Goal: Task Accomplishment & Management: Complete application form

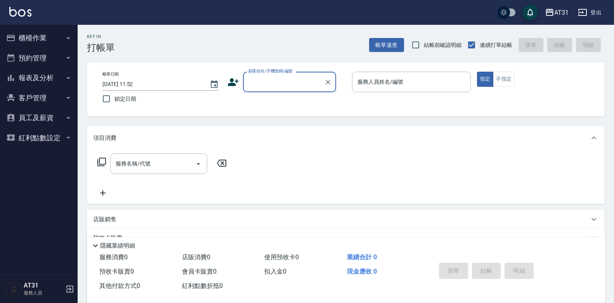
click at [587, 14] on button "登出" at bounding box center [590, 12] width 30 height 14
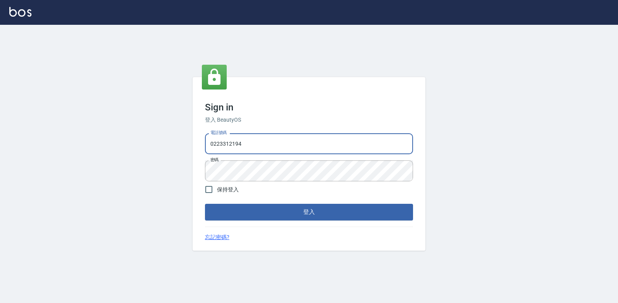
click at [359, 136] on input "0223312194" at bounding box center [309, 143] width 208 height 21
type input "0"
type input "0977130449"
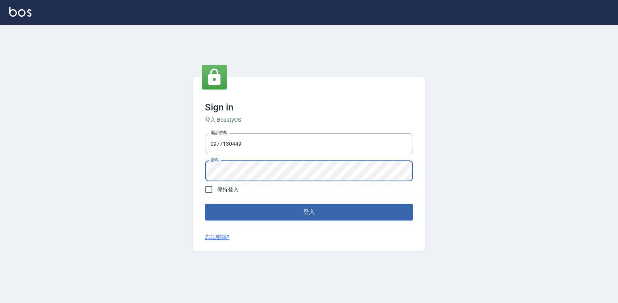
click at [394, 214] on button "登入" at bounding box center [309, 212] width 208 height 16
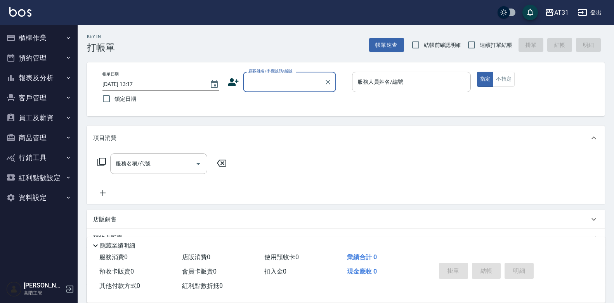
click at [21, 38] on button "櫃檯作業" at bounding box center [38, 38] width 71 height 20
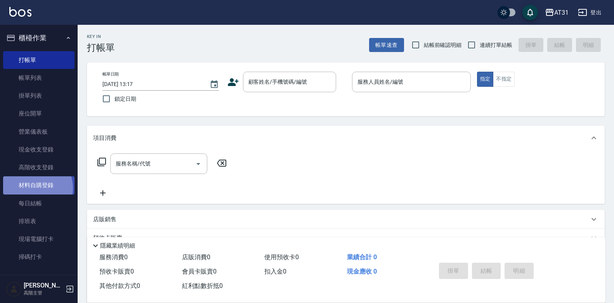
click at [34, 188] on link "材料自購登錄" at bounding box center [38, 186] width 71 height 18
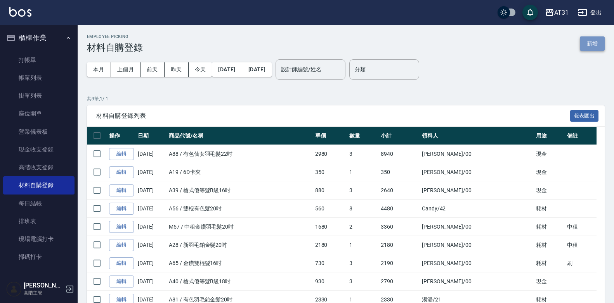
click at [595, 39] on button "新增" at bounding box center [592, 43] width 25 height 14
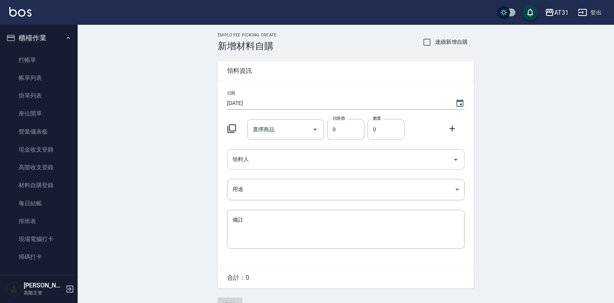
click at [271, 158] on input "領料人" at bounding box center [339, 160] width 219 height 14
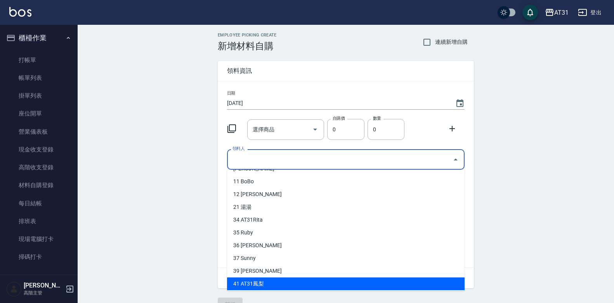
scroll to position [76, 0]
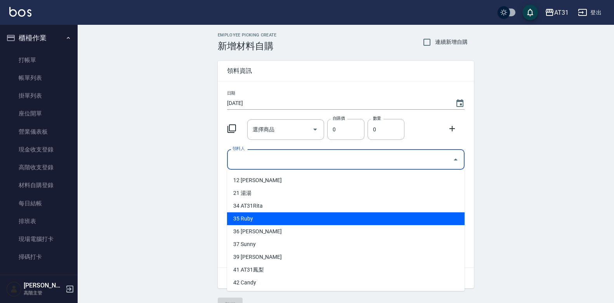
click at [255, 221] on li "35 Ruby" at bounding box center [345, 219] width 237 height 13
type input "Ruby"
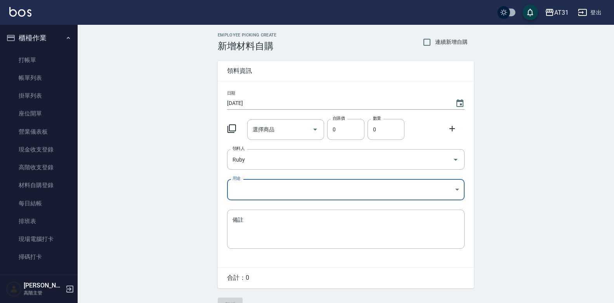
click at [277, 192] on body "AT31 登出 櫃檯作業 打帳單 帳單列表 掛單列表 座位開單 營業儀表板 現金收支登錄 高階收支登錄 材料自購登錄 每日結帳 排班表 現場電腦打卡 掃碼打卡…" at bounding box center [307, 160] width 614 height 320
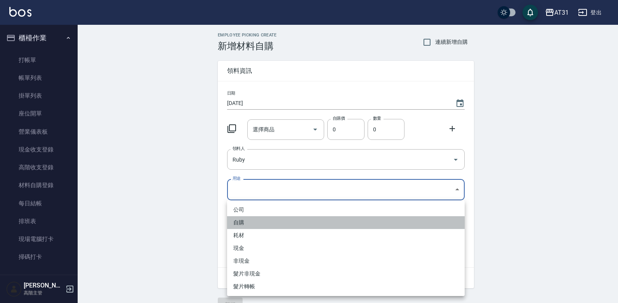
click at [267, 222] on li "自購" at bounding box center [345, 223] width 237 height 13
type input "自購"
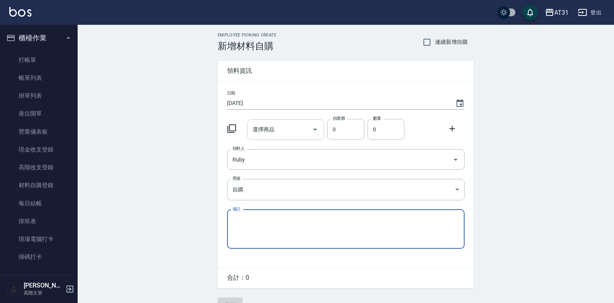
click at [282, 133] on input "選擇商品" at bounding box center [280, 130] width 59 height 14
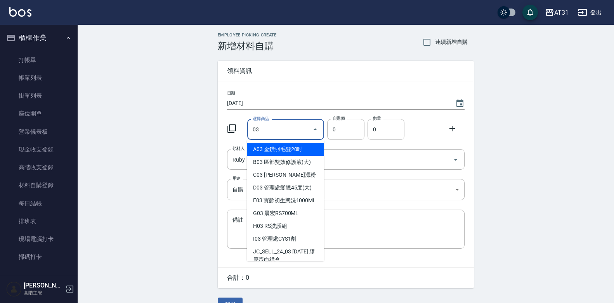
type input "0"
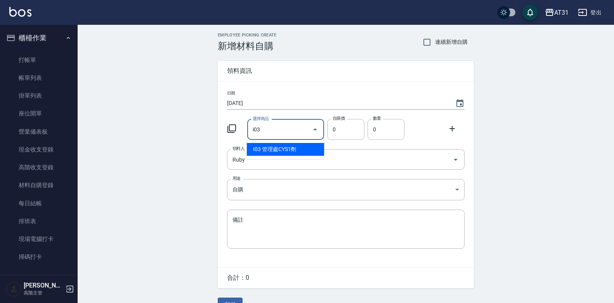
type input "管理處CYS1劑"
type input "270"
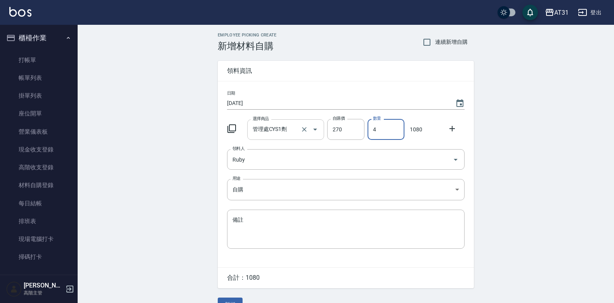
type input "4"
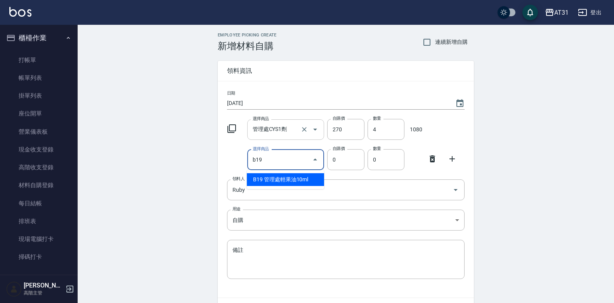
type input "管理處輕果油10ml"
type input "32"
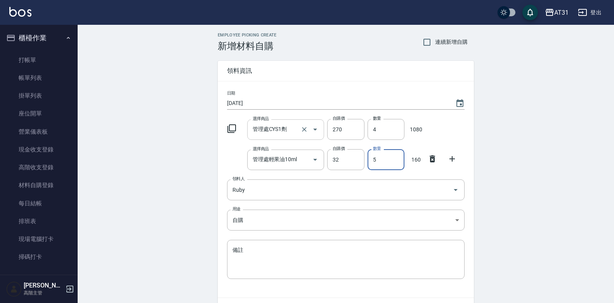
type input "5"
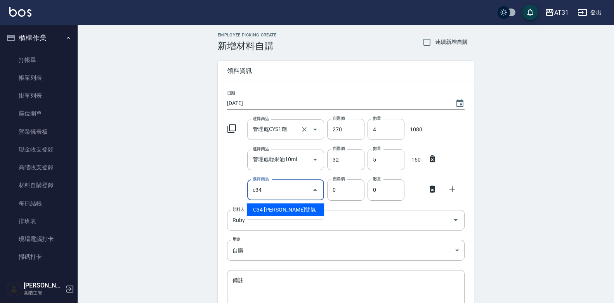
type input "里歐雙氧"
type input "120"
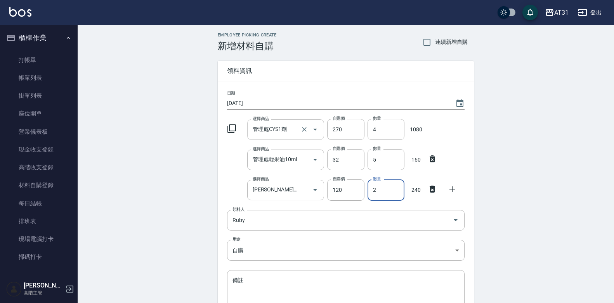
type input "2"
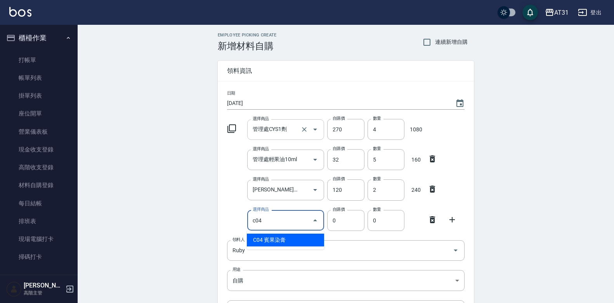
type input "賓果染膏"
type input "90"
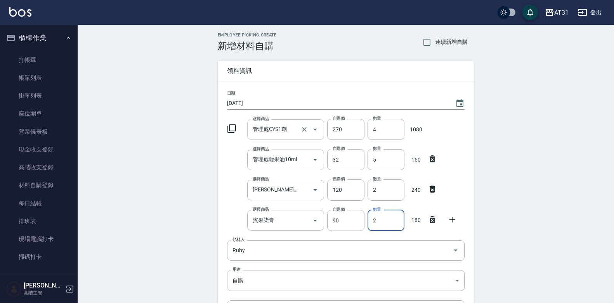
type input "2"
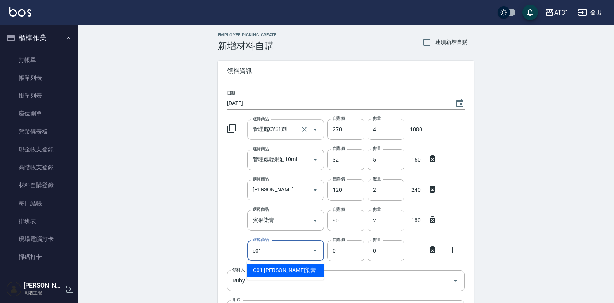
type input "里歐染膏"
type input "90"
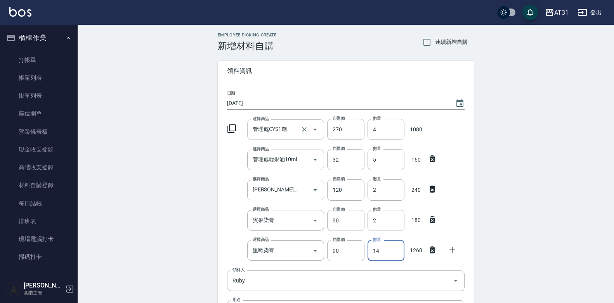
type input "14"
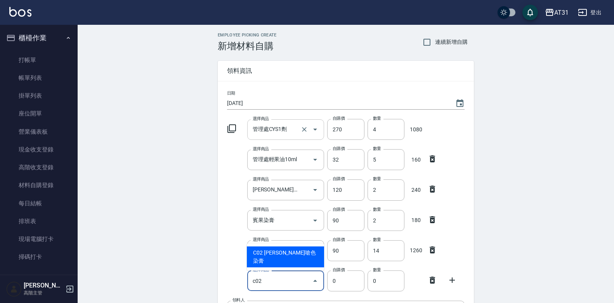
type input "[PERSON_NAME]嗆色染膏"
type input "120"
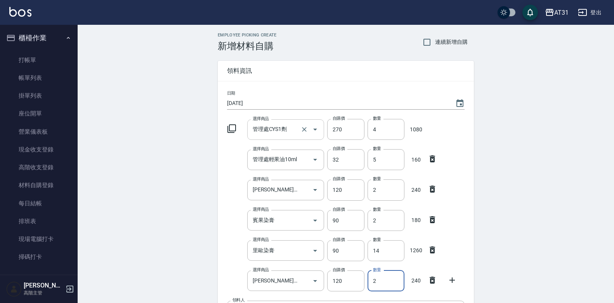
type input "2"
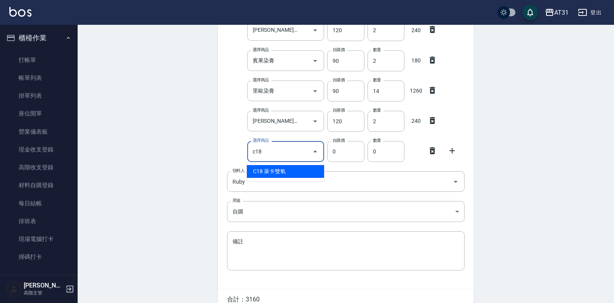
type input "萊卡雙氧"
type input "100"
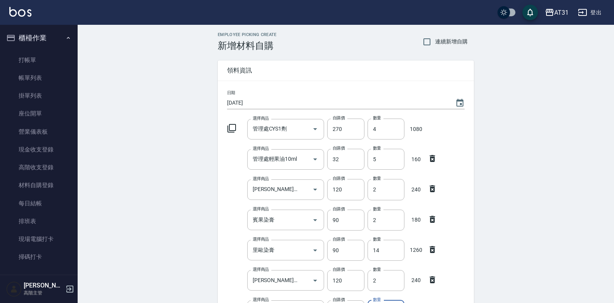
scroll to position [0, 0]
type input "4"
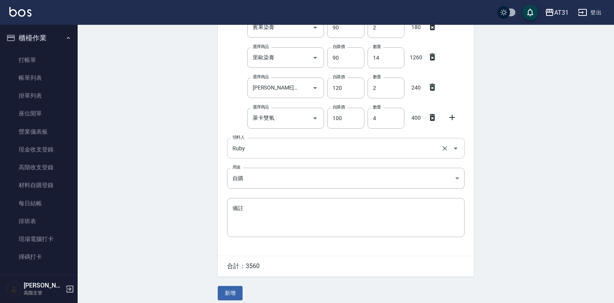
scroll to position [199, 0]
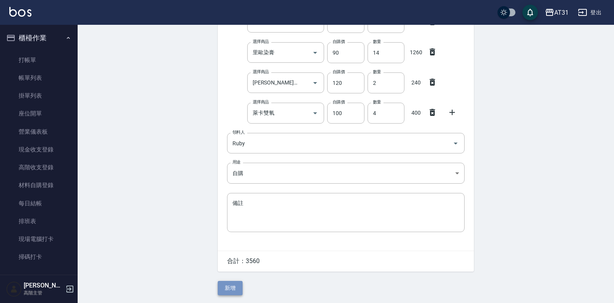
click at [229, 283] on button "新增" at bounding box center [230, 288] width 25 height 14
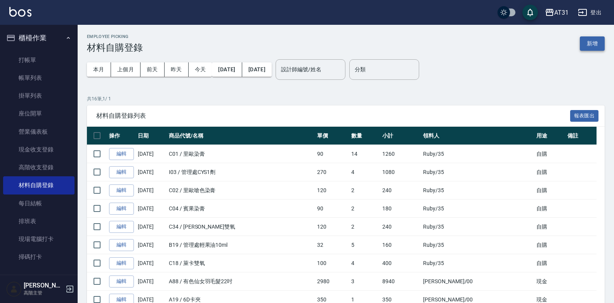
click at [594, 47] on button "新增" at bounding box center [592, 43] width 25 height 14
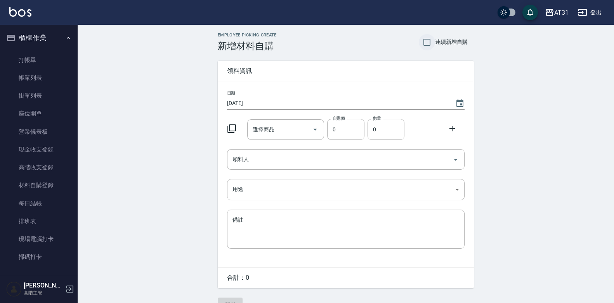
click at [429, 45] on input "連續新增自購" at bounding box center [427, 42] width 16 height 16
checkbox input "true"
click at [273, 152] on div "領料人" at bounding box center [345, 159] width 237 height 21
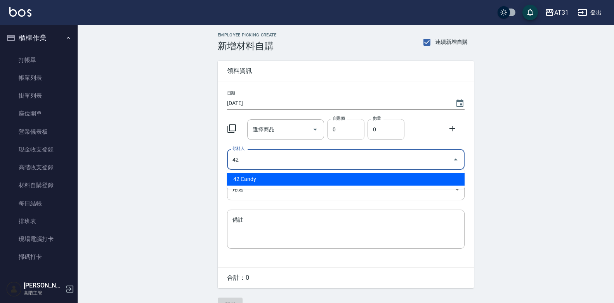
type input "42 Candy"
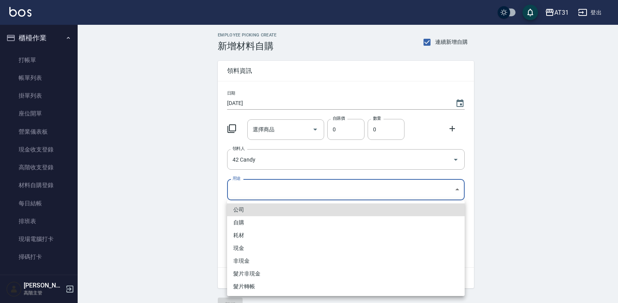
click at [322, 188] on body "AT31 登出 櫃檯作業 打帳單 帳單列表 掛單列表 座位開單 營業儀表板 現金收支登錄 高階收支登錄 材料自購登錄 每日結帳 排班表 現場電腦打卡 掃碼打卡…" at bounding box center [309, 160] width 618 height 320
click at [277, 225] on li "自購" at bounding box center [345, 223] width 237 height 13
type input "自購"
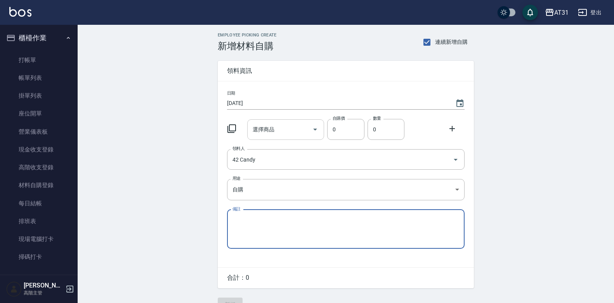
click at [296, 138] on div "選擇商品" at bounding box center [285, 130] width 77 height 21
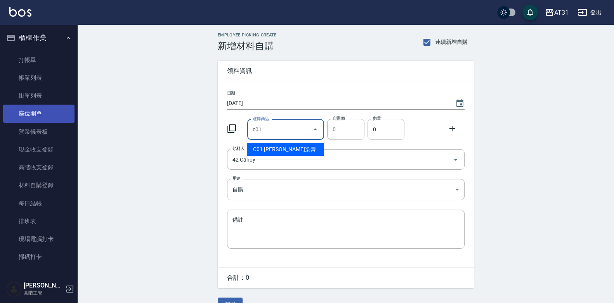
type input "里歐染膏"
type input "90"
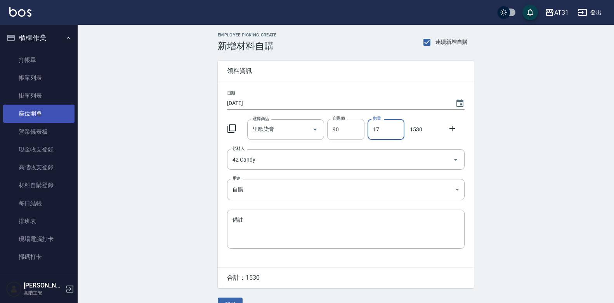
type input "17"
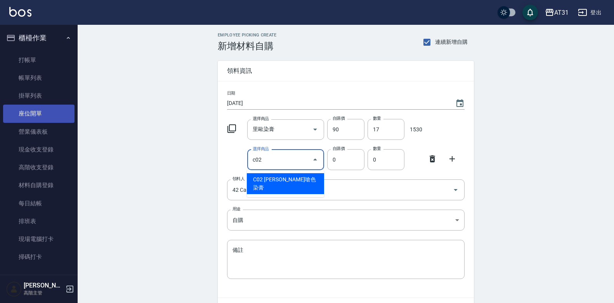
type input "里歐嗆色染膏"
type input "120"
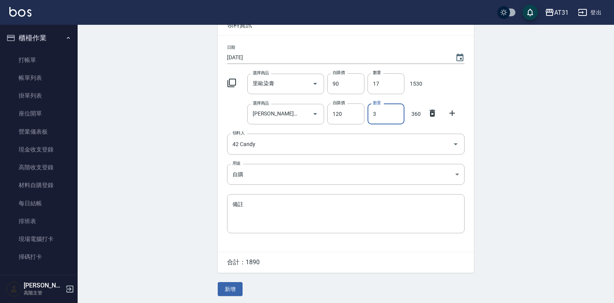
scroll to position [48, 0]
type input "3"
click at [239, 287] on button "新增" at bounding box center [230, 289] width 25 height 14
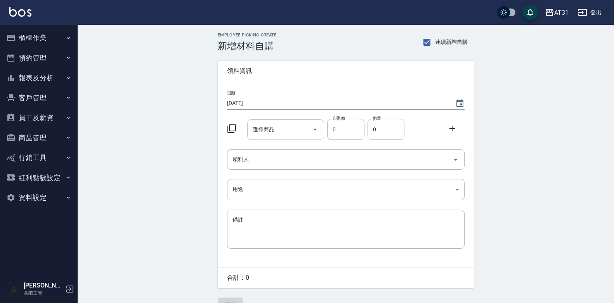
click at [306, 130] on input "選擇商品" at bounding box center [280, 130] width 59 height 14
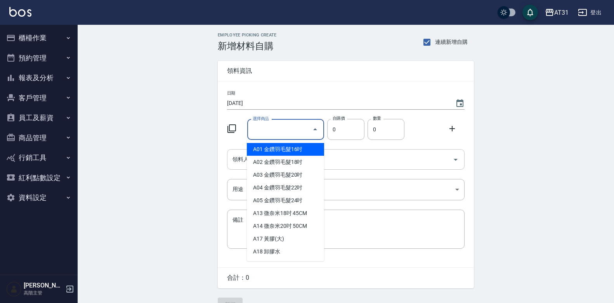
click at [436, 169] on div "領料人" at bounding box center [345, 159] width 237 height 21
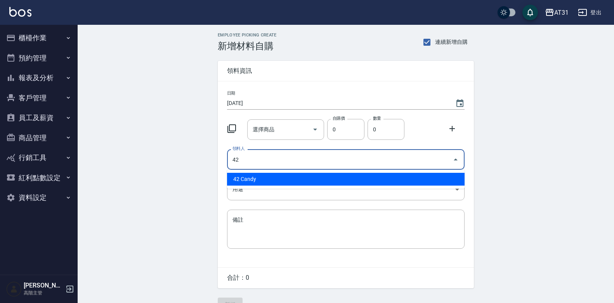
type input "42 Candy"
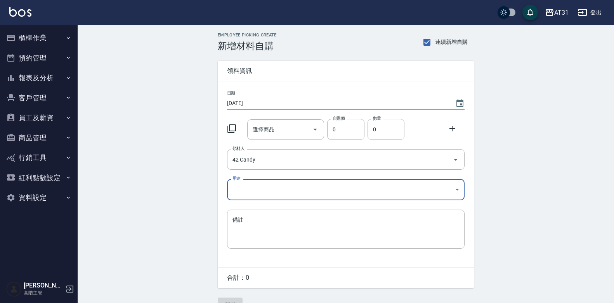
click at [394, 199] on body "AT31 登出 櫃檯作業 打帳單 帳單列表 掛單列表 座位開單 營業儀表板 現金收支登錄 高階收支登錄 材料自購登錄 每日結帳 排班表 現場電腦打卡 掃碼打卡…" at bounding box center [307, 160] width 614 height 320
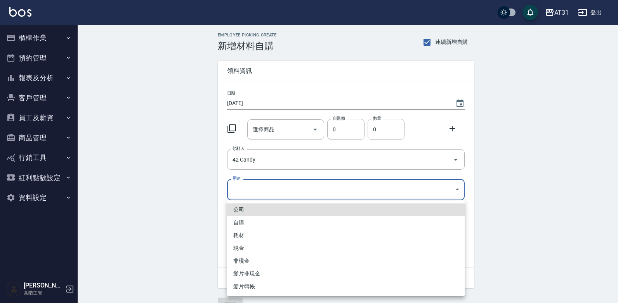
click at [340, 225] on li "自購" at bounding box center [345, 223] width 237 height 13
type input "自購"
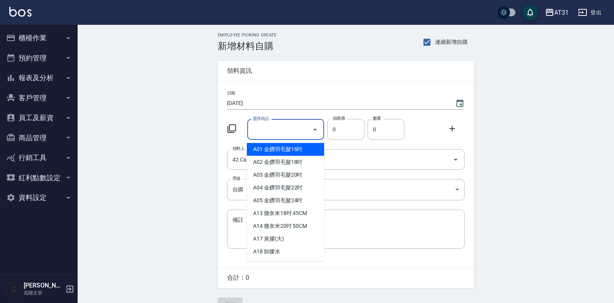
click at [261, 123] on div "選擇商品 選擇商品" at bounding box center [285, 130] width 77 height 21
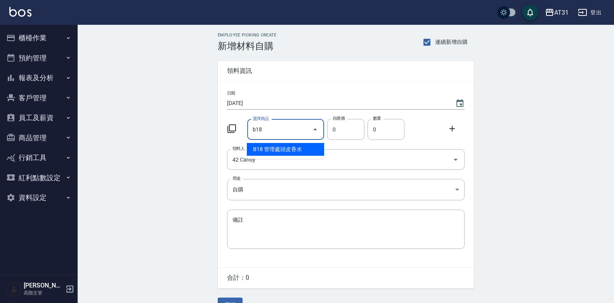
type input "管理處頭皮香水"
type input "310"
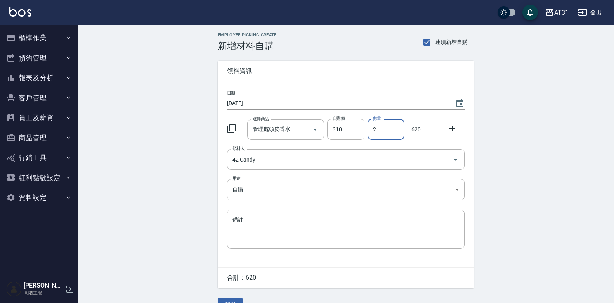
type input "2"
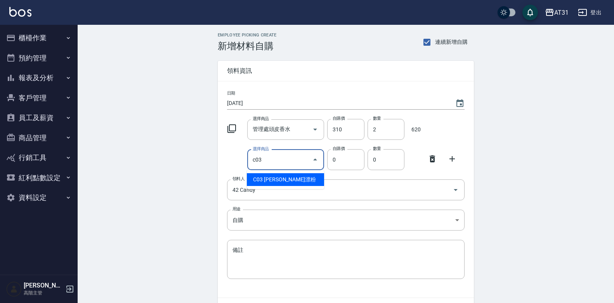
type input "里歐漂粉"
type input "400"
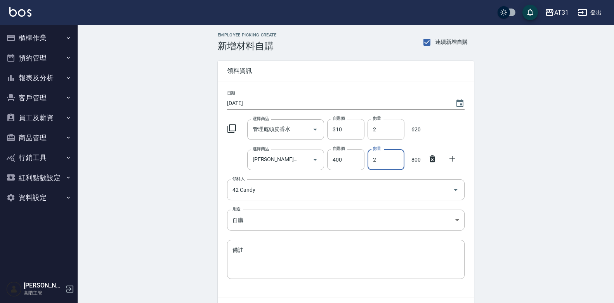
type input "2"
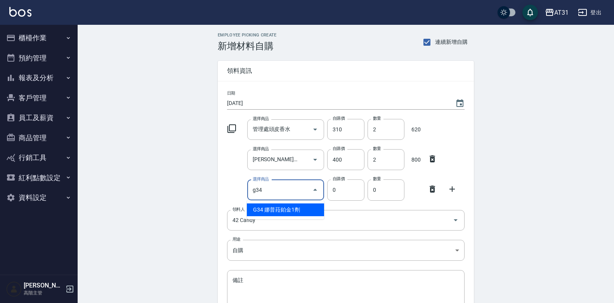
type input "娜普菈鉑金1劑"
type input "1170"
type input "1"
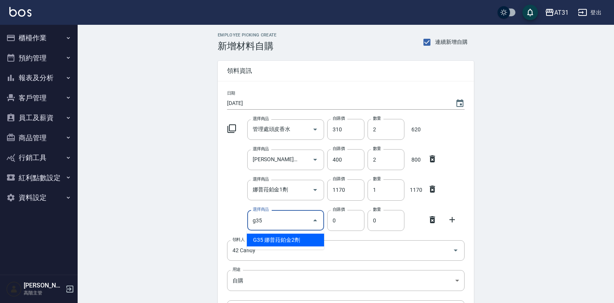
type input "娜普菈鉑金2劑"
type input "520"
type input "1"
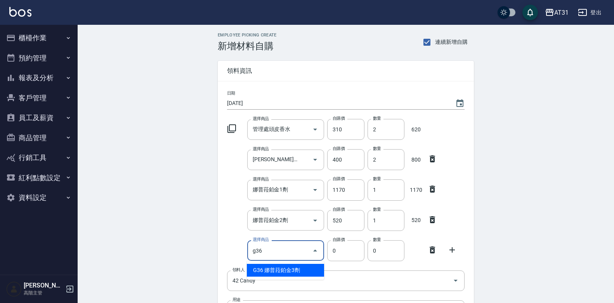
type input "娜普菈鉑金3劑"
type input "1170"
type input "1"
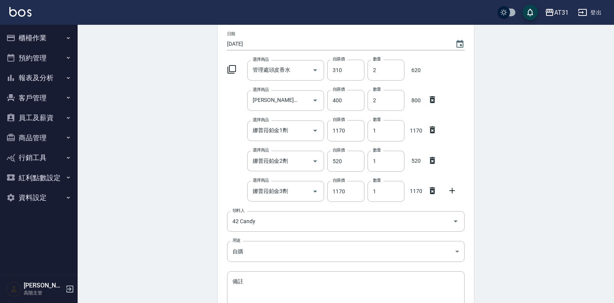
scroll to position [116, 0]
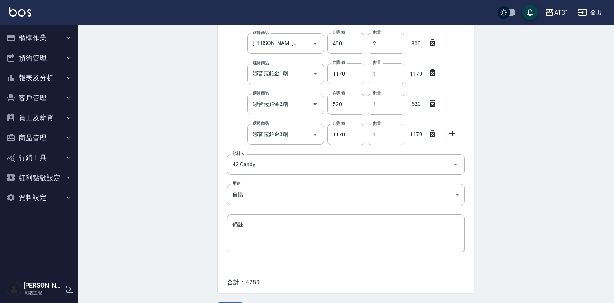
click at [455, 133] on icon at bounding box center [451, 133] width 9 height 9
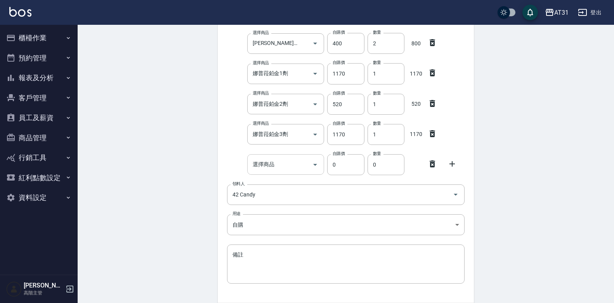
click at [276, 160] on input "選擇商品" at bounding box center [280, 165] width 59 height 14
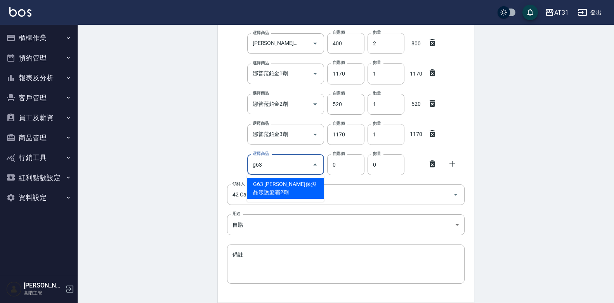
type input "娜普菈保濕晶漾護髮霜2劑"
type input "1170"
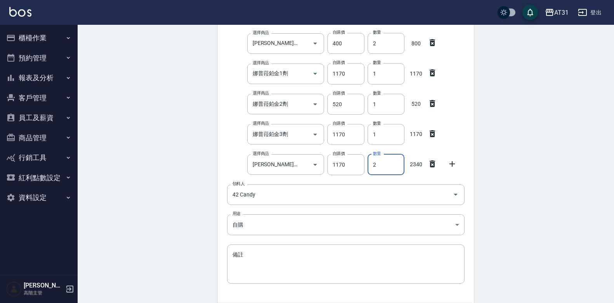
type input "2"
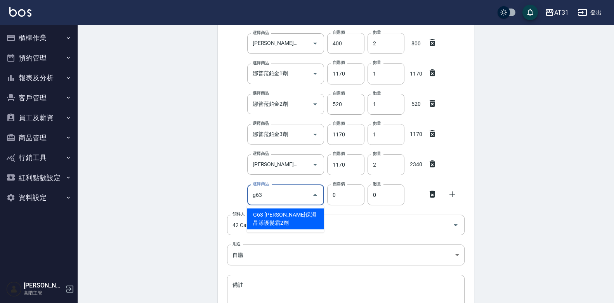
type input "娜普菈保濕晶漾護髮霜2劑"
type input "1170"
type input "1"
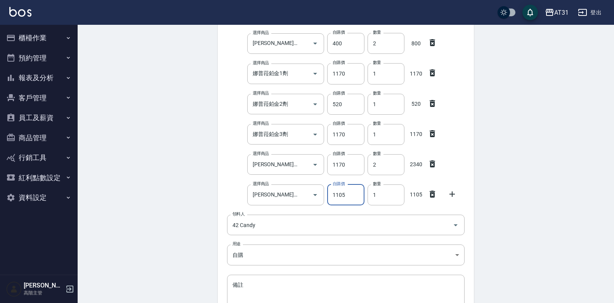
type input "1105"
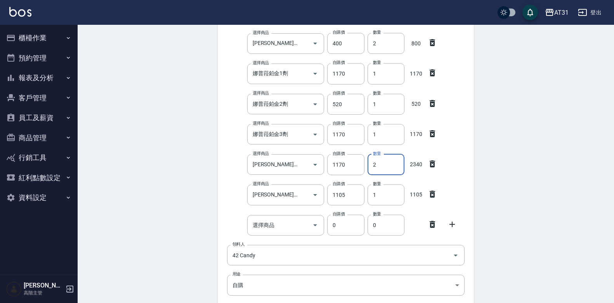
click at [384, 167] on input "2" at bounding box center [385, 164] width 37 height 21
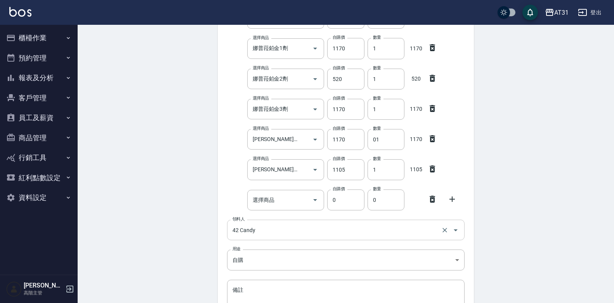
scroll to position [155, 0]
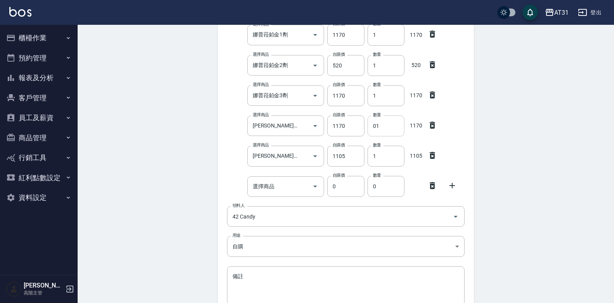
click at [375, 126] on input "01" at bounding box center [385, 126] width 37 height 21
drag, startPoint x: 389, startPoint y: 129, endPoint x: 393, endPoint y: 155, distance: 26.3
click at [364, 132] on div "選擇商品 娜普菈保濕晶漾護髮霜2劑 選擇商品 自購價 1170 自購價 數量 01 數量 1170" at bounding box center [344, 125] width 241 height 24
type input "1"
click at [272, 190] on input "選擇商品" at bounding box center [280, 187] width 59 height 14
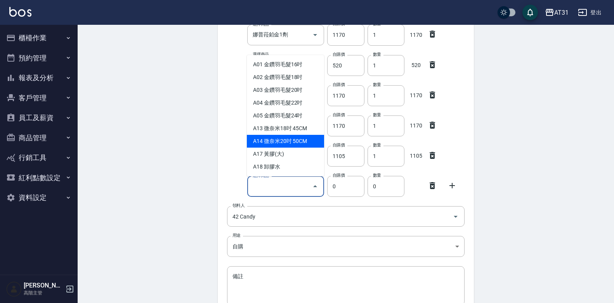
click at [190, 123] on div "Employee Picking Create 新增材料自購 連續新增自購 領料資訊 日期 2025/09/19 選擇商品 管理處頭皮香水 選擇商品 自購價 …" at bounding box center [346, 123] width 536 height 507
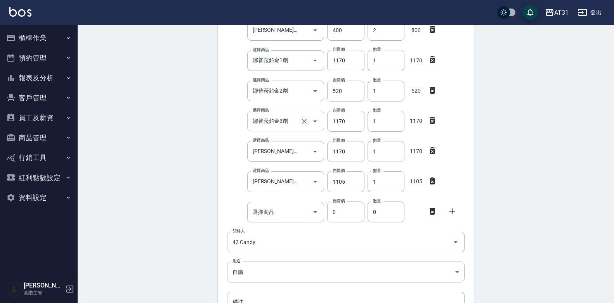
scroll to position [116, 0]
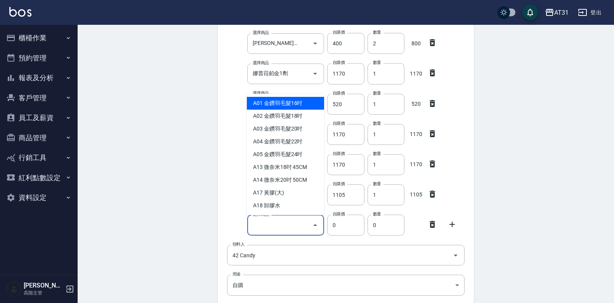
click at [299, 222] on input "選擇商品" at bounding box center [280, 226] width 59 height 14
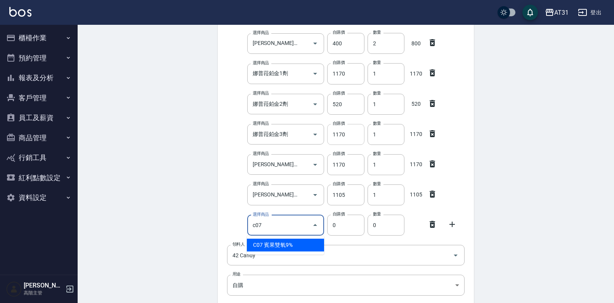
type input "賓果雙氧9%"
type input "105"
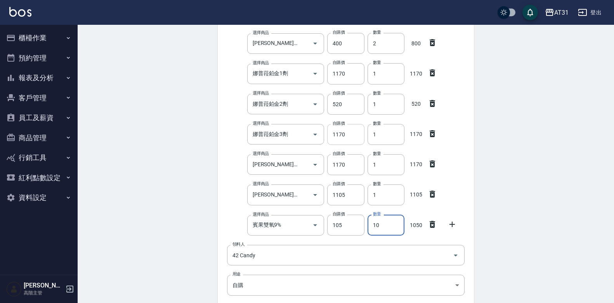
type input "10"
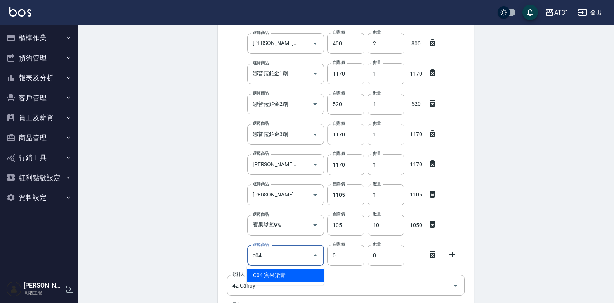
type input "賓果染膏"
type input "90"
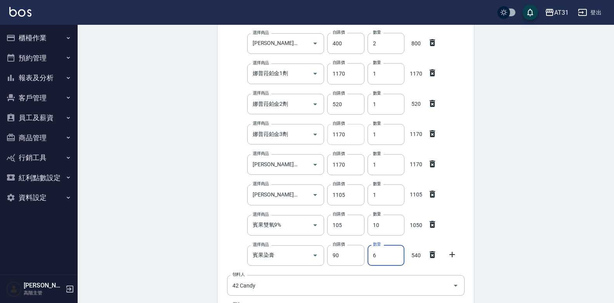
type input "6"
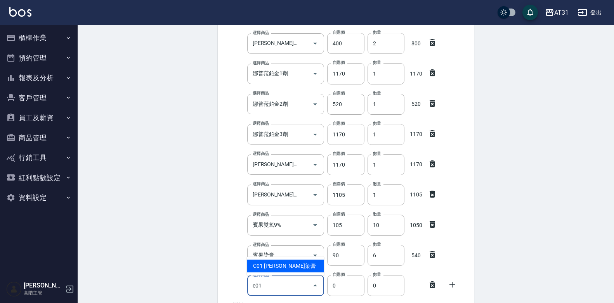
type input "里歐染膏"
type input "90"
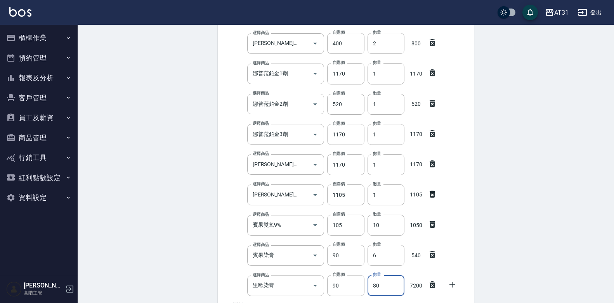
type input "80"
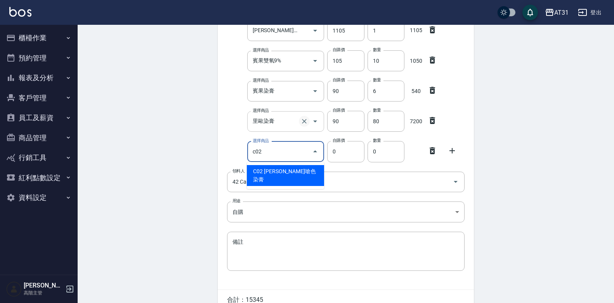
type input "c02"
type input "120"
type input "里歐嗆色染膏"
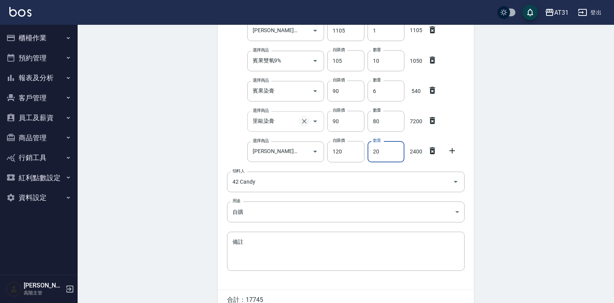
type input "20"
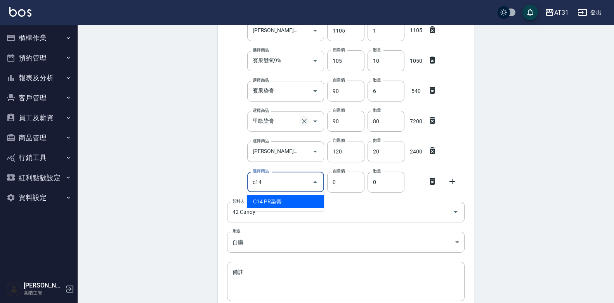
type input "PR染膏"
type input "85"
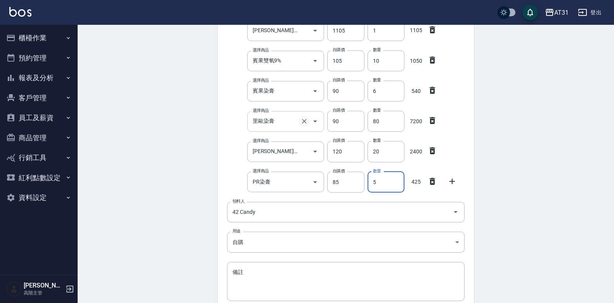
type input "5"
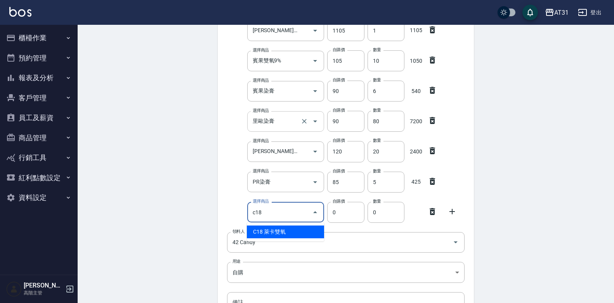
type input "c18"
type input "100"
type input "萊卡雙氧"
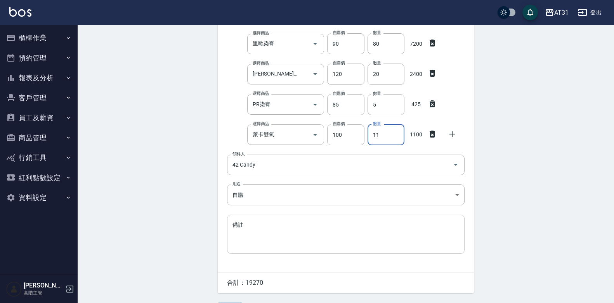
scroll to position [381, 0]
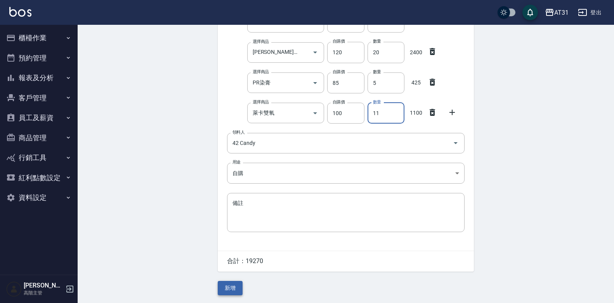
type input "11"
click at [240, 289] on button "新增" at bounding box center [230, 288] width 25 height 14
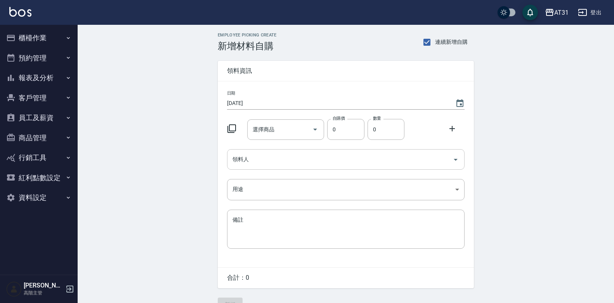
click at [265, 158] on input "領料人" at bounding box center [339, 160] width 219 height 14
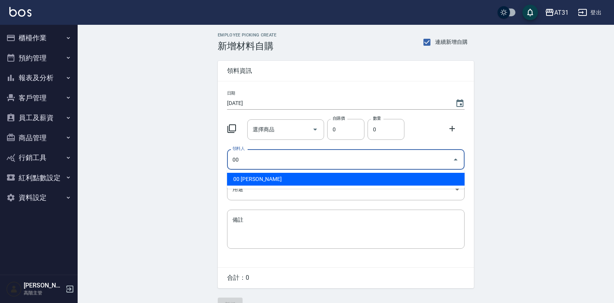
type input "00 Jason"
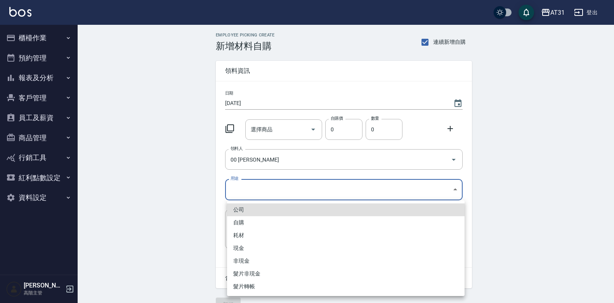
click at [448, 199] on body "AT31 登出 櫃檯作業 打帳單 帳單列表 掛單列表 座位開單 營業儀表板 現金收支登錄 高階收支登錄 材料自購登錄 每日結帳 排班表 現場電腦打卡 掃碼打卡…" at bounding box center [307, 160] width 614 height 320
click at [367, 220] on li "自購" at bounding box center [345, 223] width 237 height 13
type input "自購"
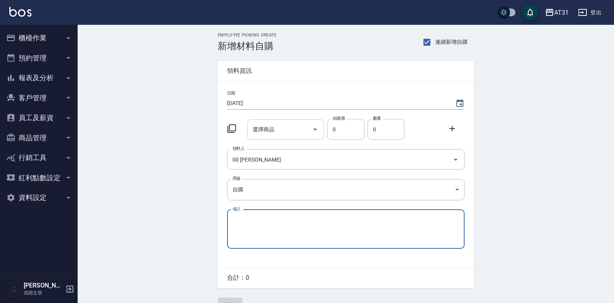
click at [274, 126] on div "選擇商品 選擇商品" at bounding box center [285, 130] width 77 height 21
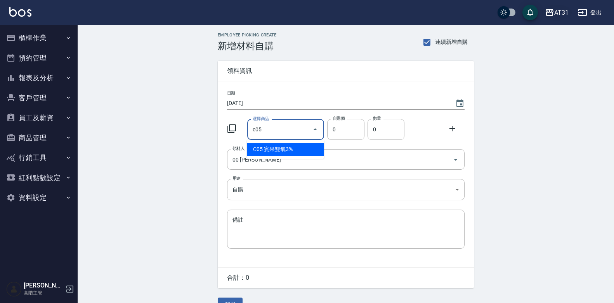
type input "賓果雙氧3%"
type input "105"
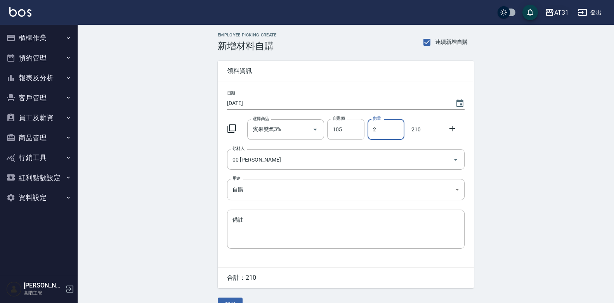
type input "2"
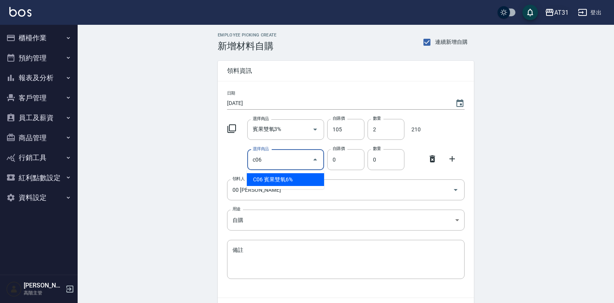
type input "賓果雙氧6%"
type input "105"
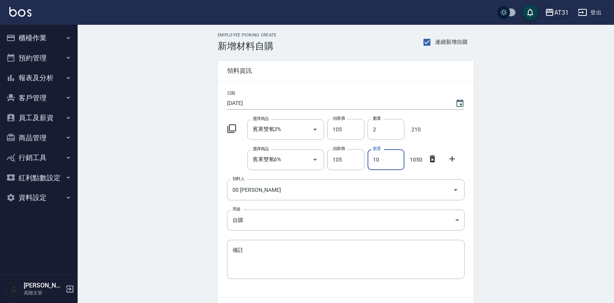
type input "10"
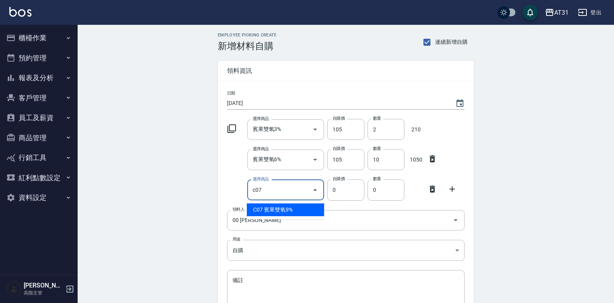
type input "賓果雙氧9%"
type input "105"
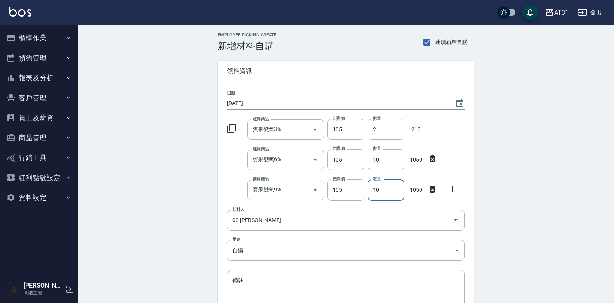
type input "10"
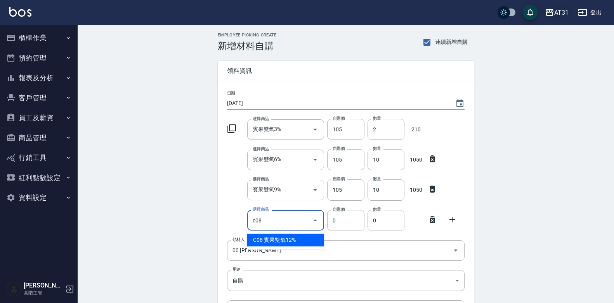
type input "賓果雙氧12%"
type input "105"
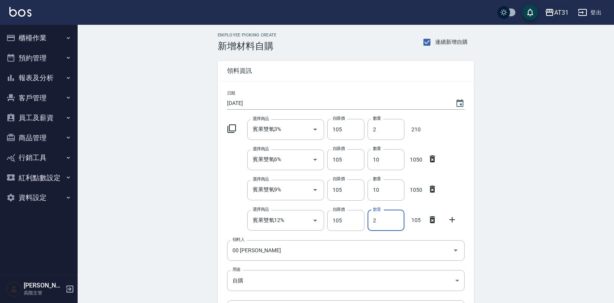
type input "2"
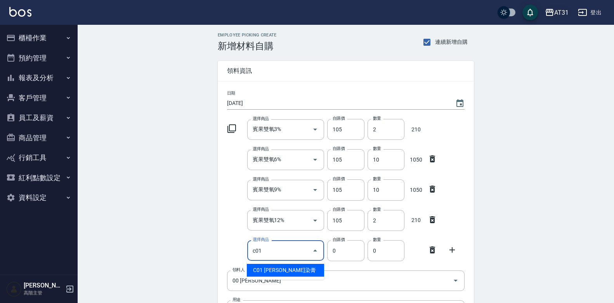
type input "里歐染膏"
type input "90"
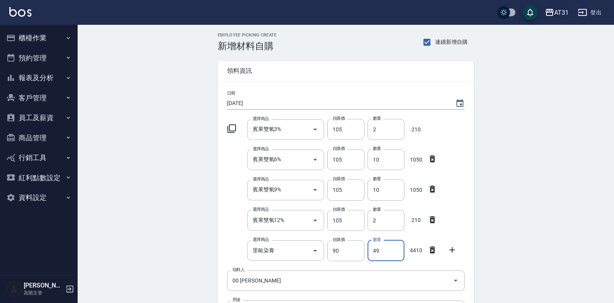
type input "49"
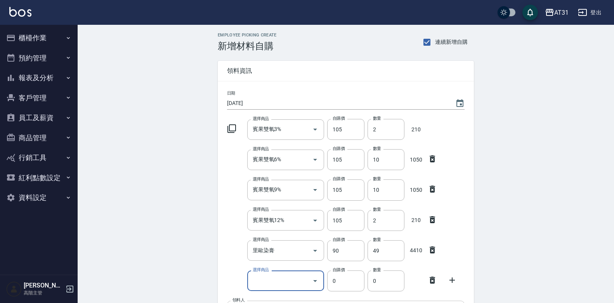
click at [432, 282] on icon at bounding box center [432, 280] width 9 height 9
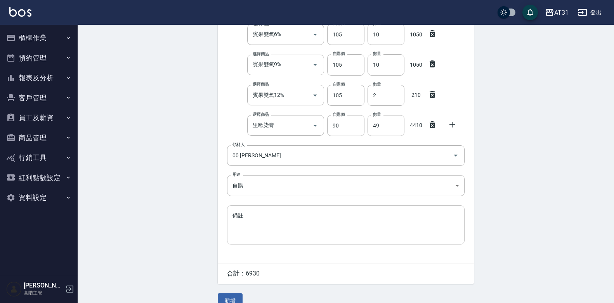
scroll to position [139, 0]
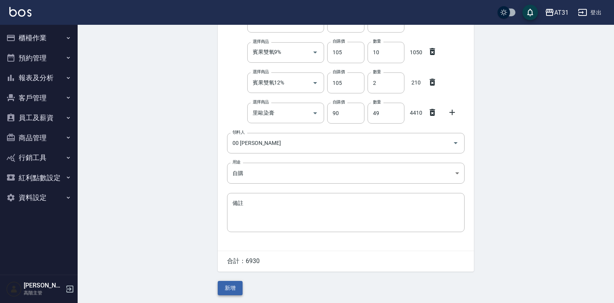
click at [241, 290] on button "新增" at bounding box center [230, 288] width 25 height 14
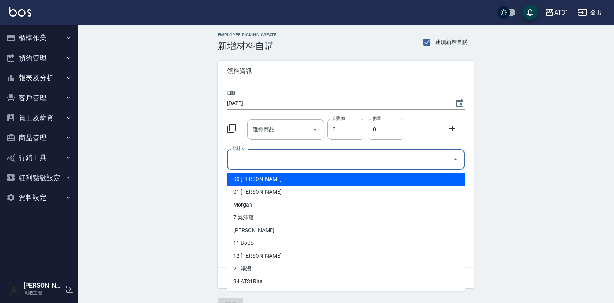
click at [426, 154] on input "領料人" at bounding box center [339, 160] width 219 height 14
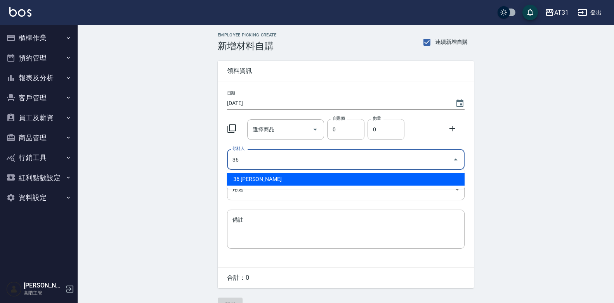
type input "36 [PERSON_NAME]"
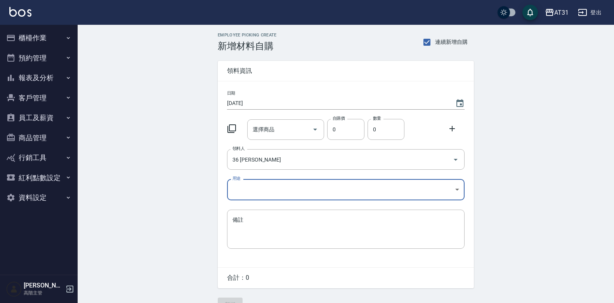
click at [406, 194] on body "AT31 登出 櫃檯作業 打帳單 帳單列表 掛單列表 座位開單 營業儀表板 現金收支登錄 高階收支登錄 材料自購登錄 每日結帳 排班表 現場電腦打卡 掃碼打卡…" at bounding box center [307, 160] width 614 height 320
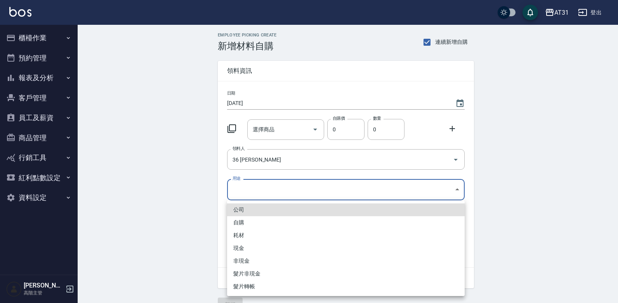
click at [326, 223] on li "自購" at bounding box center [345, 223] width 237 height 13
type input "自購"
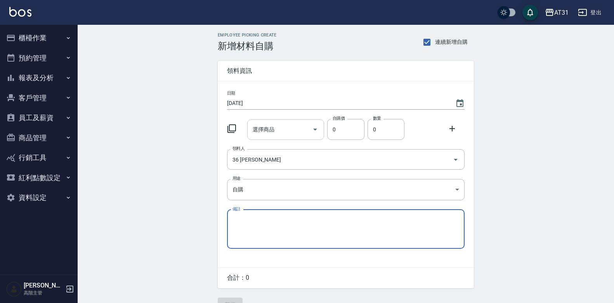
click at [294, 126] on input "選擇商品" at bounding box center [280, 130] width 59 height 14
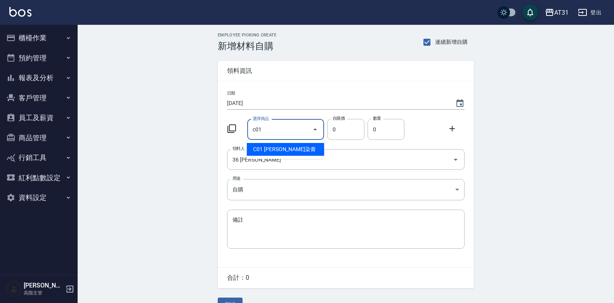
type input "里歐染膏"
type input "90"
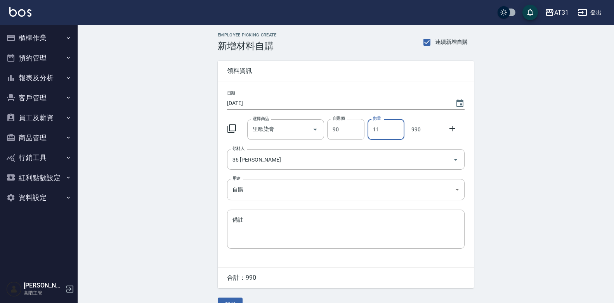
type input "11"
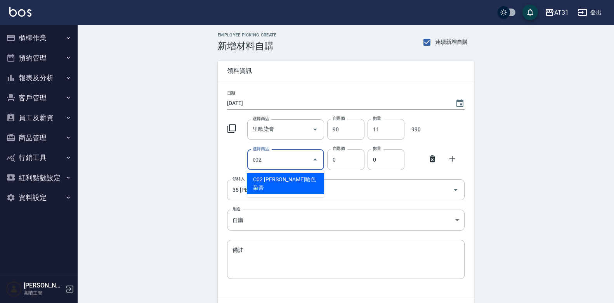
type input "[PERSON_NAME]嗆色染膏"
type input "120"
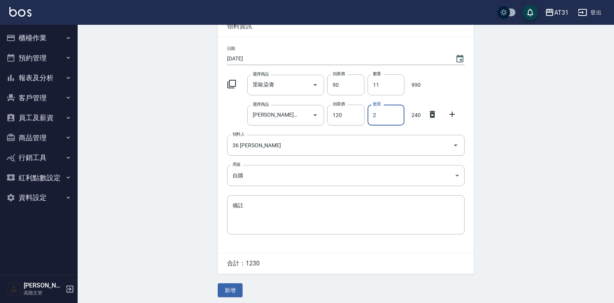
scroll to position [48, 0]
type input "2"
click at [225, 284] on button "新增" at bounding box center [230, 289] width 25 height 14
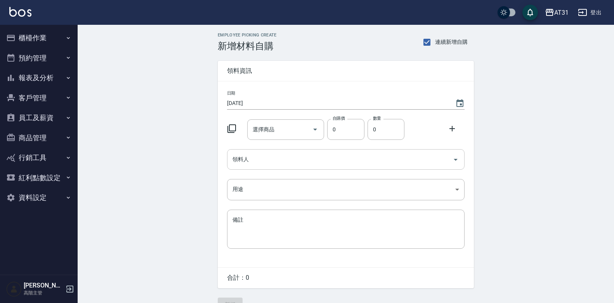
click at [292, 164] on input "領料人" at bounding box center [339, 160] width 219 height 14
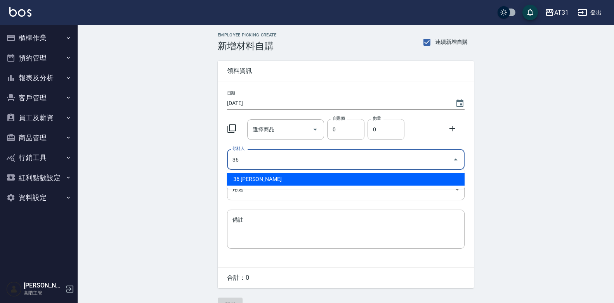
type input "36 [PERSON_NAME]"
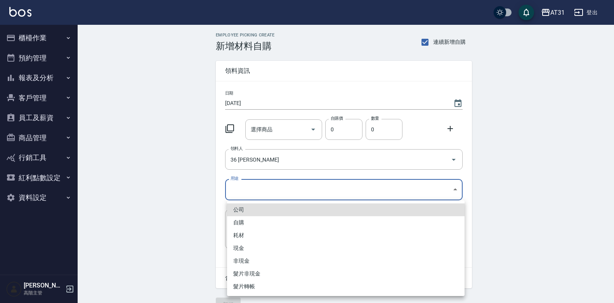
click at [421, 189] on body "AT31 登出 櫃檯作業 打帳單 帳單列表 掛單列表 座位開單 營業儀表板 現金收支登錄 高階收支登錄 材料自購登錄 每日結帳 排班表 現場電腦打卡 掃碼打卡…" at bounding box center [307, 160] width 614 height 320
click at [329, 222] on li "自購" at bounding box center [345, 223] width 237 height 13
type input "自購"
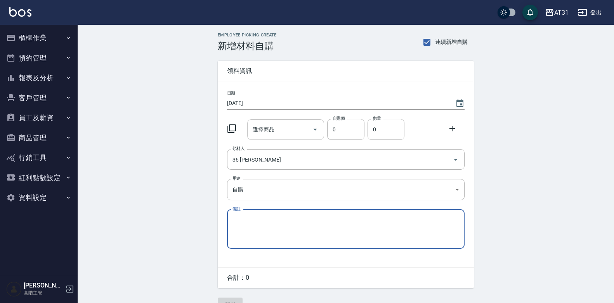
click at [288, 125] on input "選擇商品" at bounding box center [280, 130] width 59 height 14
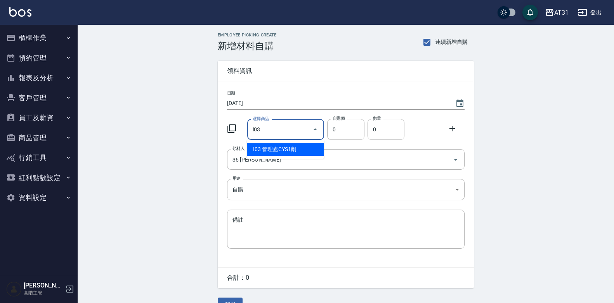
type input "管理處CYS1劑"
type input "270"
type input "1"
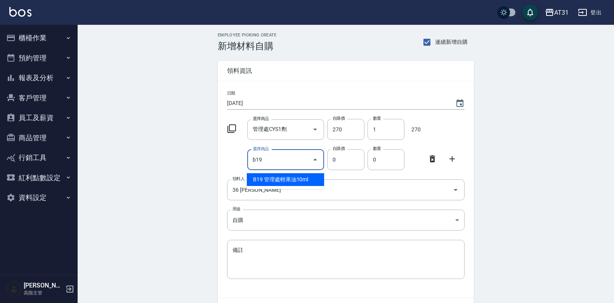
type input "管理處輕果油10ml"
type input "32"
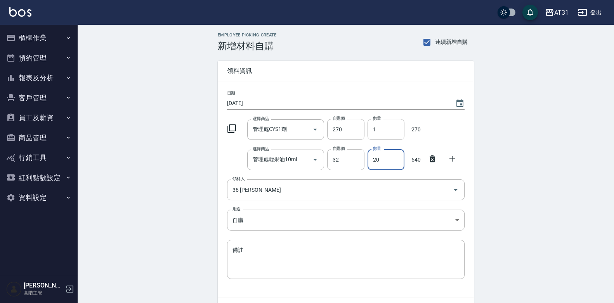
type input "20"
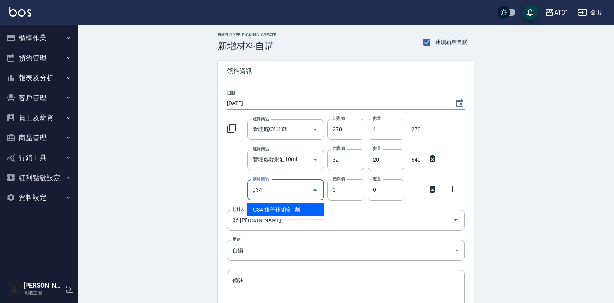
type input "娜普菈鉑金1劑"
type input "1170"
type input "1"
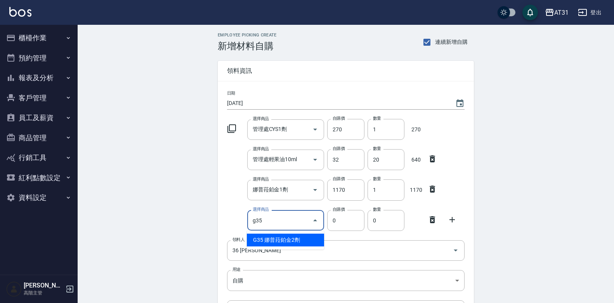
type input "娜普菈鉑金2劑"
type input "520"
type input "1"
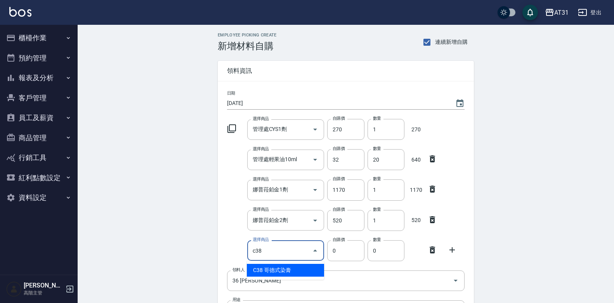
type input "哥德式染膏"
type input "167"
type input "1"
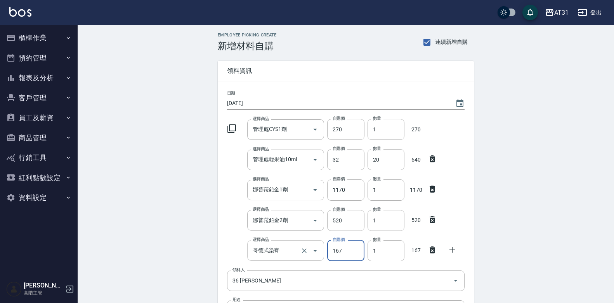
click at [277, 251] on input "哥德式染膏" at bounding box center [275, 251] width 49 height 14
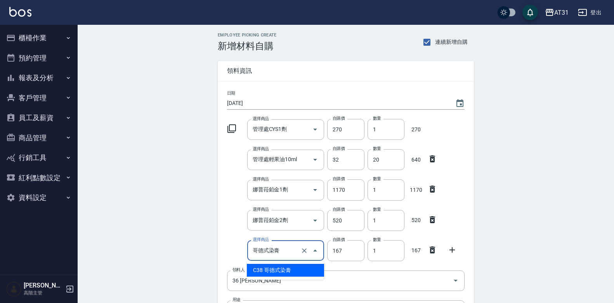
click at [277, 251] on input "哥德式染膏" at bounding box center [275, 251] width 49 height 14
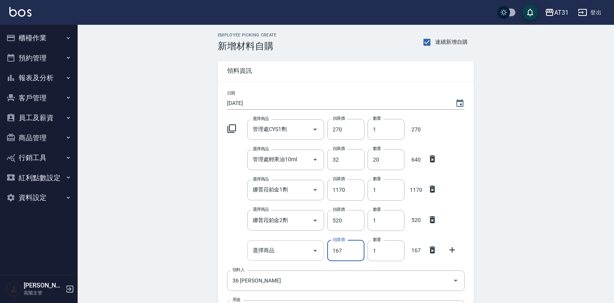
click at [307, 241] on div "選擇商品" at bounding box center [285, 251] width 77 height 21
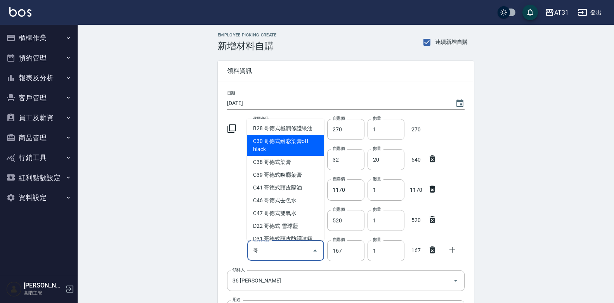
click at [282, 142] on li "C30 哥德式繪彩染膏off black" at bounding box center [285, 145] width 77 height 21
type input "哥德式繪彩染膏off black"
type input "156"
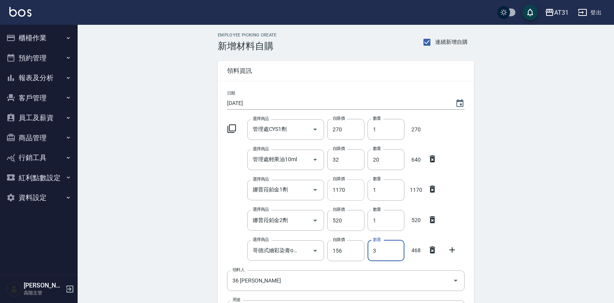
type input "3"
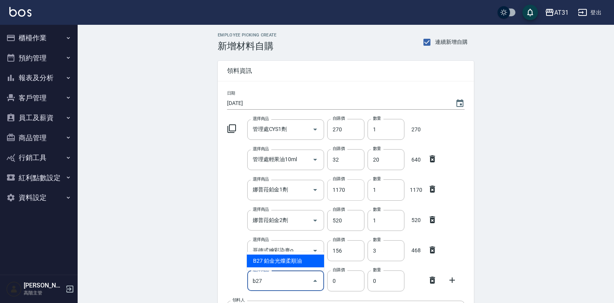
type input "鉑金光燦柔順油"
type input "50"
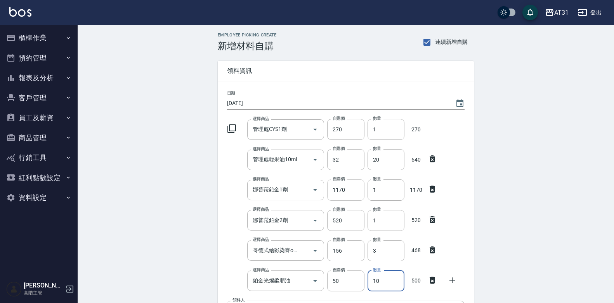
type input "10"
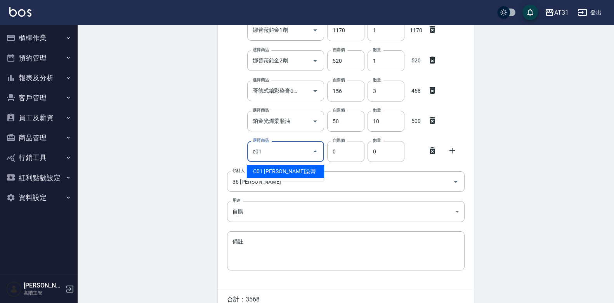
type input "里歐染膏"
type input "90"
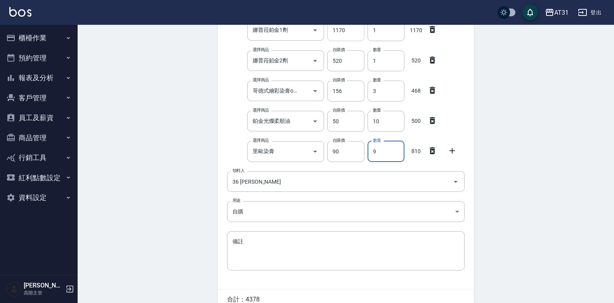
type input "9"
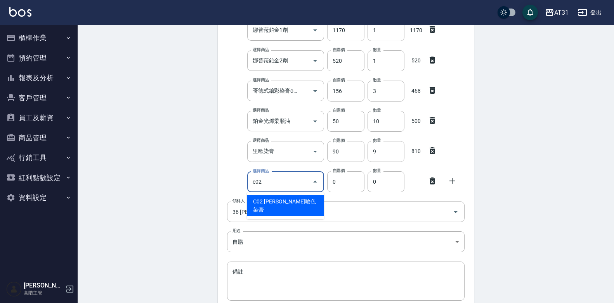
type input "c02"
type input "120"
type input "[PERSON_NAME]嗆色染膏"
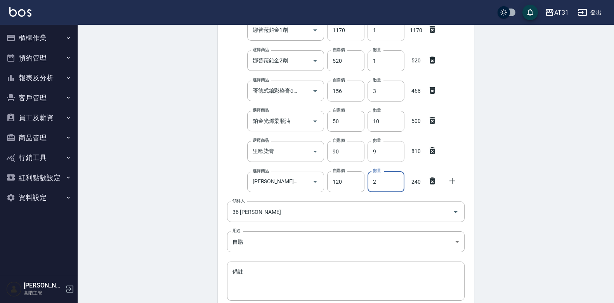
type input "2"
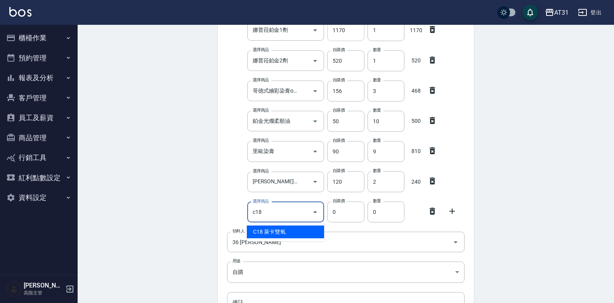
type input "萊卡雙氧"
type input "100"
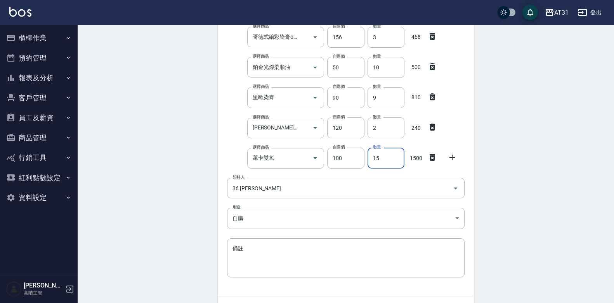
scroll to position [260, 0]
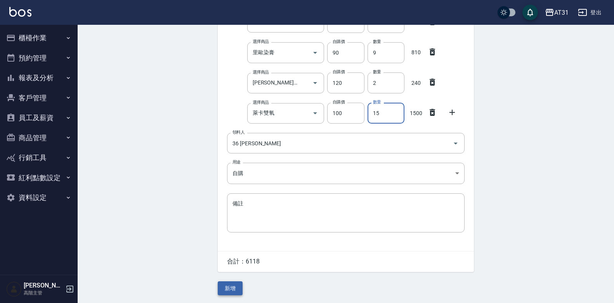
type input "15"
click at [230, 291] on button "新增" at bounding box center [230, 289] width 25 height 14
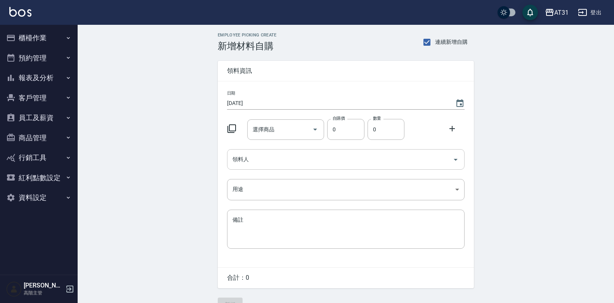
click at [433, 161] on input "領料人" at bounding box center [339, 160] width 219 height 14
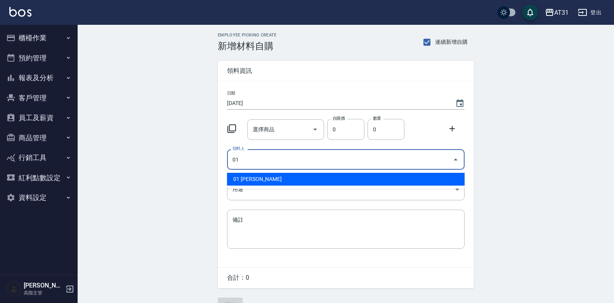
type input "01 [PERSON_NAME]"
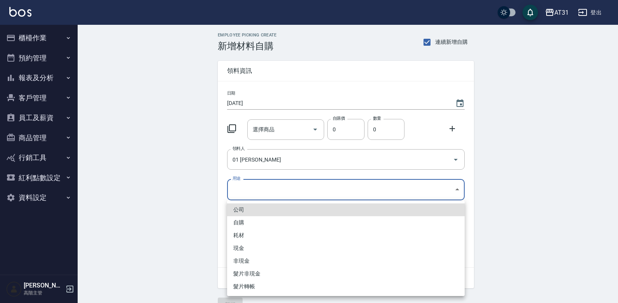
click at [293, 193] on body "AT31 登出 櫃檯作業 打帳單 帳單列表 掛單列表 座位開單 營業儀表板 現金收支登錄 高階收支登錄 材料自購登錄 每日結帳 排班表 現場電腦打卡 掃碼打卡…" at bounding box center [309, 160] width 618 height 320
click at [272, 220] on li "自購" at bounding box center [345, 223] width 237 height 13
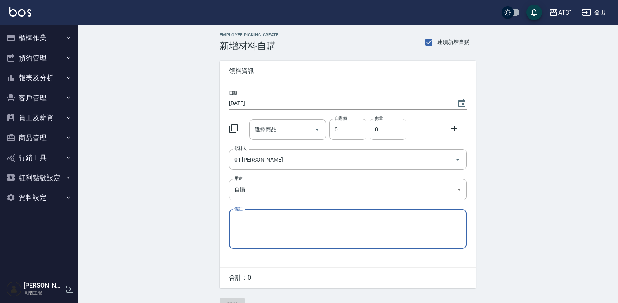
type input "自購"
click at [279, 125] on input "選擇商品" at bounding box center [280, 130] width 59 height 14
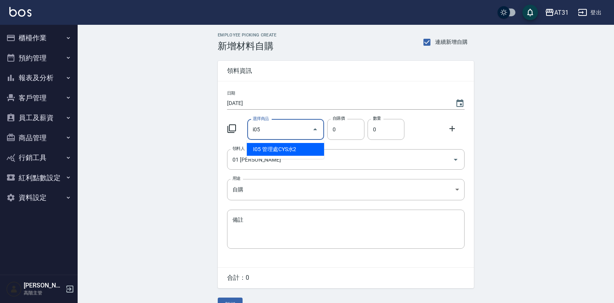
type input "管理處CYS水2"
type input "150"
type input "1"
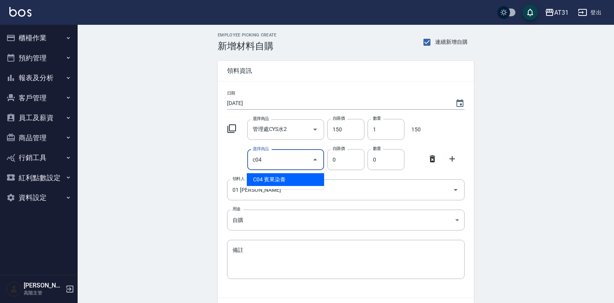
type input "賓果染膏"
type input "90"
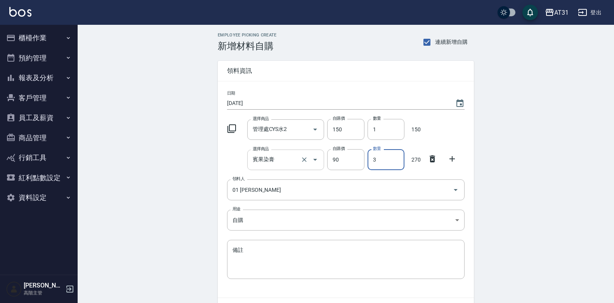
type input "3"
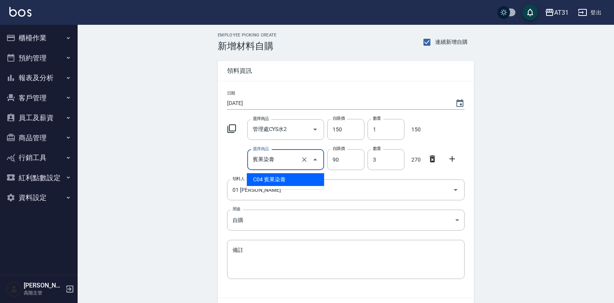
click at [294, 159] on input "賓果染膏" at bounding box center [275, 160] width 49 height 14
type input "[PERSON_NAME]漂粉"
type input "400"
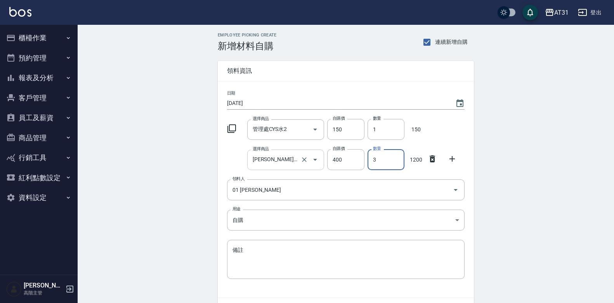
type input "3"
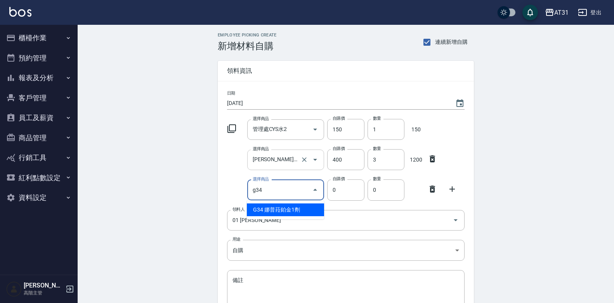
type input "娜普菈鉑金1劑"
type input "1170"
type input "1"
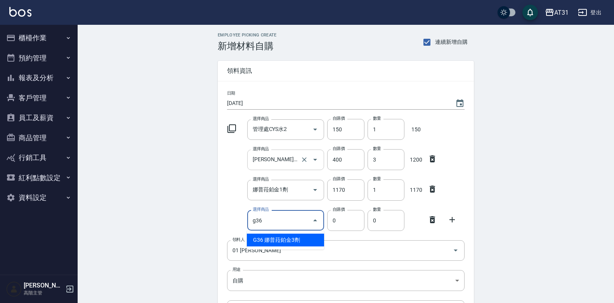
type input "娜普菈鉑金3劑"
type input "1170"
type input "1"
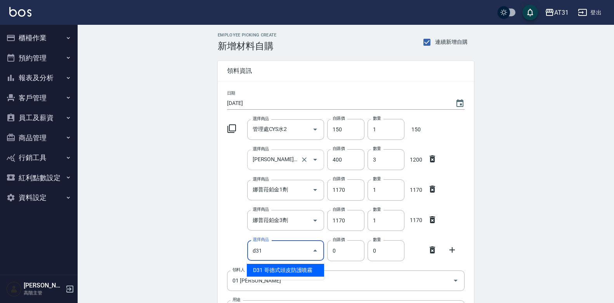
type input "哥德式頭皮防護噴霧"
type input "320"
type input "1"
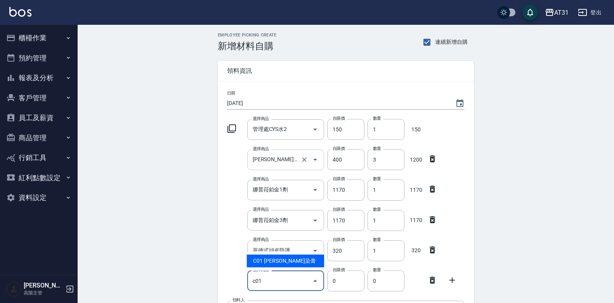
type input "里歐染膏"
type input "90"
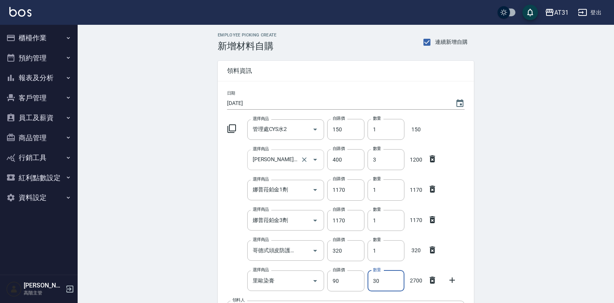
type input "30"
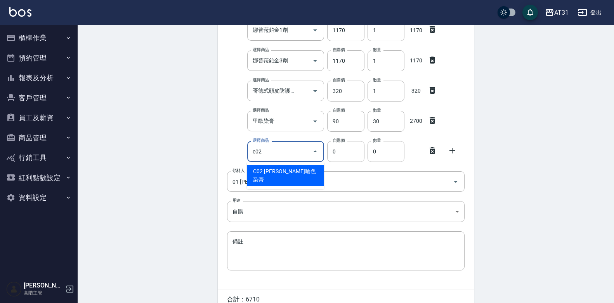
type input "[PERSON_NAME]嗆色染膏"
type input "120"
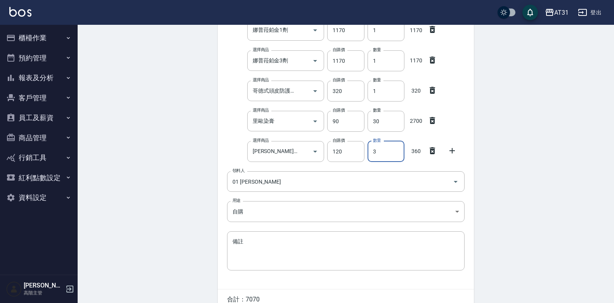
type input "3"
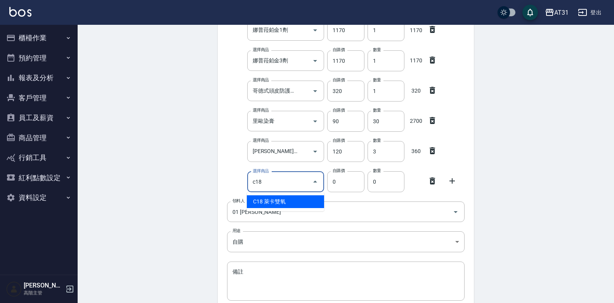
type input "萊卡雙氧"
type input "100"
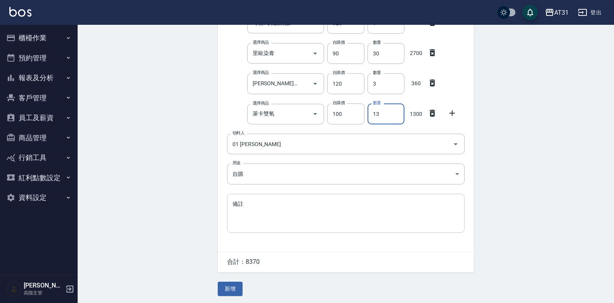
scroll to position [230, 0]
type input "13"
drag, startPoint x: 230, startPoint y: 288, endPoint x: 243, endPoint y: 279, distance: 15.0
click at [230, 289] on button "新增" at bounding box center [230, 288] width 25 height 14
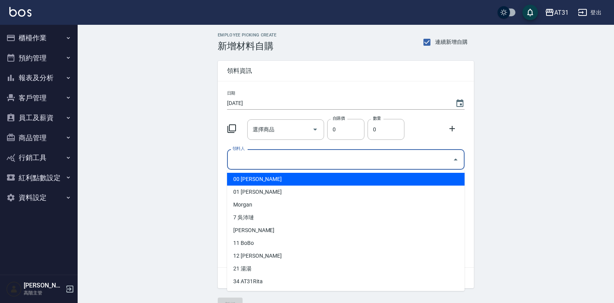
click at [376, 163] on input "領料人" at bounding box center [339, 160] width 219 height 14
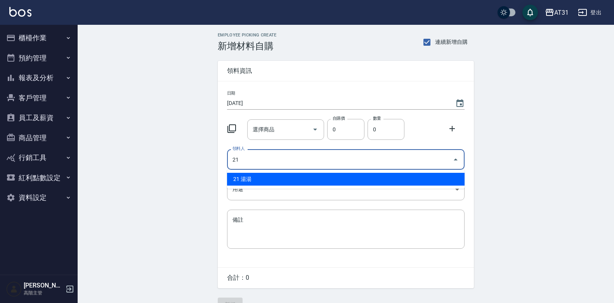
type input "21 湯湯"
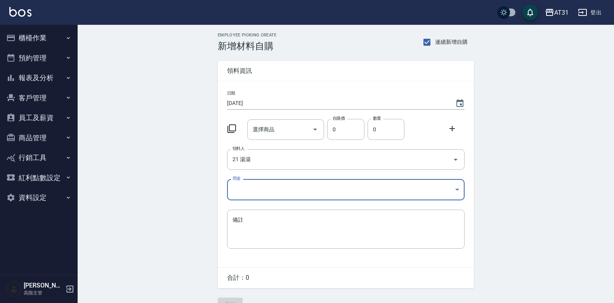
click at [332, 180] on body "AT31 登出 櫃檯作業 打帳單 帳單列表 掛單列表 座位開單 營業儀表板 現金收支登錄 高階收支登錄 材料自購登錄 每日結帳 排班表 現場電腦打卡 掃碼打卡…" at bounding box center [307, 160] width 614 height 320
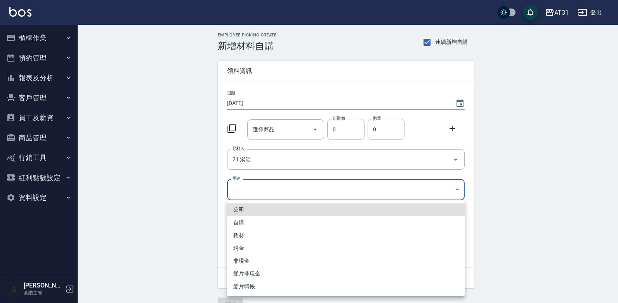
click at [289, 220] on li "自購" at bounding box center [345, 223] width 237 height 13
type input "自購"
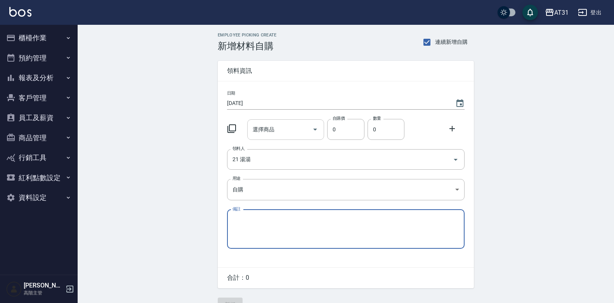
click at [284, 137] on div "選擇商品" at bounding box center [285, 130] width 77 height 21
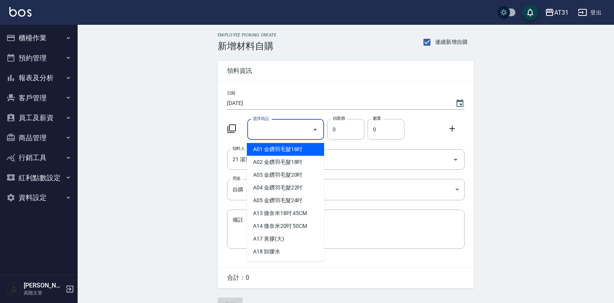
click at [297, 130] on input "選擇商品" at bounding box center [280, 130] width 59 height 14
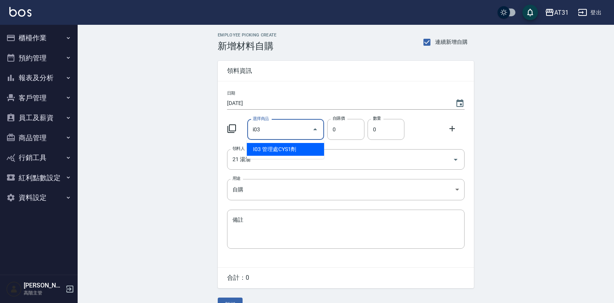
type input "管理處CYS1劑"
type input "270"
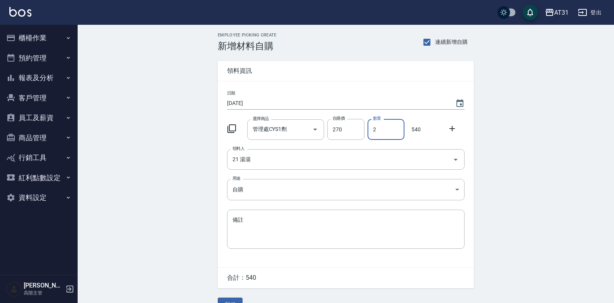
type input "2"
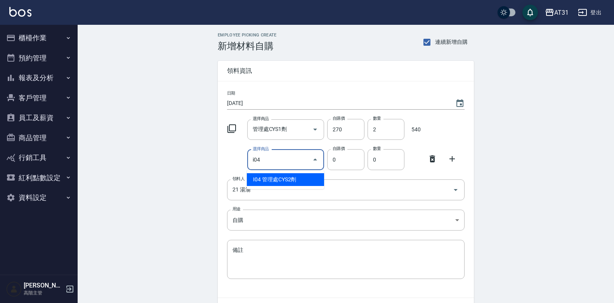
type input "管理處CYS2劑"
type input "120"
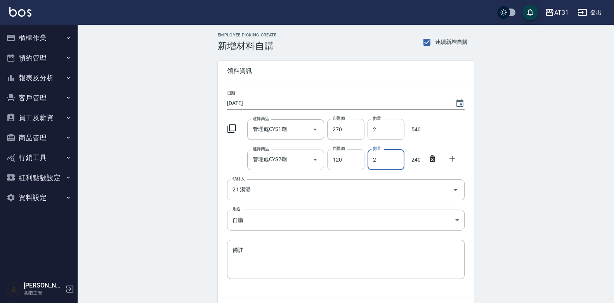
type input "2"
click at [350, 157] on input "120" at bounding box center [345, 159] width 37 height 21
drag, startPoint x: 349, startPoint y: 157, endPoint x: 323, endPoint y: 166, distance: 27.7
click at [323, 166] on div "選擇商品 管理處CYS2劑 選擇商品 自購價 120 自購價 數量 2 數量 240" at bounding box center [344, 158] width 241 height 24
type input "150"
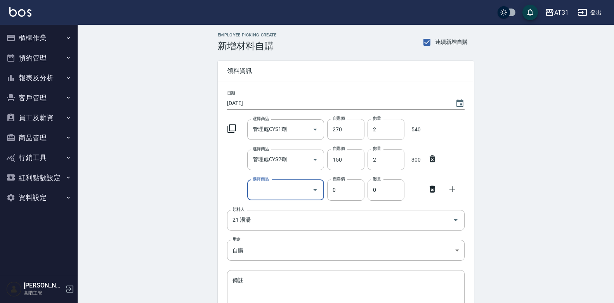
type input "ㄆ"
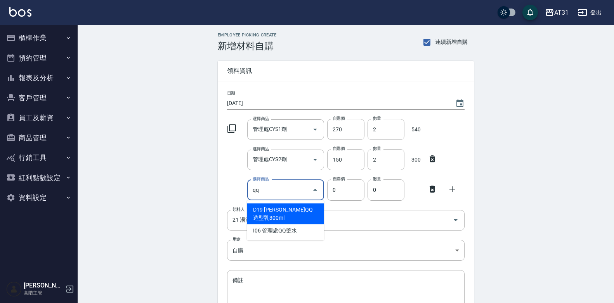
type input "q"
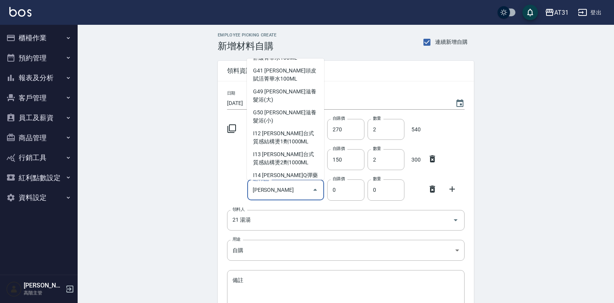
scroll to position [370, 0]
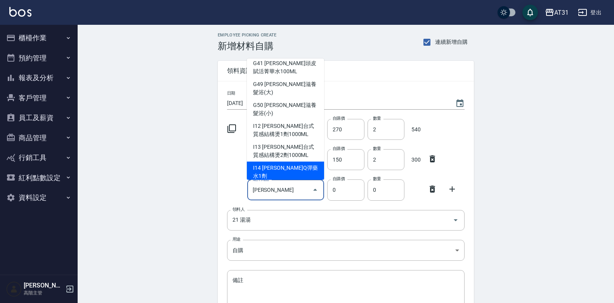
type input "里歐頭皮舒緩菁華水100ML"
type input "280"
type input "1"
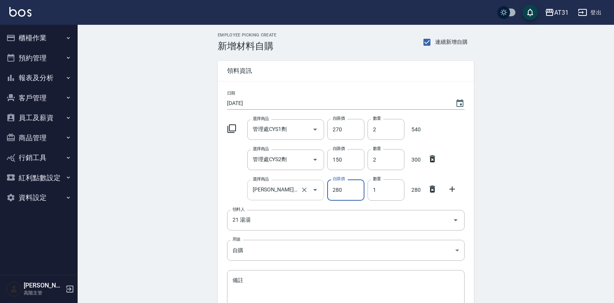
click at [296, 196] on input "里歐頭皮舒緩菁華水100ML" at bounding box center [275, 191] width 49 height 14
type input "0"
click at [296, 196] on input "選擇商品" at bounding box center [280, 191] width 59 height 14
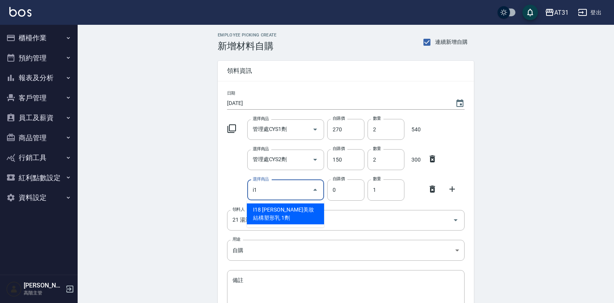
type input "i"
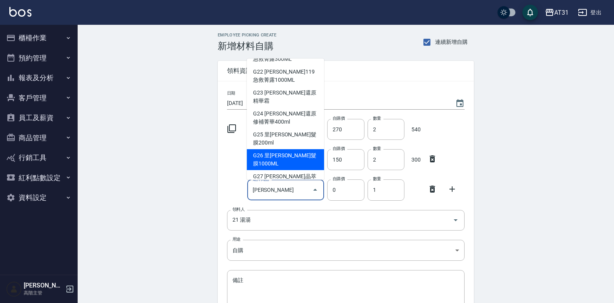
scroll to position [349, 0]
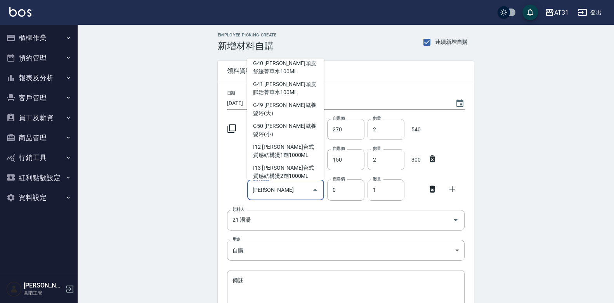
type input "[PERSON_NAME]嗆色染膏"
type input "120"
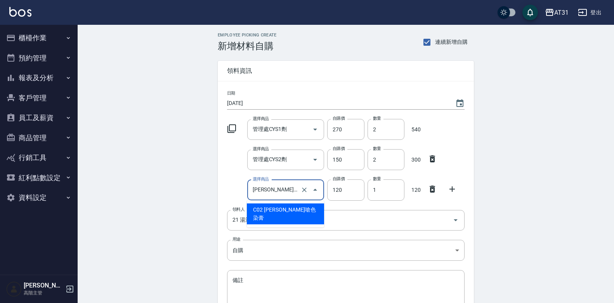
click at [297, 191] on input "[PERSON_NAME]嗆色染膏" at bounding box center [275, 191] width 49 height 14
type input "里歐Q彈藥水1劑"
type input "175"
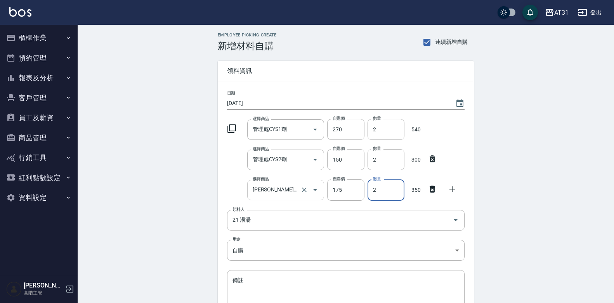
type input "2"
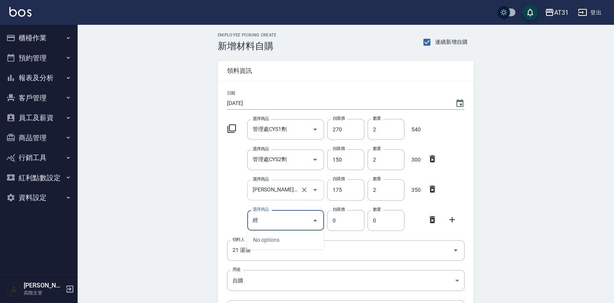
type input "晶"
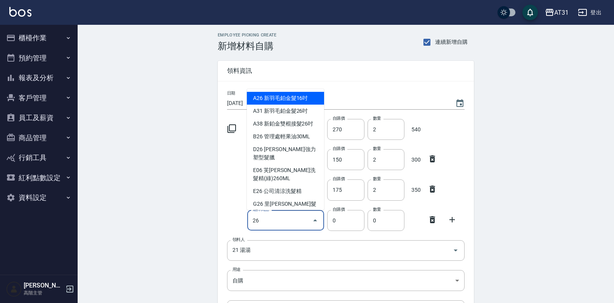
type input "2"
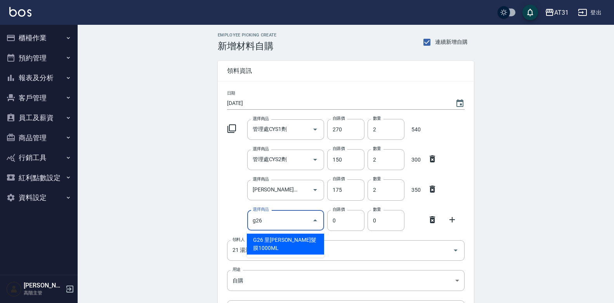
type input "里歐晶亮髮膜1000ML"
type input "800"
type input "1"
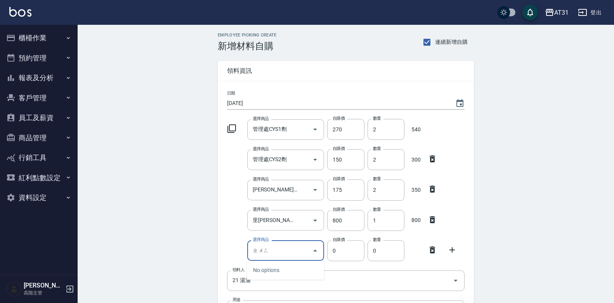
type input "中"
type input "娜普菈中間酸1000ML"
type input "494"
type input "1"
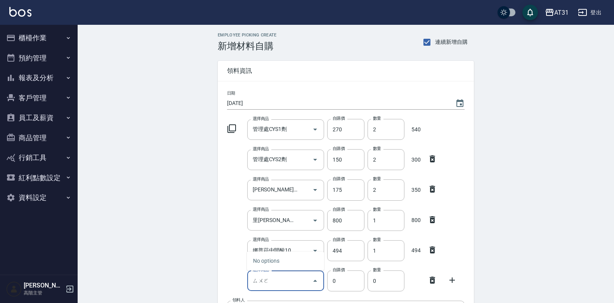
type input "縮"
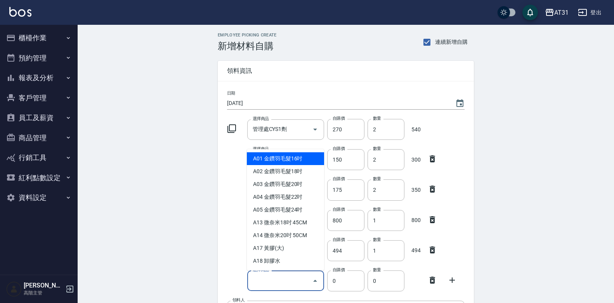
type input "ㄛ"
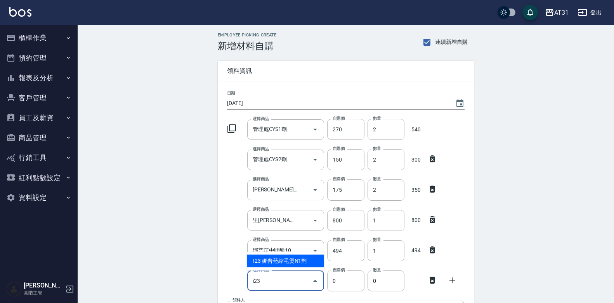
type input "娜普菈縮毛燙N1劑"
type input "273"
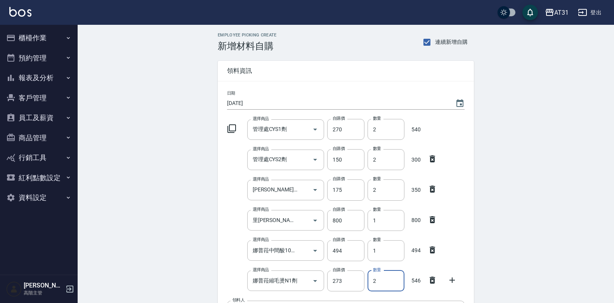
type input "2"
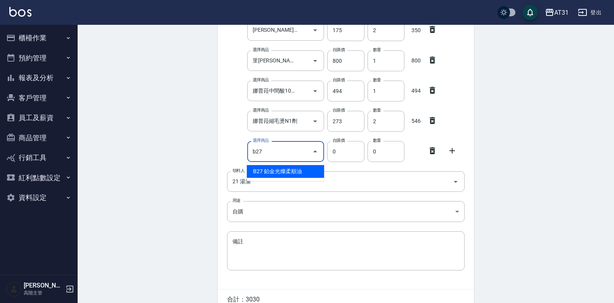
type input "鉑金光燦柔順油"
type input "50"
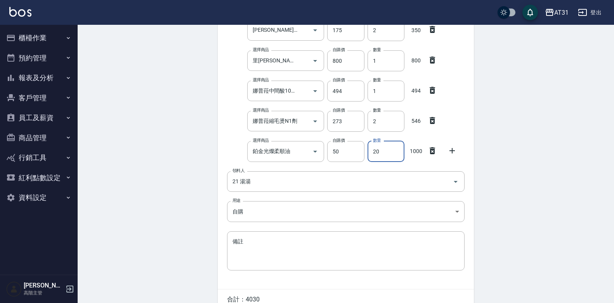
type input "20"
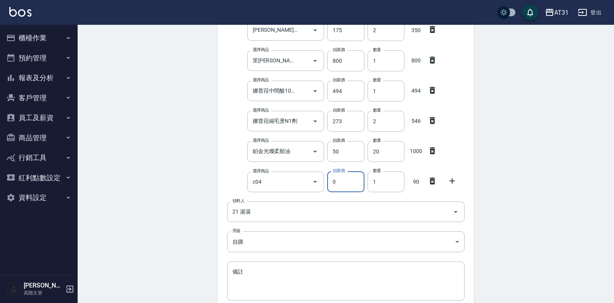
type input "賓果染膏"
type input "90"
type input "15"
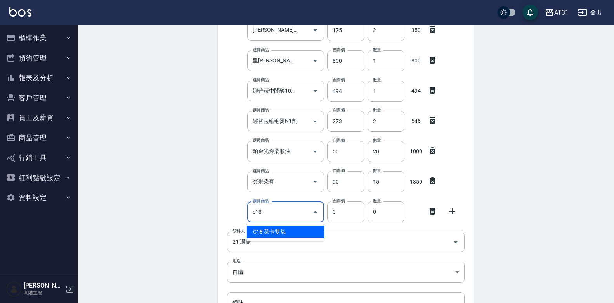
type input "萊卡雙氧"
type input "100"
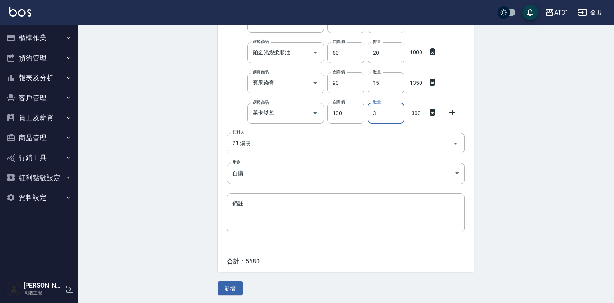
scroll to position [260, 0]
type input "3"
click at [232, 292] on button "新增" at bounding box center [230, 289] width 25 height 14
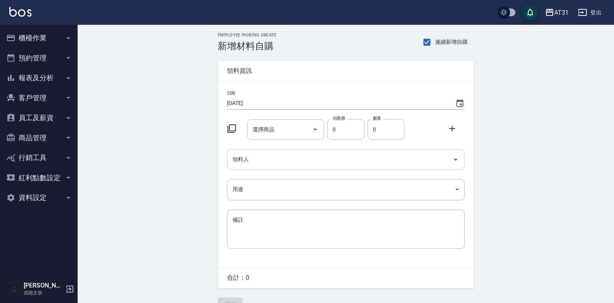
click at [357, 152] on div "領料人" at bounding box center [345, 159] width 237 height 21
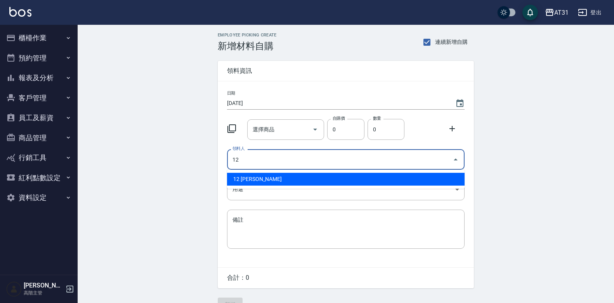
type input "12 [PERSON_NAME]"
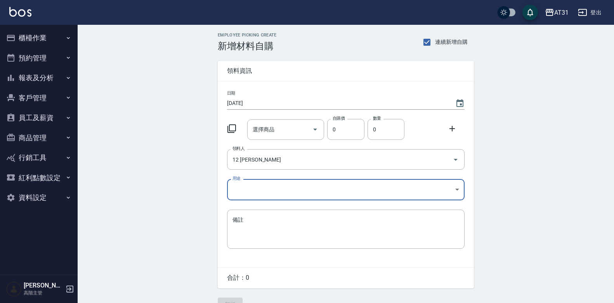
click at [324, 182] on body "AT31 登出 櫃檯作業 打帳單 帳單列表 掛單列表 座位開單 營業儀表板 現金收支登錄 高階收支登錄 材料自購登錄 每日結帳 排班表 現場電腦打卡 掃碼打卡…" at bounding box center [307, 160] width 614 height 320
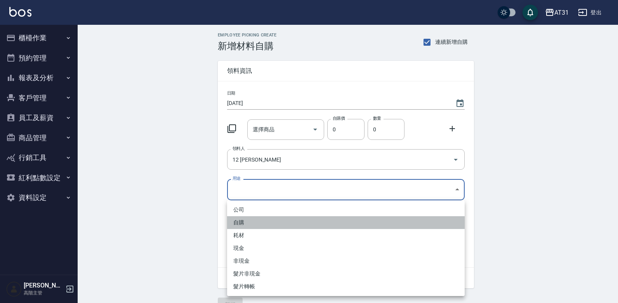
click at [291, 221] on li "自購" at bounding box center [345, 223] width 237 height 13
type input "自購"
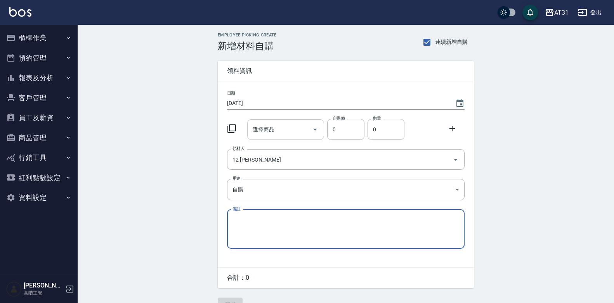
click at [287, 130] on input "選擇商品" at bounding box center [280, 130] width 59 height 14
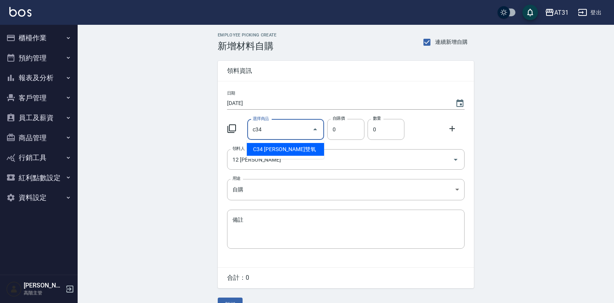
type input "[PERSON_NAME]雙氧"
type input "120"
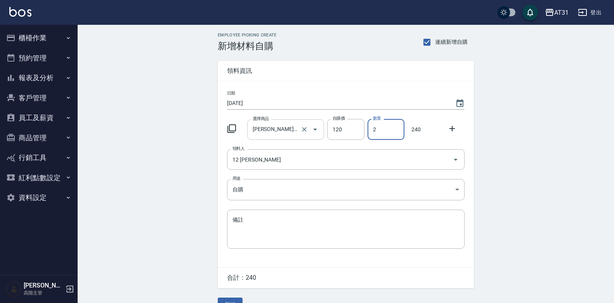
type input "2"
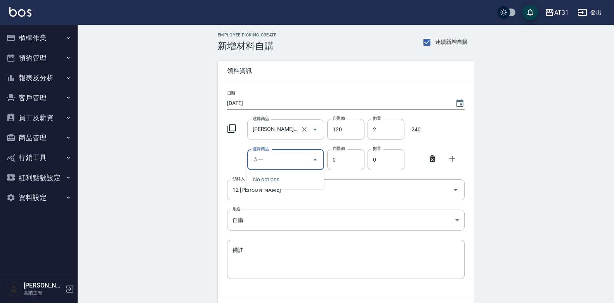
type input "ㄌ"
type input "粉"
type input "[PERSON_NAME]粉漂"
type input "400"
type input "1"
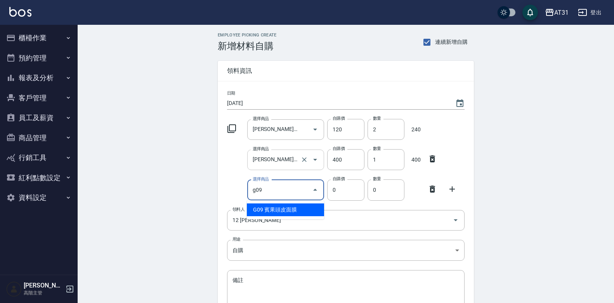
type input "賓果頭皮面膜"
type input "550"
type input "1"
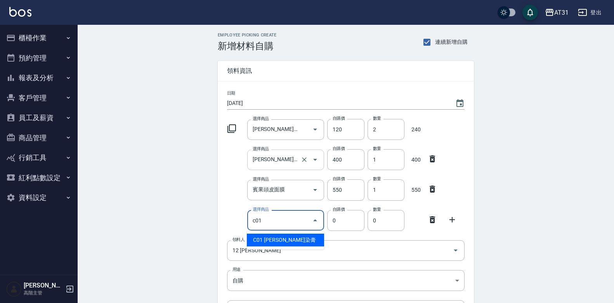
type input "里歐染膏"
type input "90"
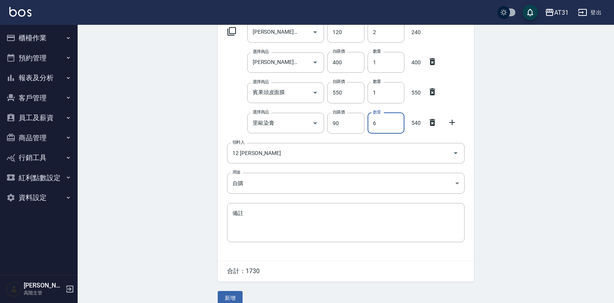
scroll to position [108, 0]
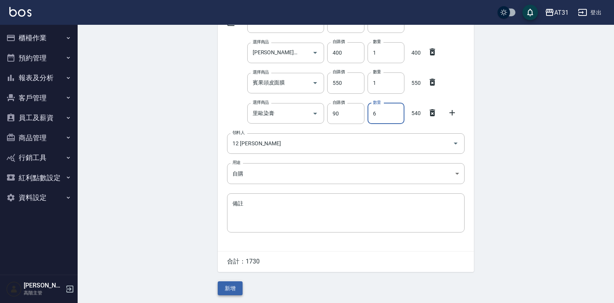
type input "6"
click at [230, 284] on button "新增" at bounding box center [230, 289] width 25 height 14
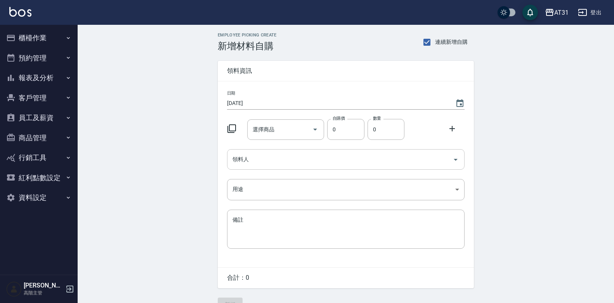
click at [368, 160] on input "領料人" at bounding box center [339, 160] width 219 height 14
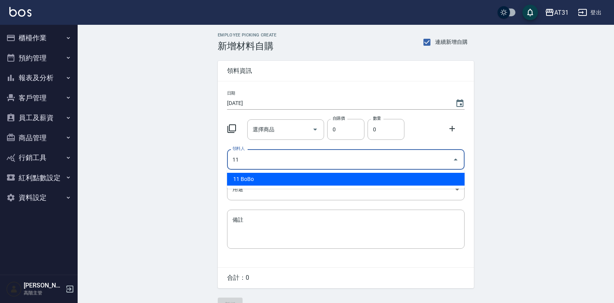
type input "11 BoBo"
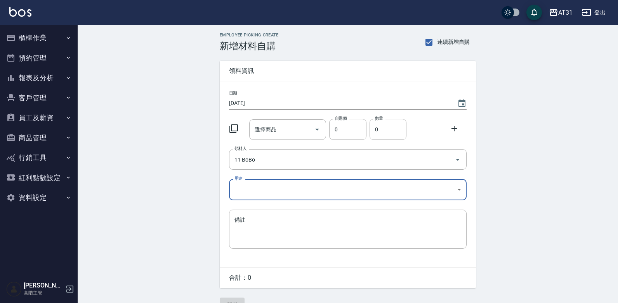
click at [325, 188] on body "AT31 登出 櫃檯作業 打帳單 帳單列表 掛單列表 座位開單 營業儀表板 現金收支登錄 高階收支登錄 材料自購登錄 每日結帳 排班表 現場電腦打卡 掃碼打卡…" at bounding box center [309, 160] width 618 height 320
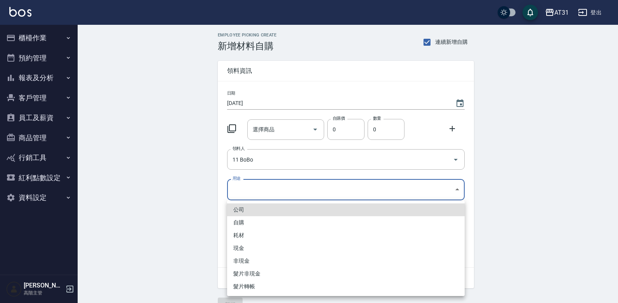
click at [290, 221] on li "自購" at bounding box center [345, 223] width 237 height 13
type input "自購"
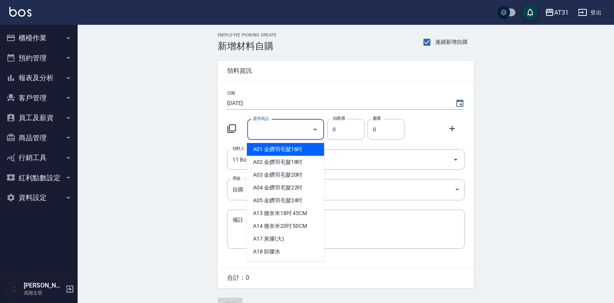
click at [298, 124] on input "選擇商品" at bounding box center [280, 130] width 59 height 14
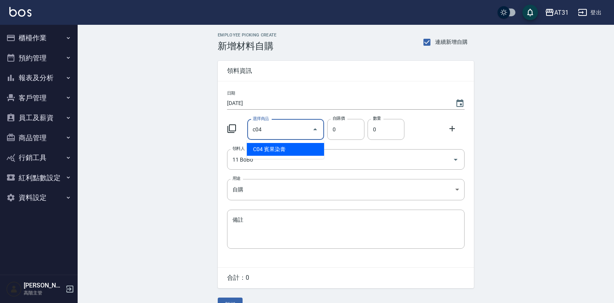
type input "賓果染膏"
type input "90"
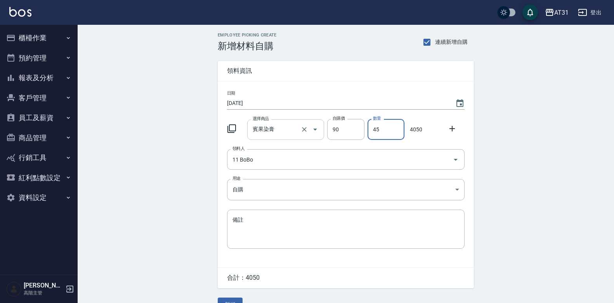
type input "45"
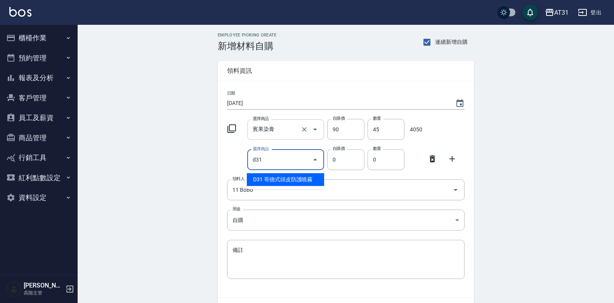
type input "哥德式頭皮防護噴霧"
type input "320"
type input "1"
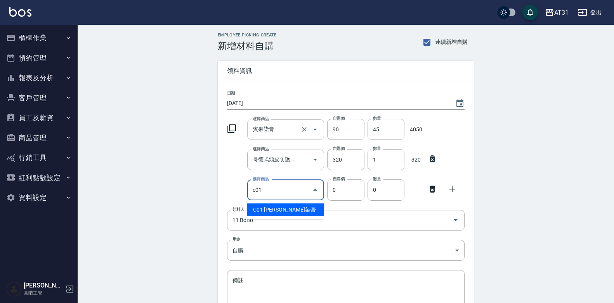
type input "里歐染膏"
type input "90"
type input "1"
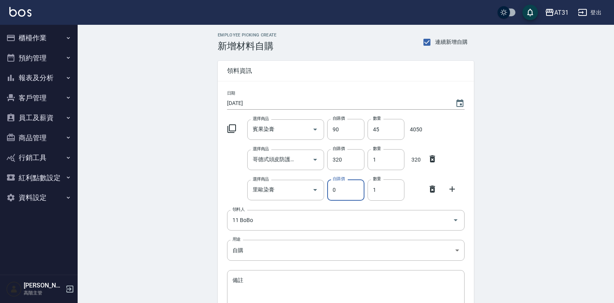
drag, startPoint x: 338, startPoint y: 194, endPoint x: 326, endPoint y: 197, distance: 12.9
click at [326, 197] on div "自購價 0 自購價" at bounding box center [344, 189] width 40 height 24
type input "90"
type input "15"
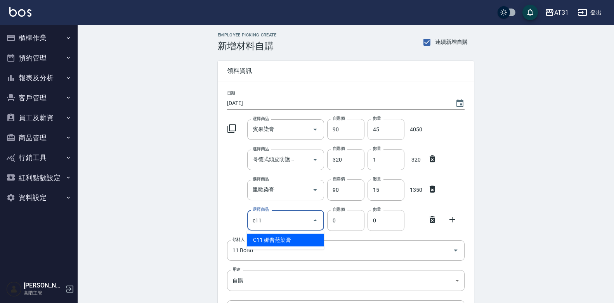
type input "娜普菈染膏"
type input "110"
type input "1"
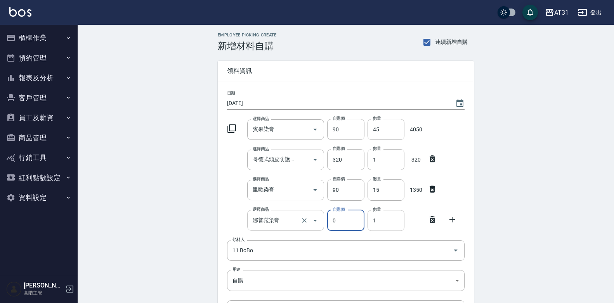
type input "0"
click at [293, 220] on input "娜普菈染膏" at bounding box center [275, 221] width 49 height 14
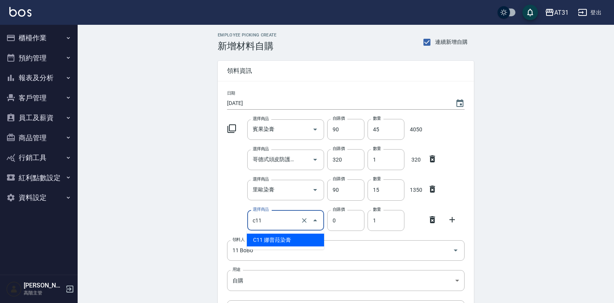
type input "c11"
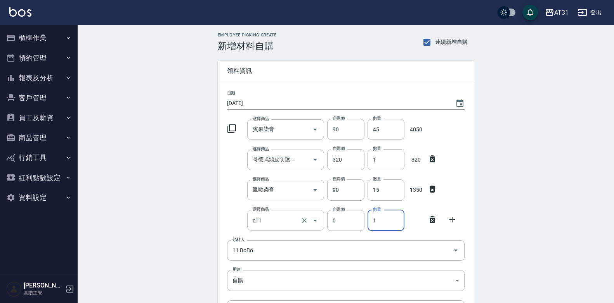
click at [293, 220] on input "c11" at bounding box center [275, 221] width 49 height 14
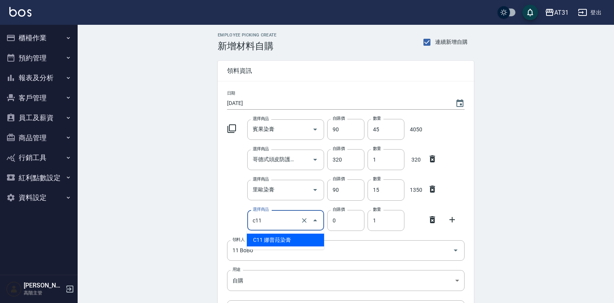
click at [282, 237] on li "C11 娜普菈染膏" at bounding box center [285, 240] width 77 height 13
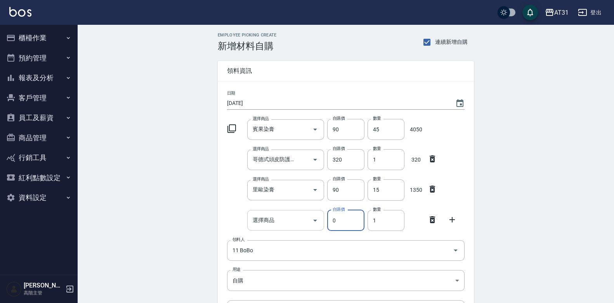
type input "0"
click at [283, 227] on input "選擇商品" at bounding box center [280, 221] width 59 height 14
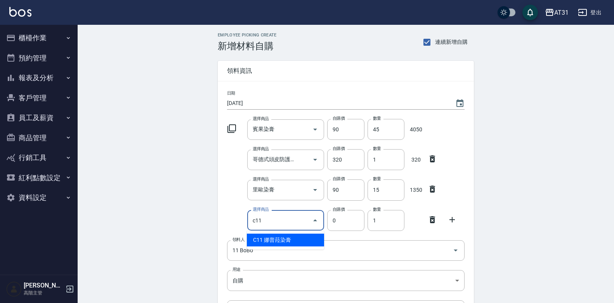
type input "娜普菈染膏"
type input "110"
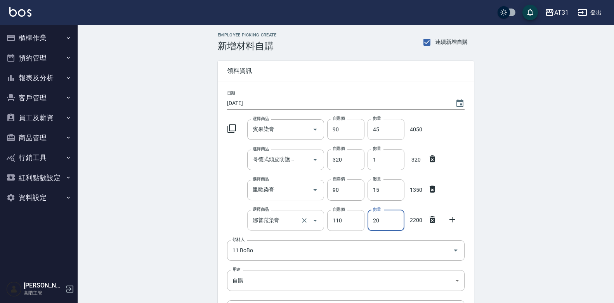
type input "20"
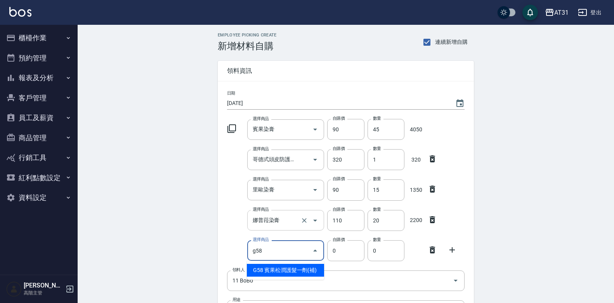
type input "賓果松潤護髮一劑(補)"
type input "600"
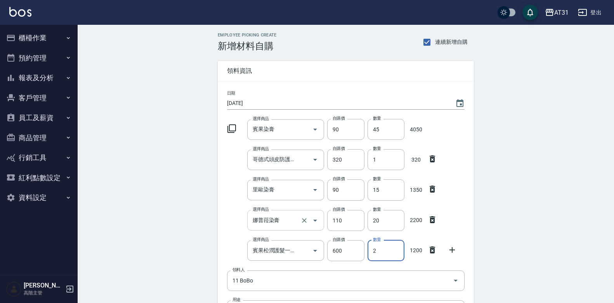
type input "2"
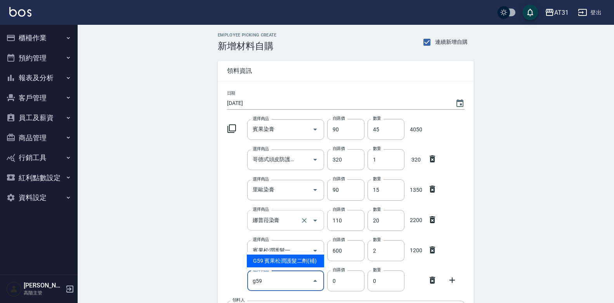
type input "賓果松潤護髮二劑(補)"
type input "600"
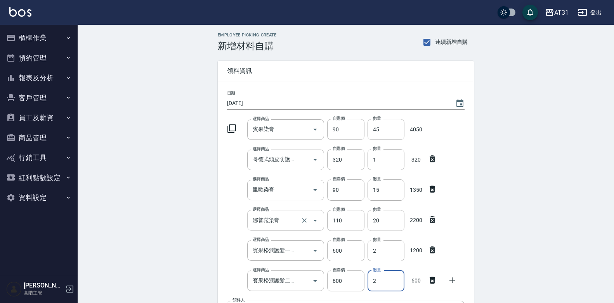
type input "2"
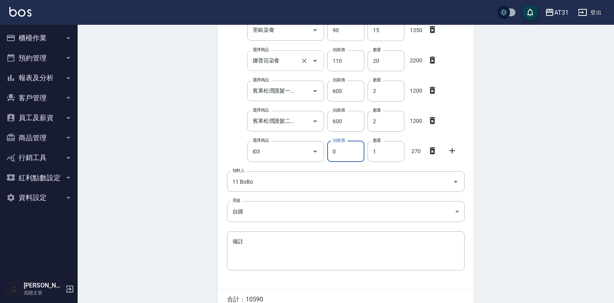
type input "管理處CYS1劑"
type input "270"
type input "2"
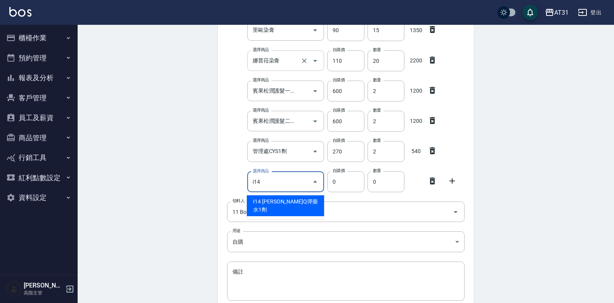
type input "[PERSON_NAME]Q彈藥水1劑"
type input "175"
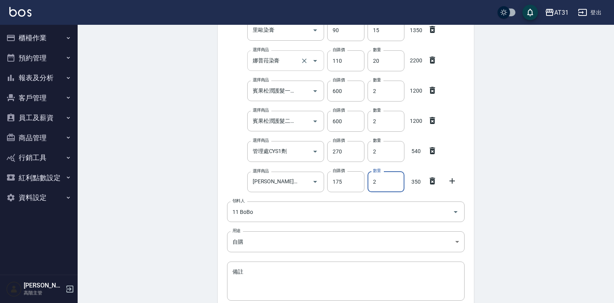
type input "2"
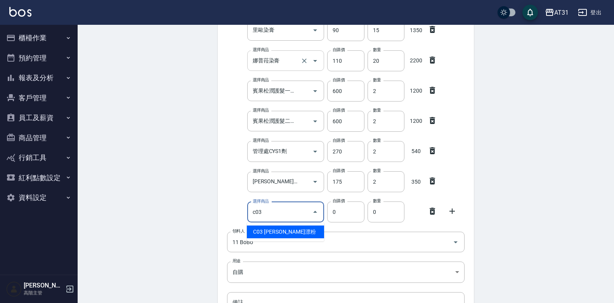
type input "[PERSON_NAME]漂粉"
type input "400"
type input "1"
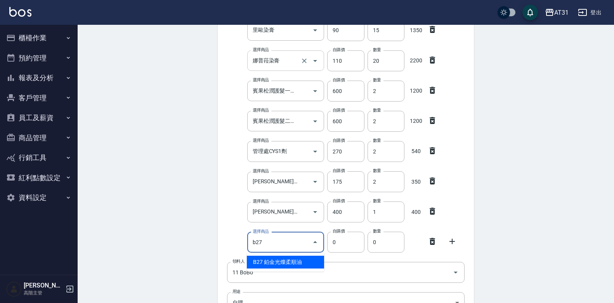
type input "鉑金光燦柔順油"
type input "50"
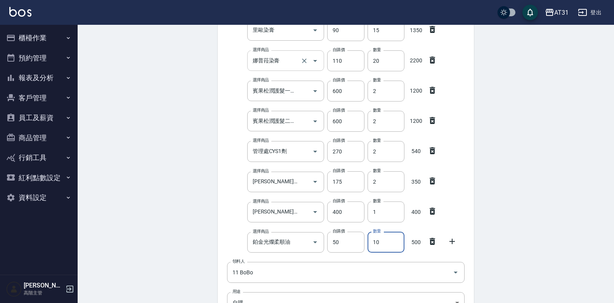
type input "10"
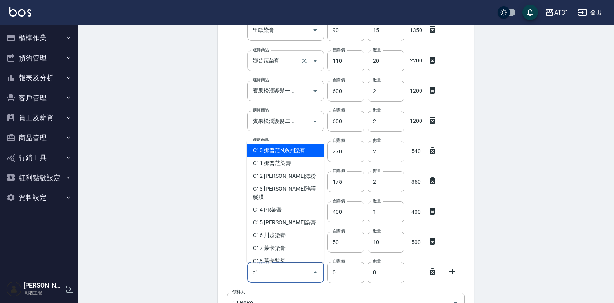
type input "c"
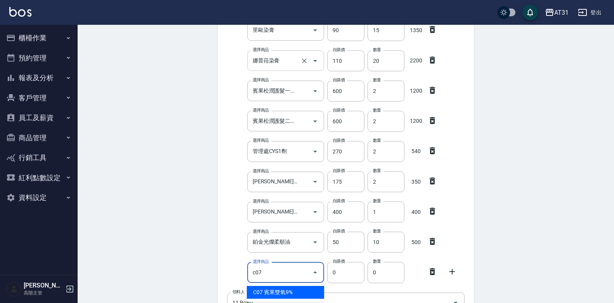
type input "賓果雙氧9%"
type input "105"
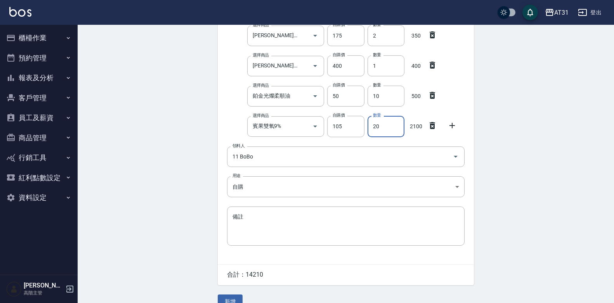
scroll to position [321, 0]
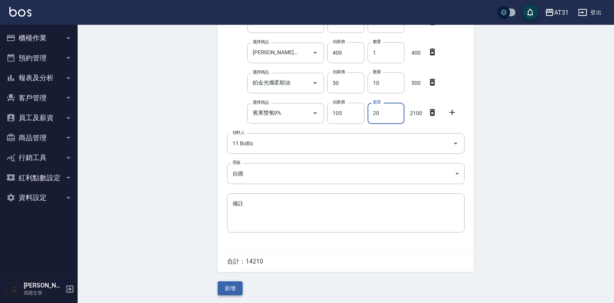
type input "20"
click at [236, 293] on button "新增" at bounding box center [230, 289] width 25 height 14
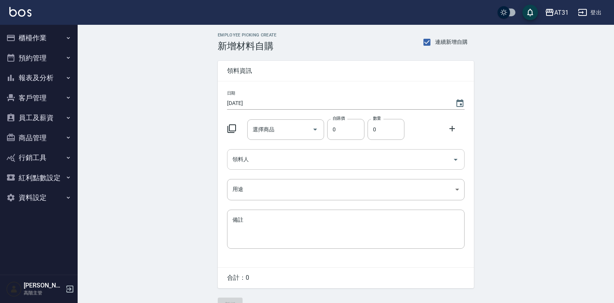
click at [361, 155] on input "領料人" at bounding box center [339, 160] width 219 height 14
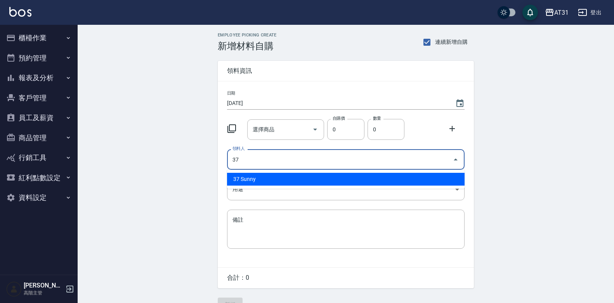
type input "37 Sunny"
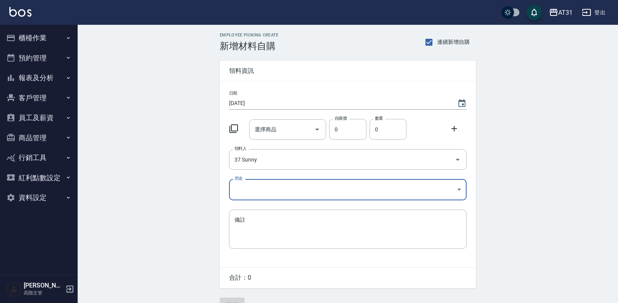
click at [352, 189] on body "AT31 登出 櫃檯作業 打帳單 帳單列表 掛單列表 座位開單 營業儀表板 現金收支登錄 高階收支登錄 材料自購登錄 每日結帳 排班表 現場電腦打卡 掃碼打卡…" at bounding box center [309, 160] width 618 height 320
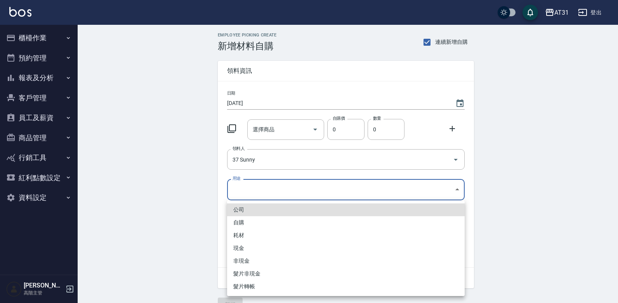
click at [310, 222] on li "自購" at bounding box center [345, 223] width 237 height 13
type input "自購"
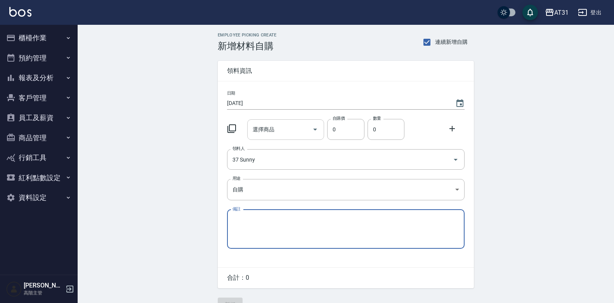
click at [288, 126] on input "選擇商品" at bounding box center [280, 130] width 59 height 14
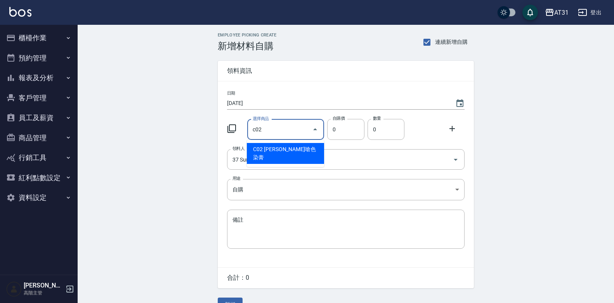
type input "[PERSON_NAME]嗆色染膏"
type input "120"
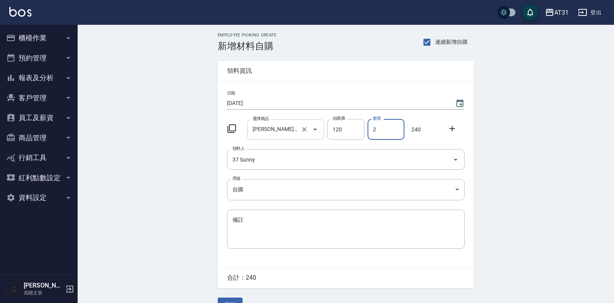
type input "2"
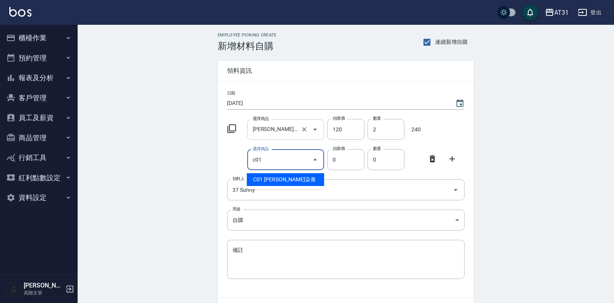
type input "里歐染膏"
type input "90"
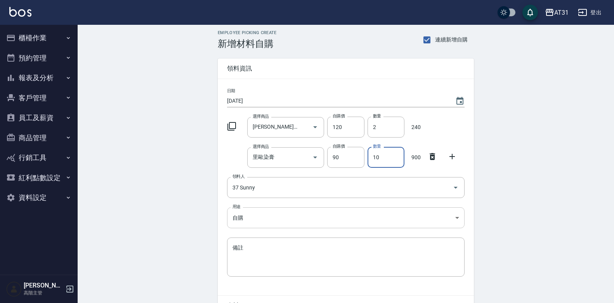
scroll to position [48, 0]
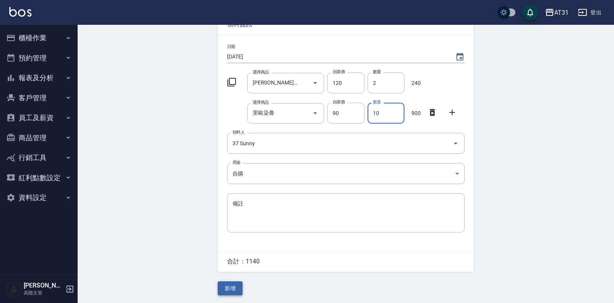
type input "10"
click at [241, 287] on button "新增" at bounding box center [230, 289] width 25 height 14
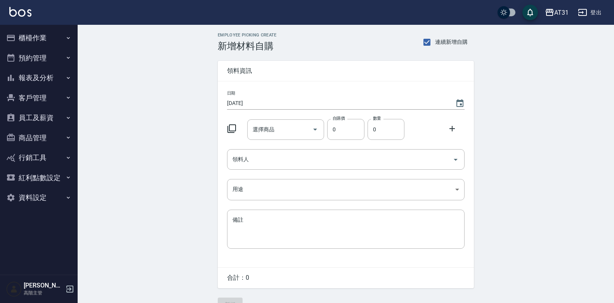
click at [301, 168] on div "領料人" at bounding box center [345, 159] width 237 height 21
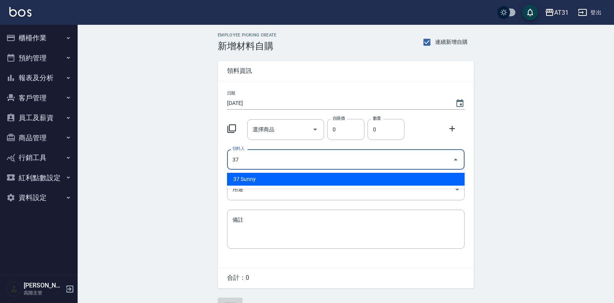
type input "37 Sunny"
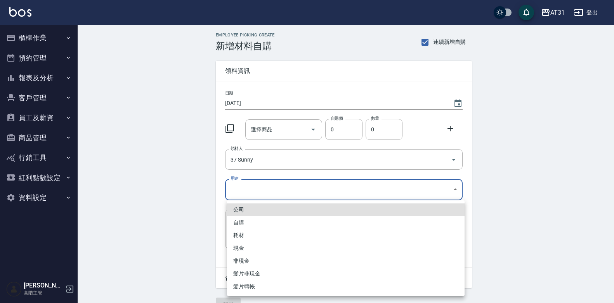
click at [312, 186] on body "AT31 登出 櫃檯作業 打帳單 帳單列表 掛單列表 座位開單 營業儀表板 現金收支登錄 高階收支登錄 材料自購登錄 每日結帳 排班表 現場電腦打卡 掃碼打卡…" at bounding box center [307, 160] width 614 height 320
click at [267, 226] on li "自購" at bounding box center [345, 223] width 237 height 13
type input "自購"
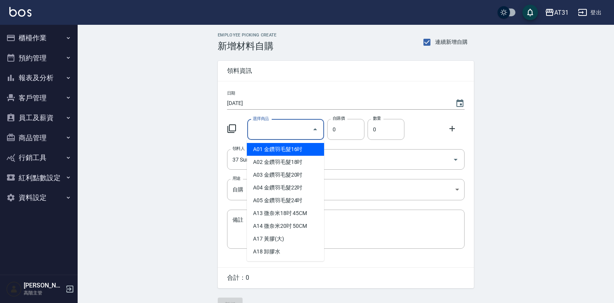
click at [268, 129] on input "選擇商品" at bounding box center [280, 130] width 59 height 14
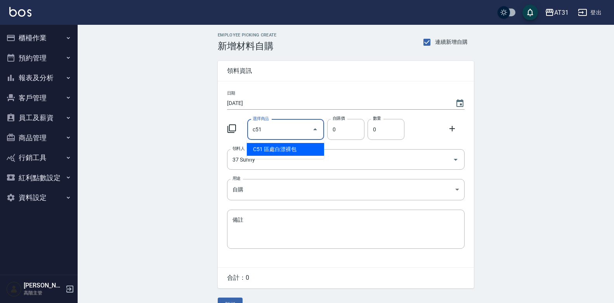
type input "區處白漂裸包"
type input "400"
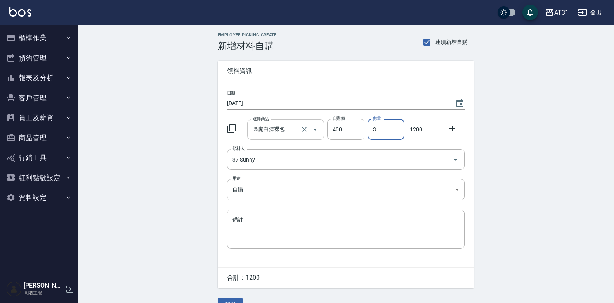
type input "3"
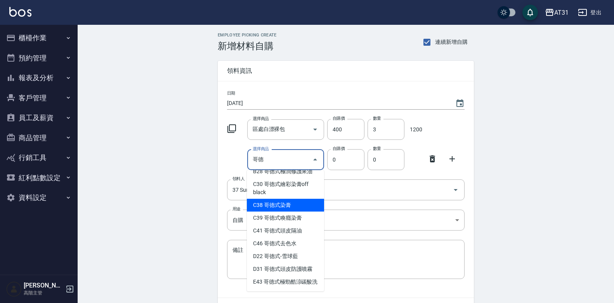
scroll to position [3, 0]
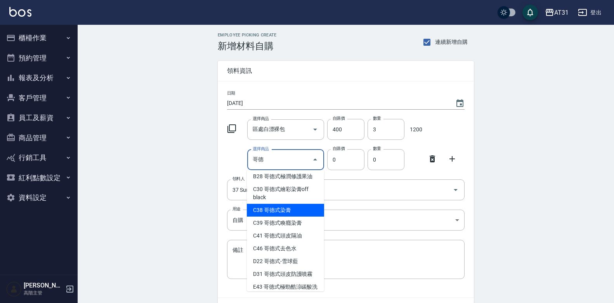
type input "哥"
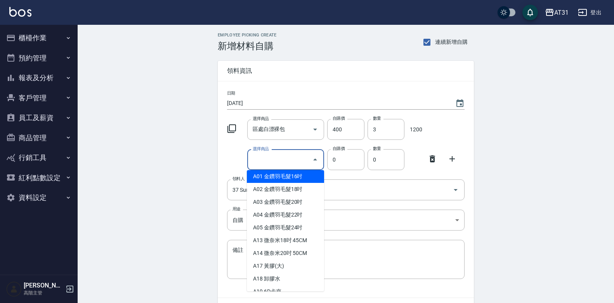
type input "ㄏ"
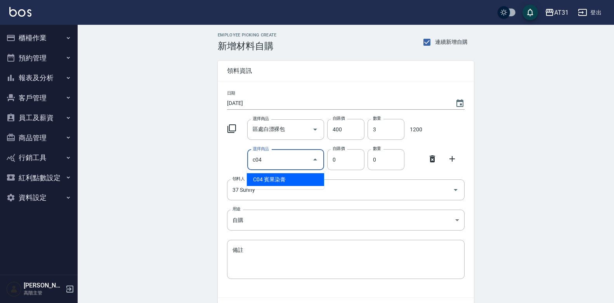
type input "賓果染膏"
type input "90"
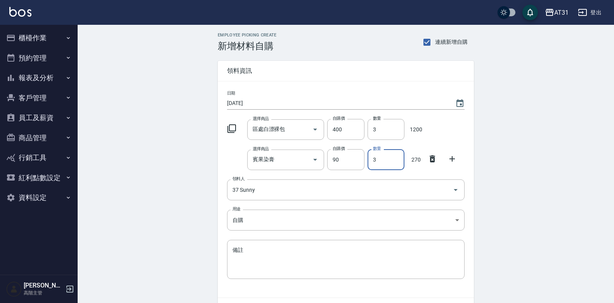
type input "3"
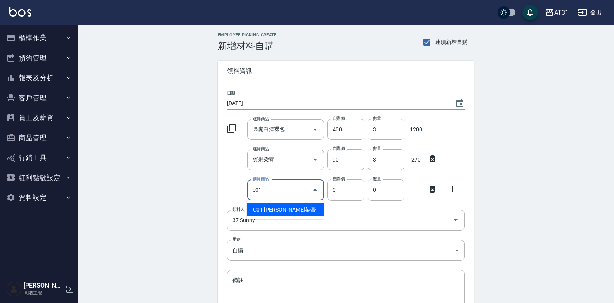
type input "里歐染膏"
type input "90"
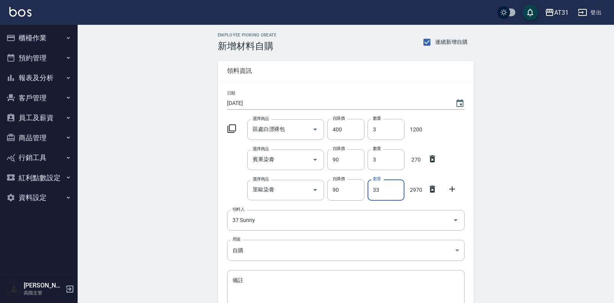
type input "33"
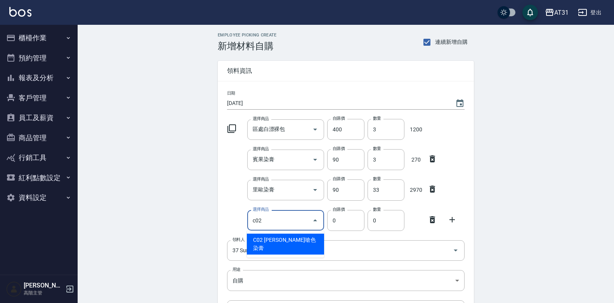
type input "[PERSON_NAME]嗆色染膏"
type input "120"
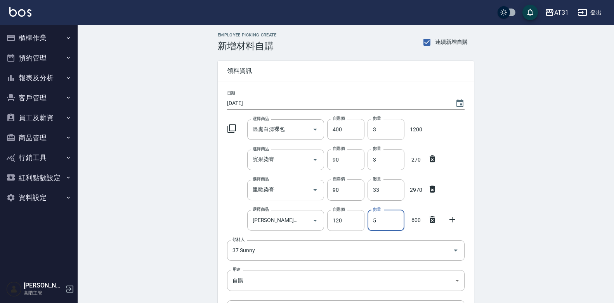
type input "5"
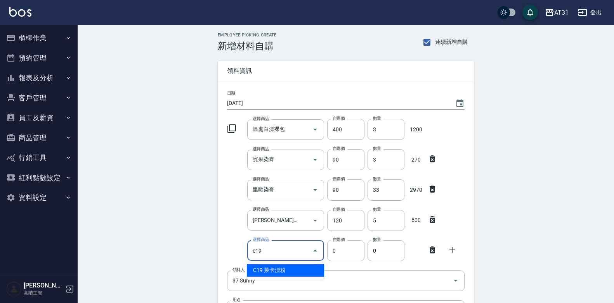
type input "萊卡漂粉"
type input "380"
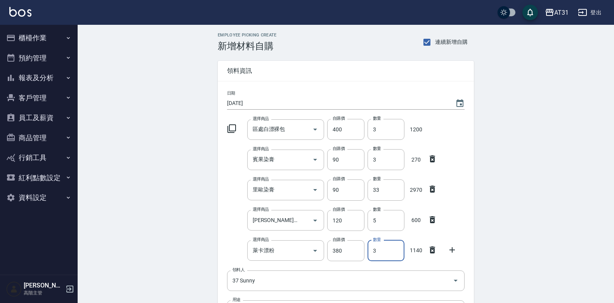
type input "3"
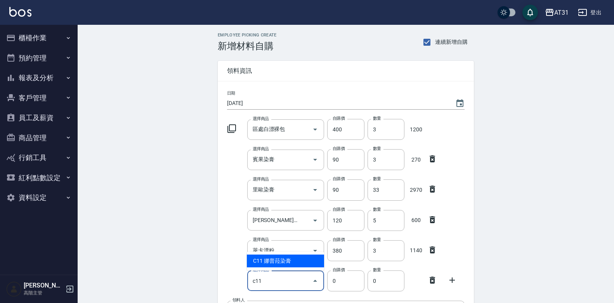
type input "娜普菈染膏"
type input "110"
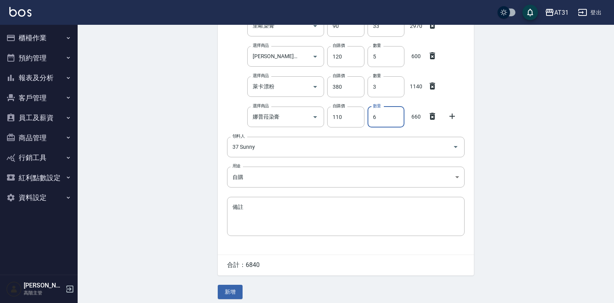
scroll to position [169, 0]
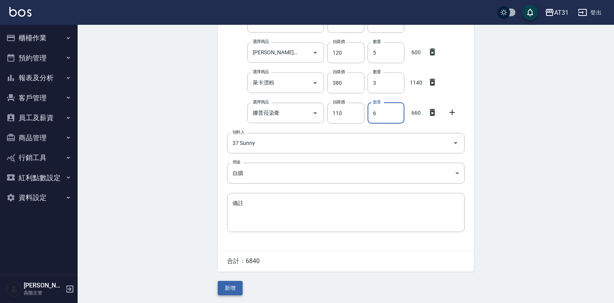
type input "6"
click at [237, 286] on button "新增" at bounding box center [230, 288] width 25 height 14
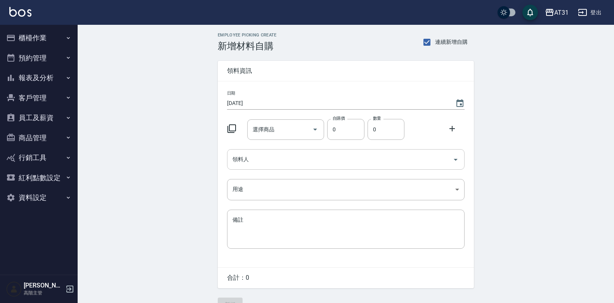
click at [318, 159] on input "領料人" at bounding box center [339, 160] width 219 height 14
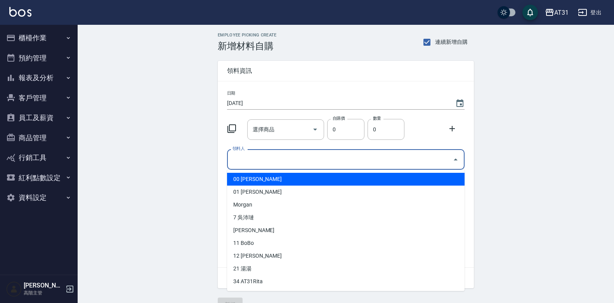
click at [318, 159] on input "領料人" at bounding box center [339, 160] width 219 height 14
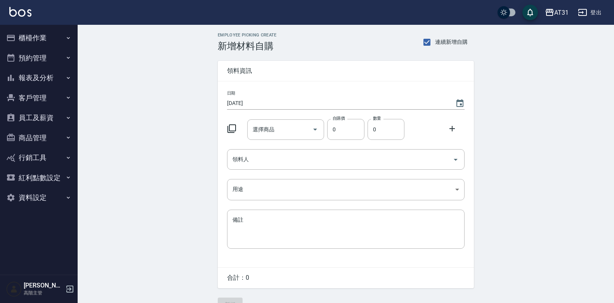
click at [606, 117] on div "Employee Picking Create 新增材料自購 連續新增自購 領料資訊 日期 2025/09/19 選擇商品 選擇商品 自購價 0 自購價 數量…" at bounding box center [346, 172] width 536 height 295
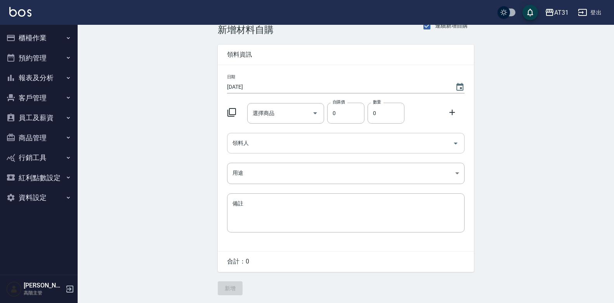
click at [265, 142] on input "領料人" at bounding box center [339, 144] width 219 height 14
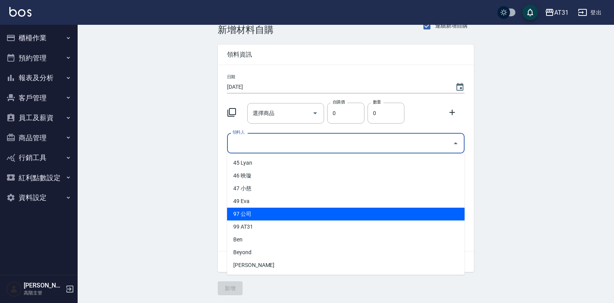
scroll to position [153, 0]
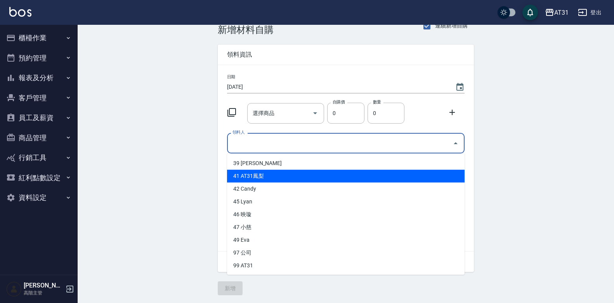
click at [252, 180] on li "41 AT31鳳梨" at bounding box center [345, 176] width 237 height 13
type input "AT31鳳梨"
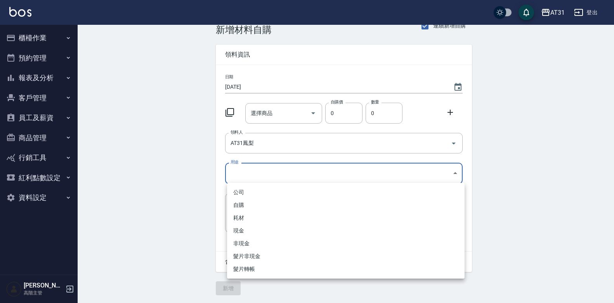
click at [277, 168] on body "AT31 登出 櫃檯作業 打帳單 帳單列表 掛單列表 座位開單 營業儀表板 現金收支登錄 高階收支登錄 材料自購登錄 每日結帳 排班表 現場電腦打卡 掃碼打卡…" at bounding box center [307, 144] width 614 height 320
click at [244, 204] on li "自購" at bounding box center [345, 205] width 237 height 13
type input "自購"
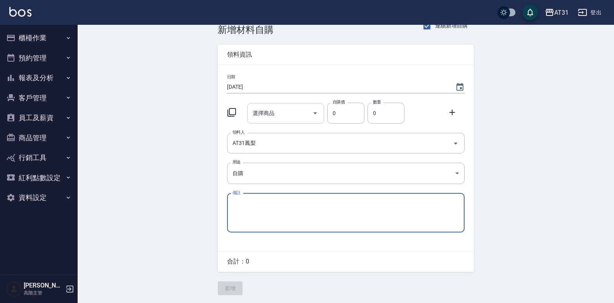
click at [280, 113] on input "選擇商品" at bounding box center [280, 114] width 59 height 14
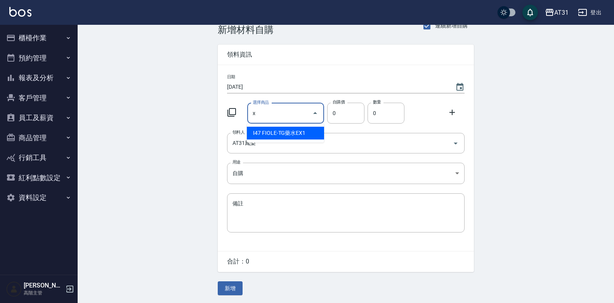
type input "x"
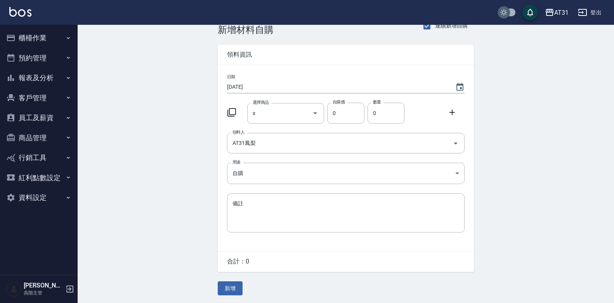
click at [494, 16] on input "checkbox" at bounding box center [503, 12] width 37 height 12
checkbox input "true"
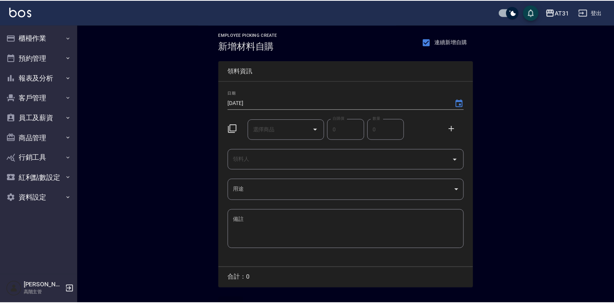
scroll to position [17, 0]
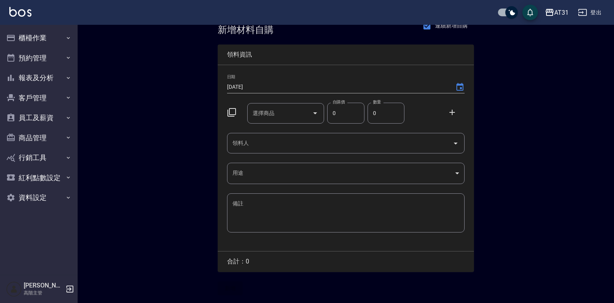
click at [265, 146] on input "領料人" at bounding box center [339, 144] width 219 height 14
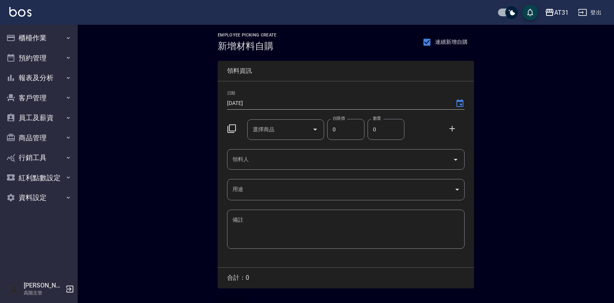
drag, startPoint x: 269, startPoint y: 162, endPoint x: 267, endPoint y: 167, distance: 5.8
click at [268, 165] on input "領料人" at bounding box center [339, 160] width 219 height 14
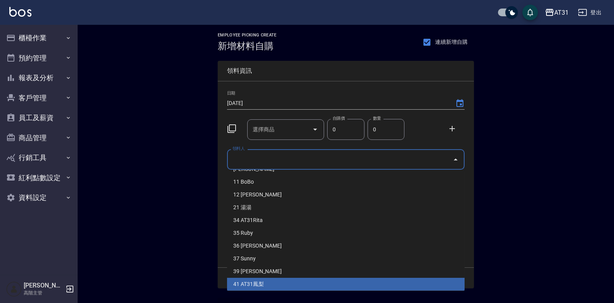
scroll to position [155, 0]
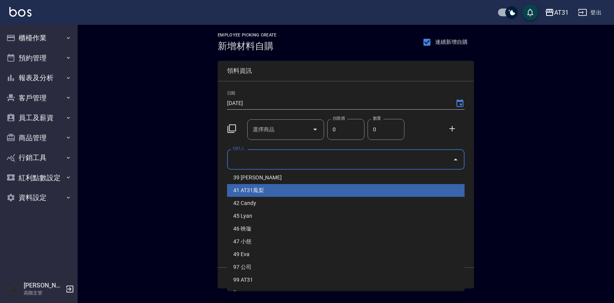
click at [260, 192] on li "41 AT31鳳梨" at bounding box center [345, 190] width 237 height 13
type input "AT31鳳梨"
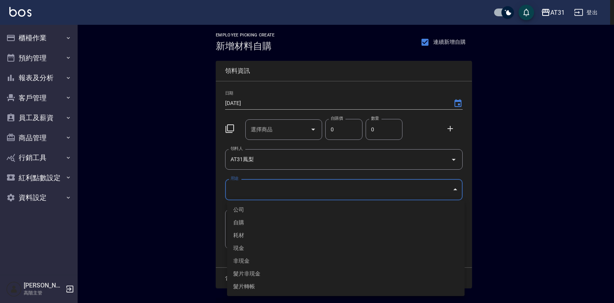
click at [263, 197] on body "AT31 登出 櫃檯作業 打帳單 帳單列表 掛單列表 座位開單 營業儀表板 現金收支登錄 高階收支登錄 材料自購登錄 每日結帳 排班表 現場電腦打卡 掃碼打卡…" at bounding box center [307, 160] width 614 height 320
click at [248, 221] on li "自購" at bounding box center [345, 223] width 237 height 13
type input "自購"
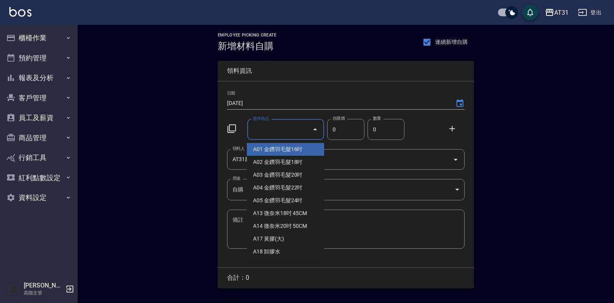
click at [291, 132] on input "選擇商品" at bounding box center [280, 130] width 59 height 14
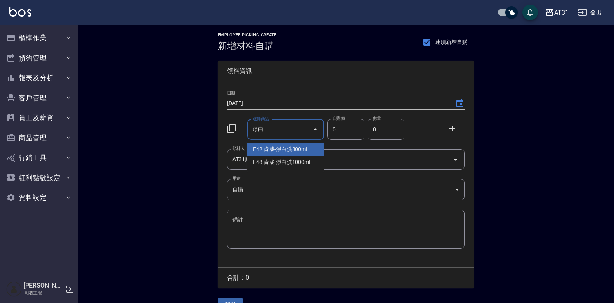
type input "竟"
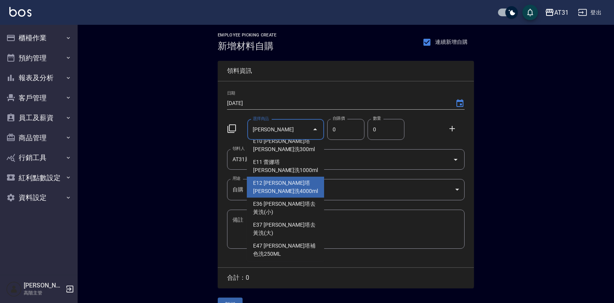
scroll to position [39, 0]
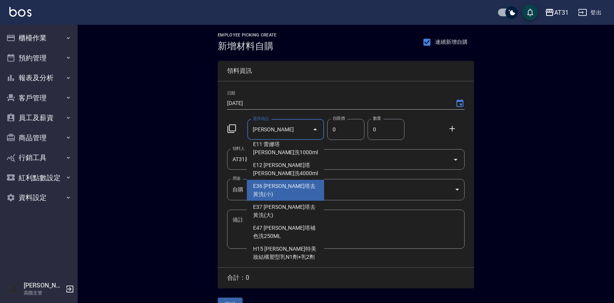
click at [277, 159] on li "E11 [PERSON_NAME]塔[PERSON_NAME]洗1000ml" at bounding box center [285, 148] width 77 height 21
type input "蕾娜塔馬卡龍洗1000ml"
type input "600"
type input "1"
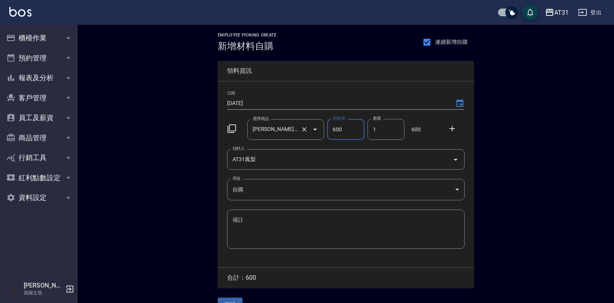
click at [292, 133] on input "蕾娜塔馬卡龍洗1000ml" at bounding box center [275, 130] width 49 height 14
type input "0"
click at [271, 130] on input "選擇商品" at bounding box center [280, 130] width 59 height 14
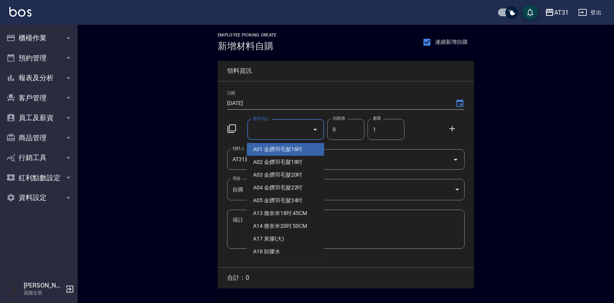
type input "w"
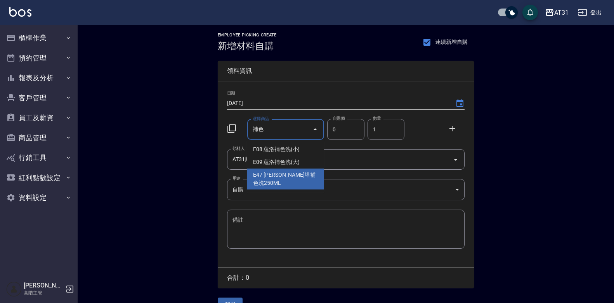
click at [289, 171] on li "E47 [PERSON_NAME]塔補色洗250ML" at bounding box center [285, 179] width 77 height 21
type input "蕾娜塔補色洗250ML"
type input "300"
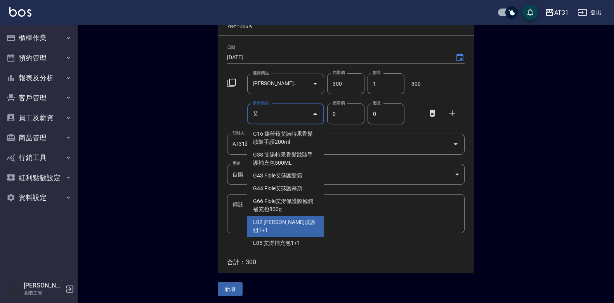
scroll to position [48, 0]
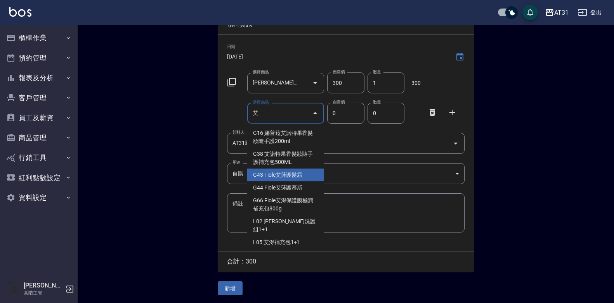
click at [265, 176] on li "G43 Fiole艾莯護髮霜" at bounding box center [285, 175] width 77 height 13
type input "Fiole艾莯護髮霜"
type input "413"
type input "1"
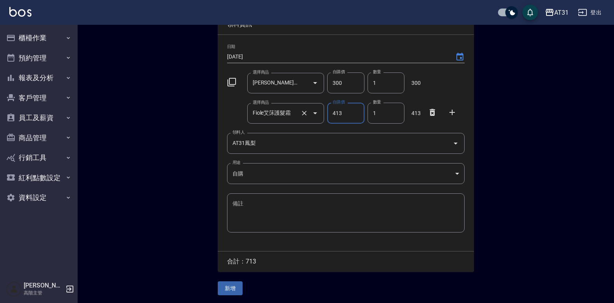
click at [296, 113] on input "Fiole艾莯護髮霜" at bounding box center [275, 114] width 49 height 14
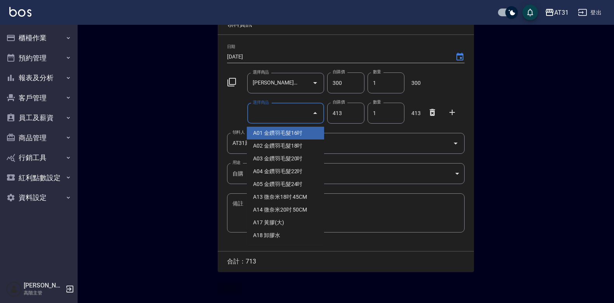
click at [291, 117] on input "選擇商品" at bounding box center [280, 114] width 59 height 14
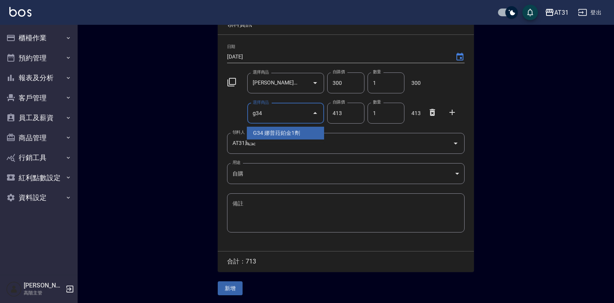
type input "娜普菈鉑金1劑"
type input "1170"
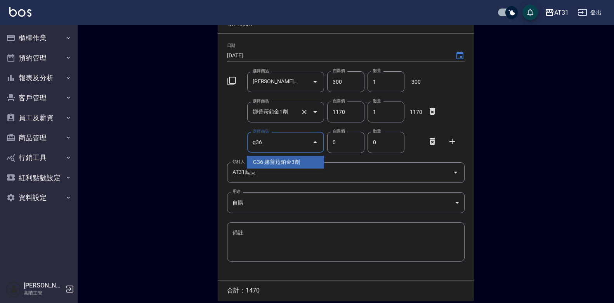
type input "娜普菈鉑金3劑"
type input "1170"
type input "1"
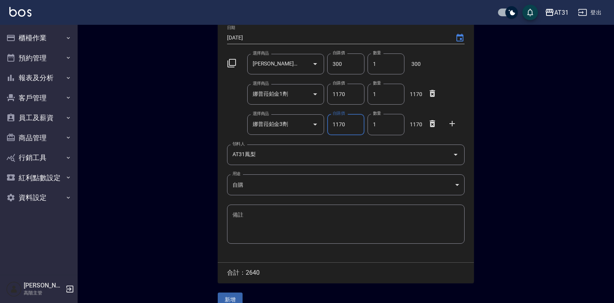
scroll to position [78, 0]
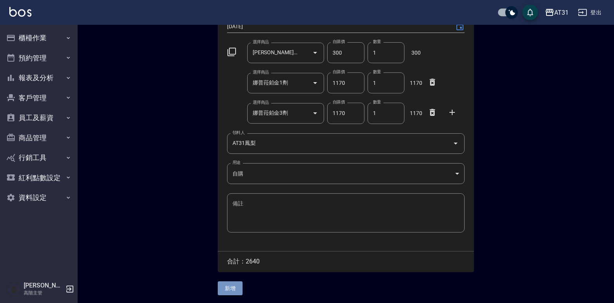
click at [235, 288] on button "新增" at bounding box center [230, 289] width 25 height 14
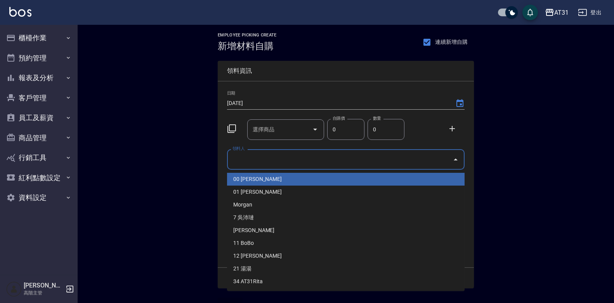
click at [321, 158] on input "領料人" at bounding box center [339, 160] width 219 height 14
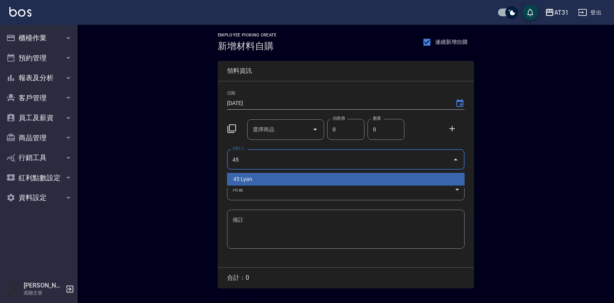
type input "45 Lyan"
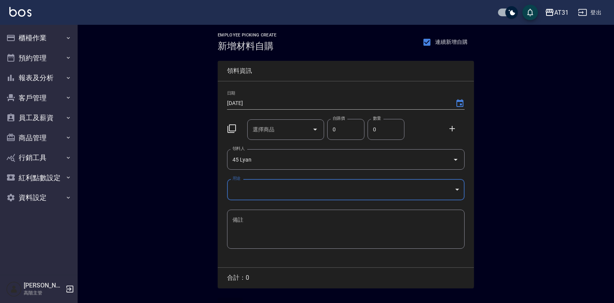
click at [295, 184] on body "AT31 登出 櫃檯作業 打帳單 帳單列表 掛單列表 座位開單 營業儀表板 現金收支登錄 高階收支登錄 材料自購登錄 每日結帳 排班表 現場電腦打卡 掃碼打卡…" at bounding box center [307, 160] width 614 height 320
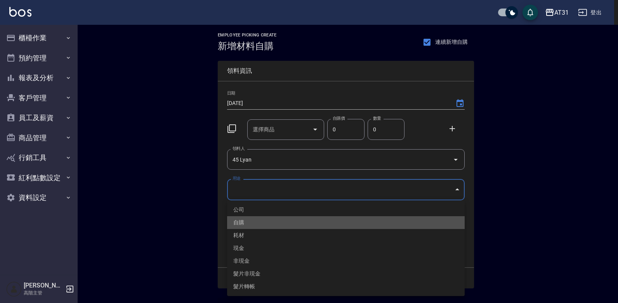
click at [265, 224] on li "自購" at bounding box center [345, 223] width 237 height 13
type input "自購"
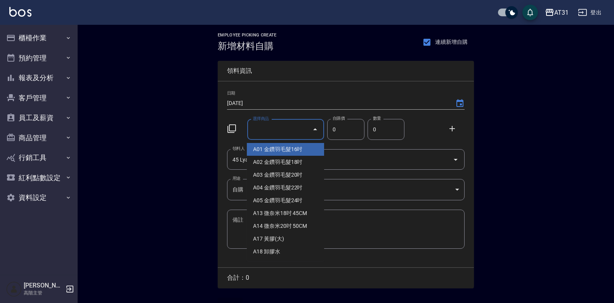
click at [284, 133] on input "選擇商品" at bounding box center [280, 130] width 59 height 14
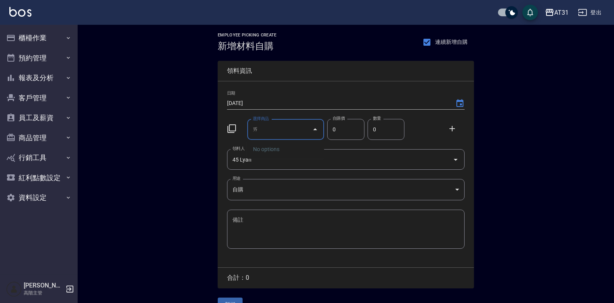
type input "艾"
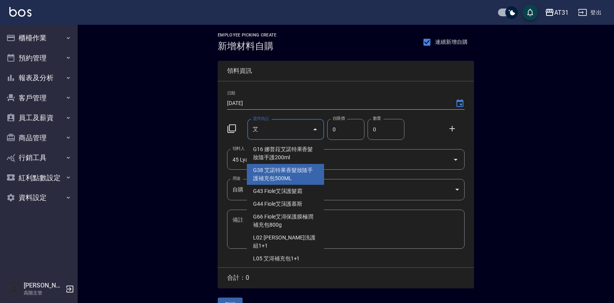
click at [274, 131] on input "艾" at bounding box center [280, 130] width 59 height 14
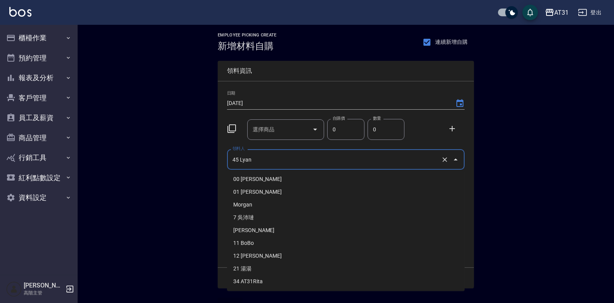
click at [413, 161] on input "45 Lyan" at bounding box center [334, 160] width 209 height 14
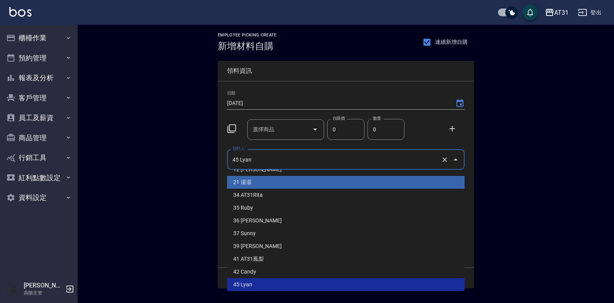
click at [336, 162] on input "45 Lyan" at bounding box center [334, 160] width 209 height 14
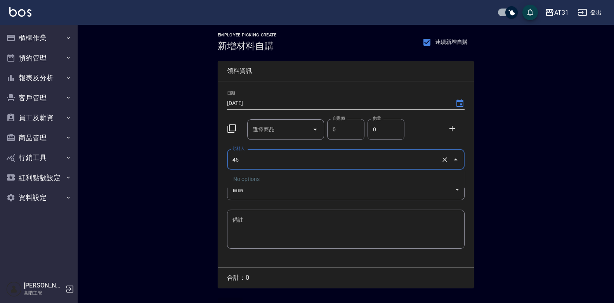
type input "4"
click at [337, 161] on input "領料人" at bounding box center [339, 160] width 219 height 14
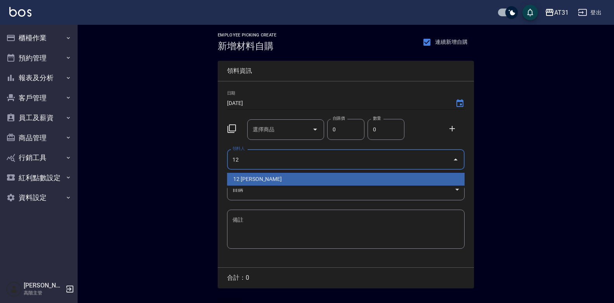
type input "12 [PERSON_NAME]"
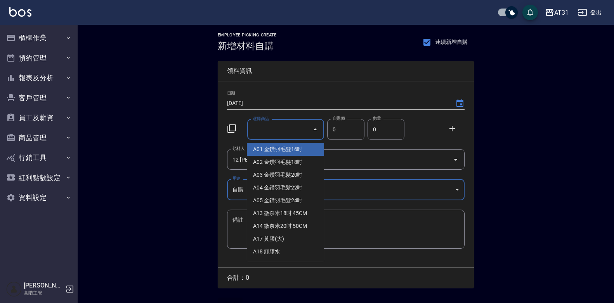
click at [258, 133] on input "選擇商品" at bounding box center [280, 130] width 59 height 14
type input "ㄖ"
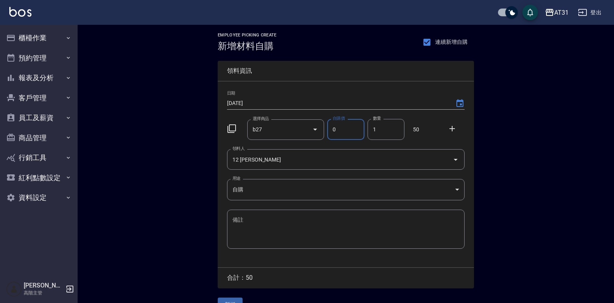
type input "鉑金光燦柔順油"
type input "50"
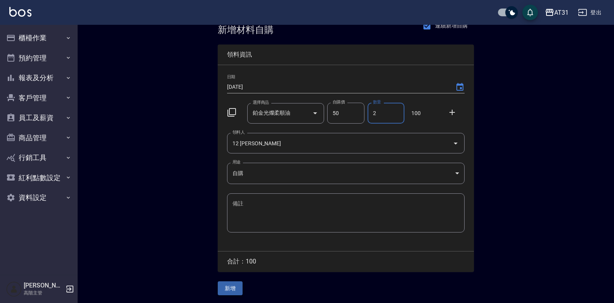
type input "2"
click at [237, 287] on button "新增" at bounding box center [230, 289] width 25 height 14
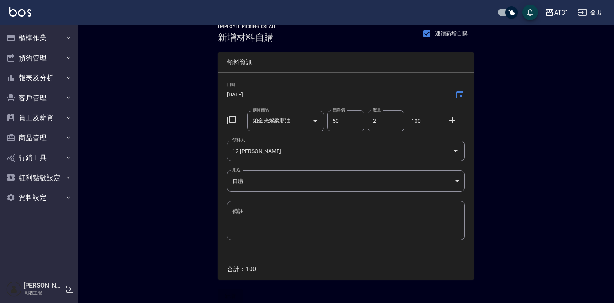
scroll to position [2, 0]
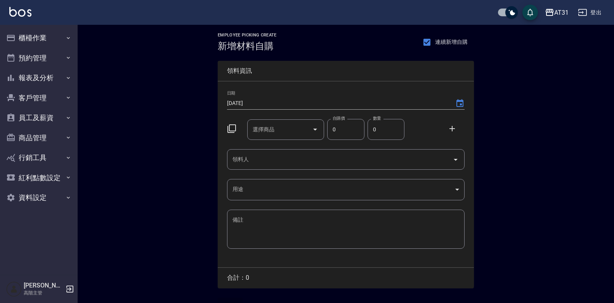
click at [373, 157] on input "領料人" at bounding box center [339, 160] width 219 height 14
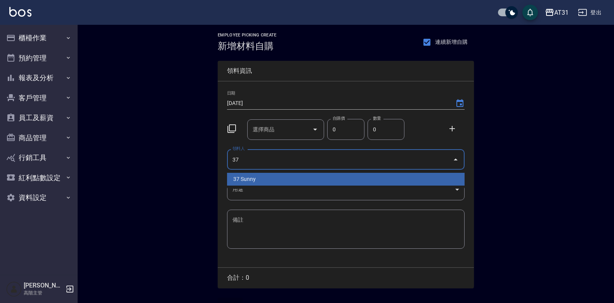
type input "37 Sunny"
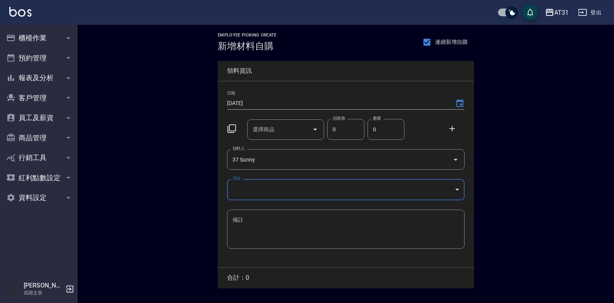
click at [348, 189] on body "AT31 登出 櫃檯作業 打帳單 帳單列表 掛單列表 座位開單 營業儀表板 現金收支登錄 高階收支登錄 材料自購登錄 每日結帳 排班表 現場電腦打卡 掃碼打卡…" at bounding box center [307, 160] width 614 height 320
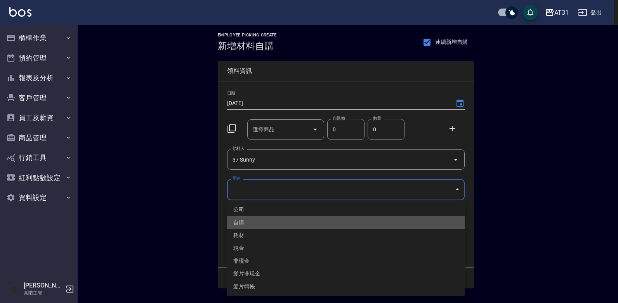
click at [300, 223] on li "自購" at bounding box center [345, 223] width 237 height 13
type input "自購"
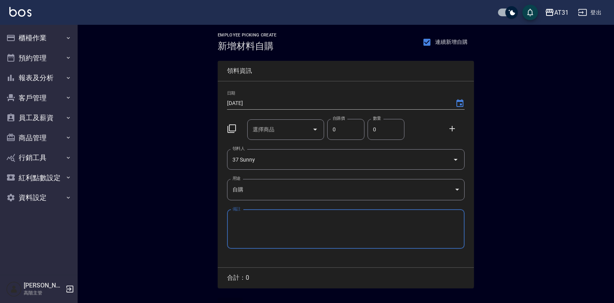
click at [286, 135] on input "選擇商品" at bounding box center [280, 130] width 59 height 14
type input "ㄘ"
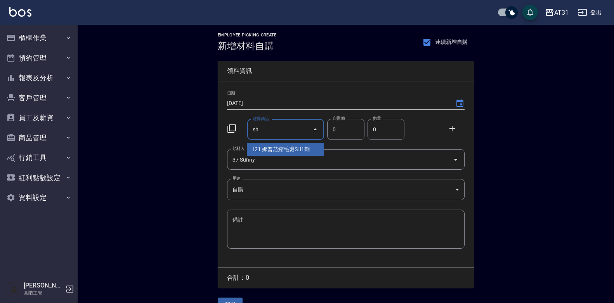
click at [256, 149] on li "I21 娜普菈縮毛燙SH1劑" at bounding box center [285, 149] width 77 height 13
type input "娜普菈縮毛燙SH1劑"
type input "273"
type input "1"
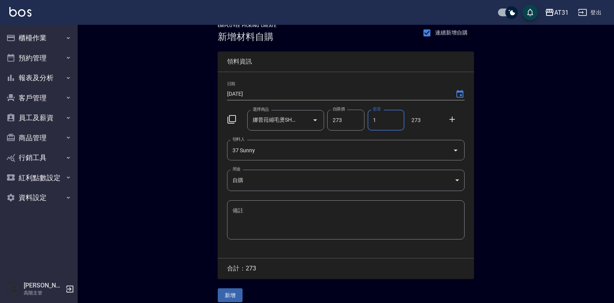
scroll to position [17, 0]
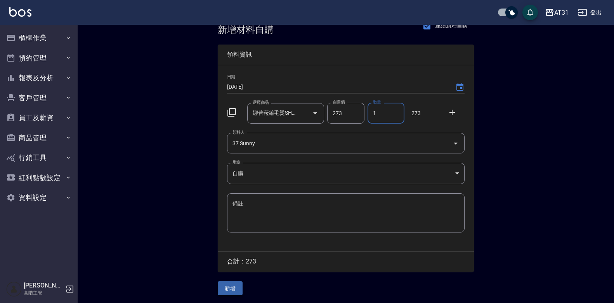
click at [224, 284] on button "新增" at bounding box center [230, 289] width 25 height 14
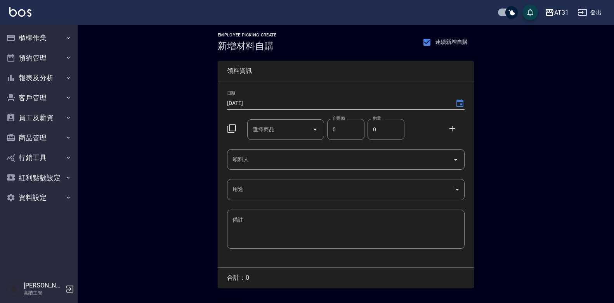
click at [375, 151] on div "領料人" at bounding box center [345, 159] width 237 height 21
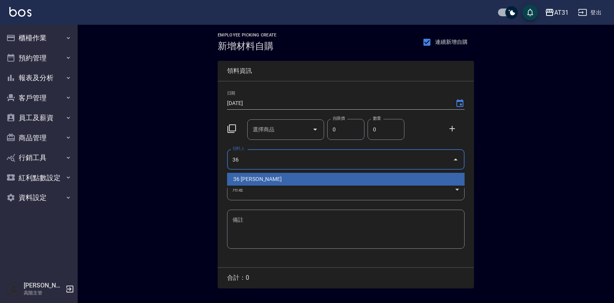
type input "36 [PERSON_NAME]"
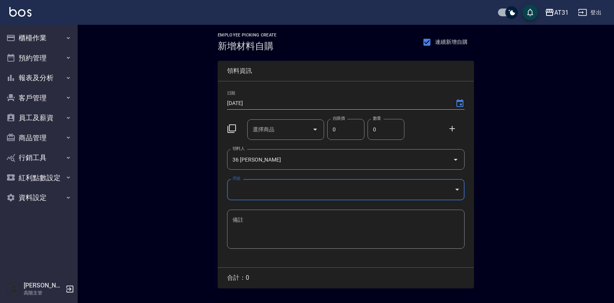
click at [354, 182] on body "AT31 登出 櫃檯作業 打帳單 帳單列表 掛單列表 座位開單 營業儀表板 現金收支登錄 高階收支登錄 材料自購登錄 每日結帳 排班表 現場電腦打卡 掃碼打卡…" at bounding box center [307, 160] width 614 height 320
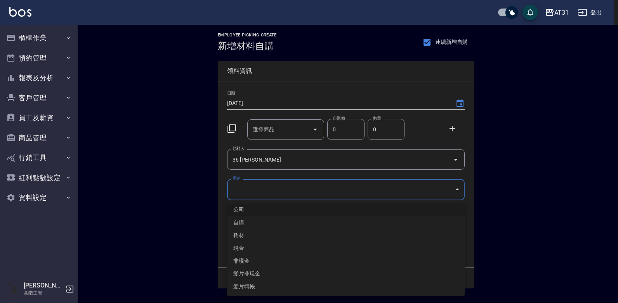
click at [291, 221] on li "自購" at bounding box center [345, 223] width 237 height 13
type input "自購"
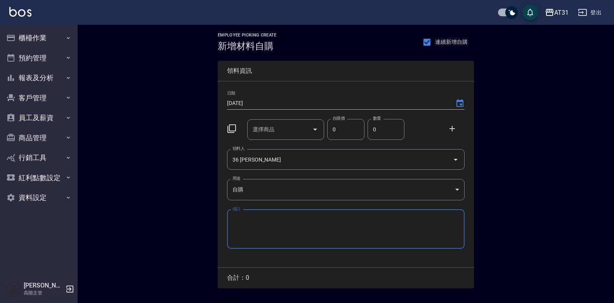
click at [294, 133] on input "選擇商品" at bounding box center [280, 130] width 59 height 14
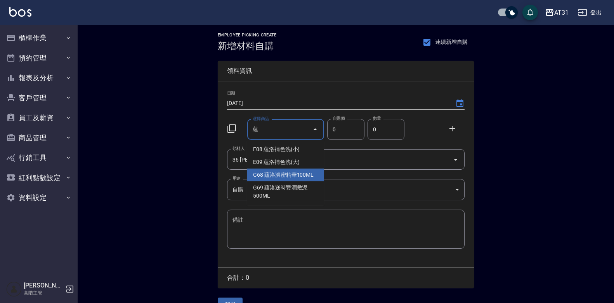
click at [306, 176] on li "G68 蘊洛濃密精華100ML" at bounding box center [285, 175] width 77 height 13
type input "蘊洛濃密精華100ML"
type input "420"
type input "1"
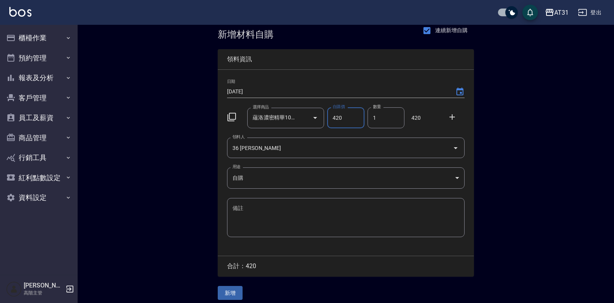
scroll to position [17, 0]
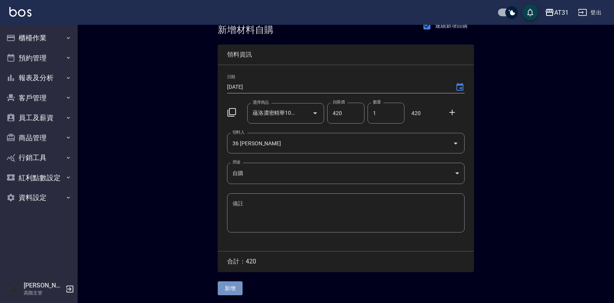
click at [237, 288] on button "新增" at bounding box center [230, 289] width 25 height 14
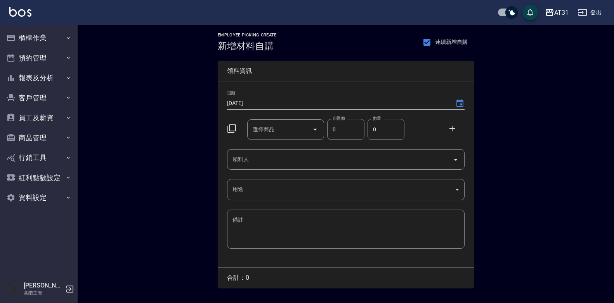
click at [298, 163] on input "領料人" at bounding box center [339, 160] width 219 height 14
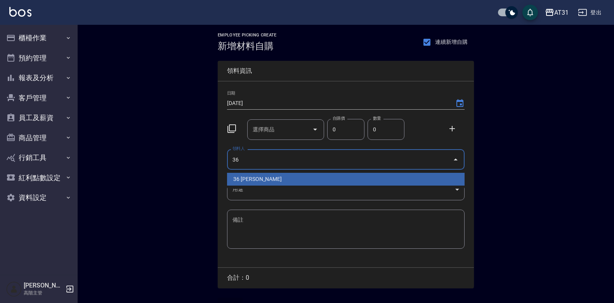
type input "36 [PERSON_NAME]"
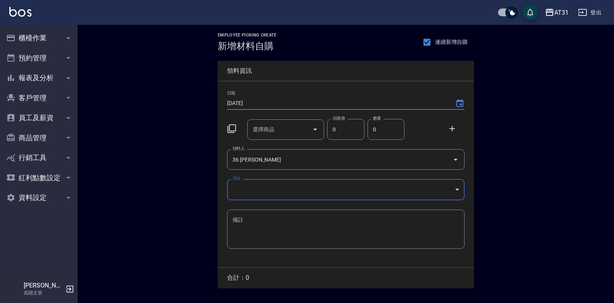
click at [435, 185] on body "AT31 登出 櫃檯作業 打帳單 帳單列表 掛單列表 座位開單 營業儀表板 現金收支登錄 高階收支登錄 材料自購登錄 每日結帳 排班表 現場電腦打卡 掃碼打卡…" at bounding box center [307, 160] width 614 height 320
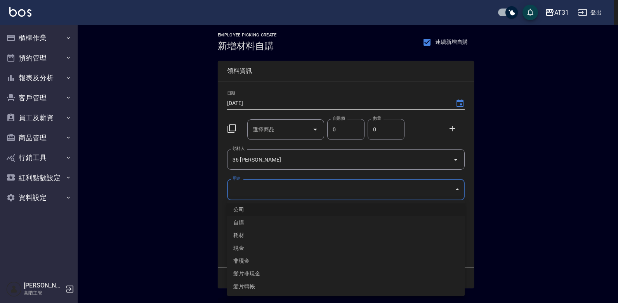
click at [327, 218] on li "自購" at bounding box center [345, 223] width 237 height 13
type input "自購"
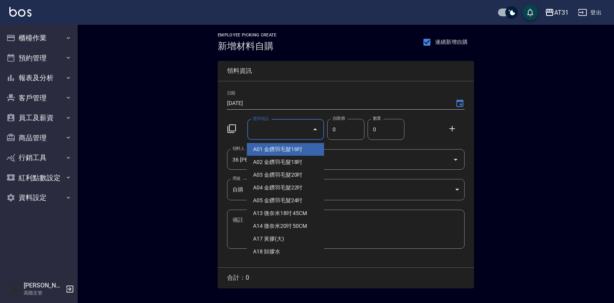
click at [295, 127] on input "選擇商品" at bounding box center [280, 130] width 59 height 14
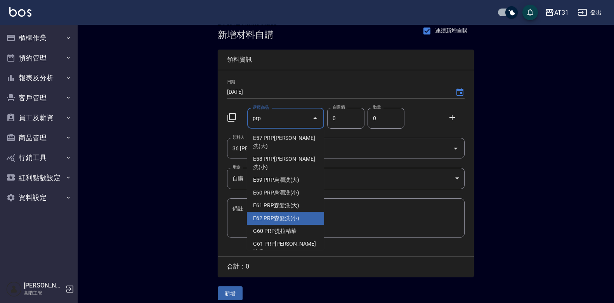
scroll to position [17, 0]
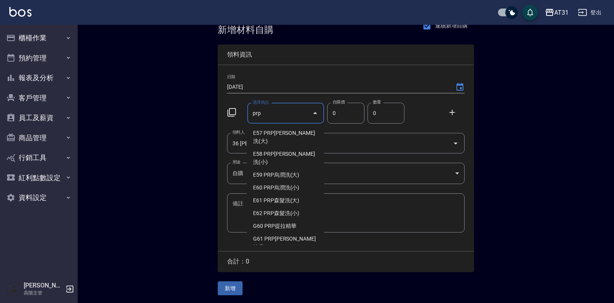
drag, startPoint x: 279, startPoint y: 235, endPoint x: 331, endPoint y: 175, distance: 79.7
click at [278, 254] on li "G62 PRP髮韌精華" at bounding box center [285, 260] width 77 height 13
type input "PRP髮韌精華"
type input "1120"
type input "1"
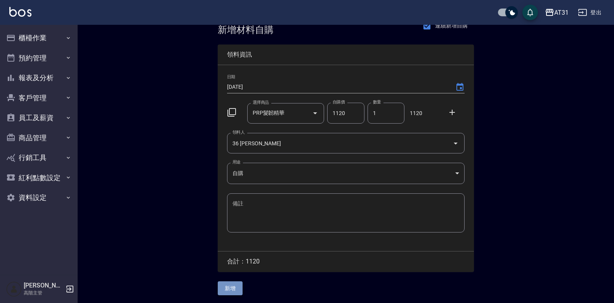
click at [235, 289] on button "新增" at bounding box center [230, 289] width 25 height 14
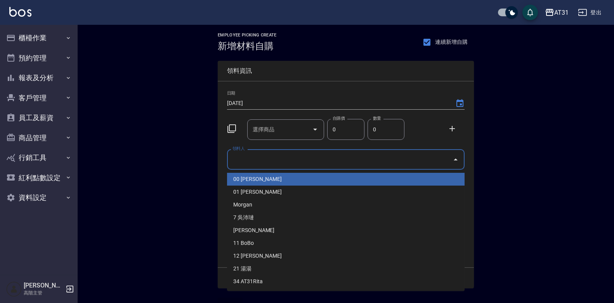
click at [351, 159] on input "領料人" at bounding box center [339, 160] width 219 height 14
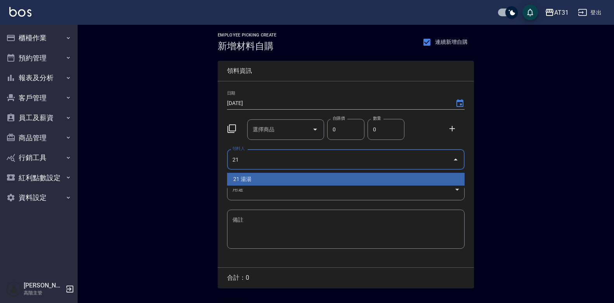
type input "21"
click at [345, 191] on body "AT31 登出 櫃檯作業 打帳單 帳單列表 掛單列表 座位開單 營業儀表板 現金收支登錄 高階收支登錄 材料自購登錄 每日結帳 排班表 現場電腦打卡 掃碼打卡…" at bounding box center [307, 160] width 614 height 320
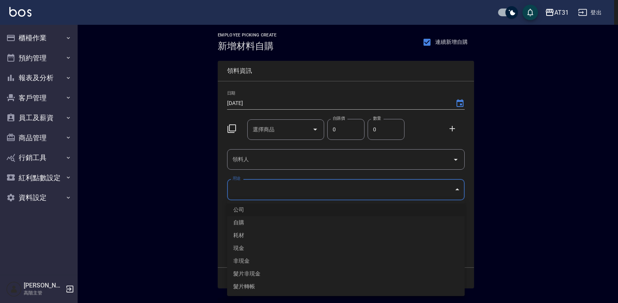
click at [280, 222] on li "自購" at bounding box center [345, 223] width 237 height 13
type input "自購"
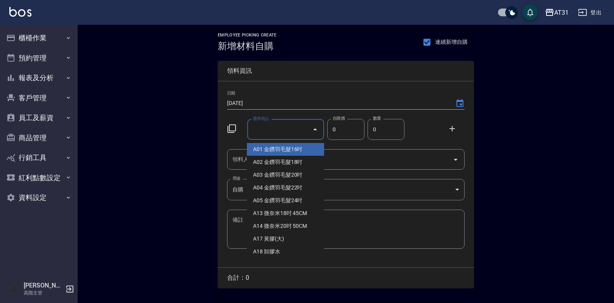
click at [284, 127] on input "選擇商品" at bounding box center [280, 130] width 59 height 14
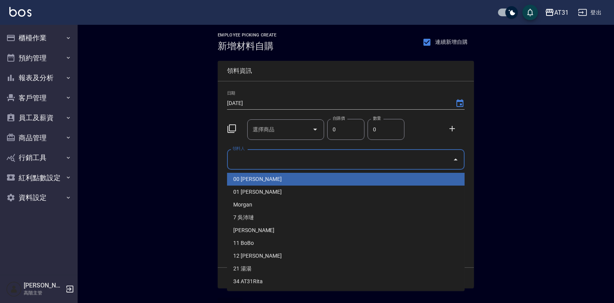
click at [367, 154] on input "領料人" at bounding box center [339, 160] width 219 height 14
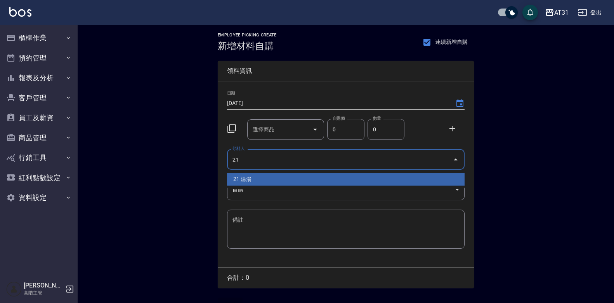
type input "21 湯湯"
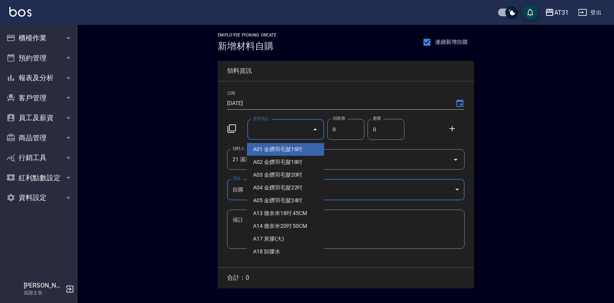
click at [272, 133] on input "選擇商品" at bounding box center [280, 130] width 59 height 14
type input "g"
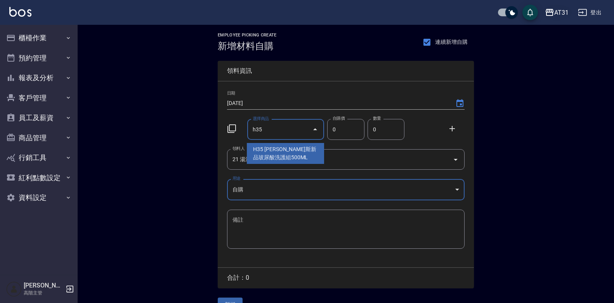
type input "喬娜斯新品玻尿酸洗護組500ML"
type input "330"
type input "1"
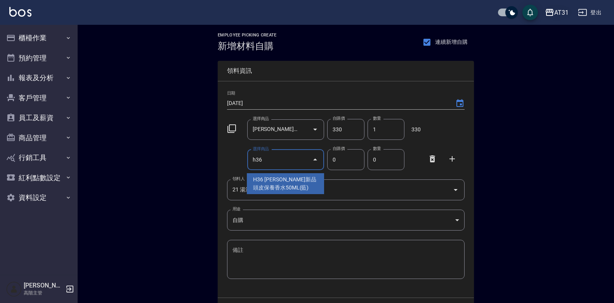
type input "喬娜斯新品頭皮保養香水50ML(藍)"
type input "220"
type input "1"
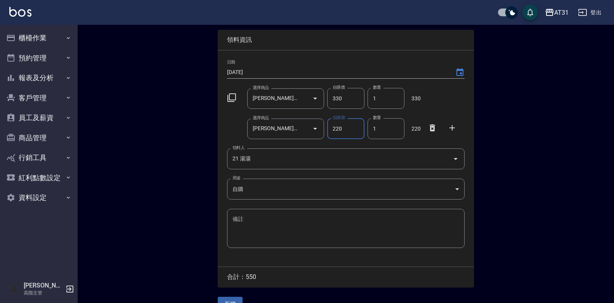
scroll to position [48, 0]
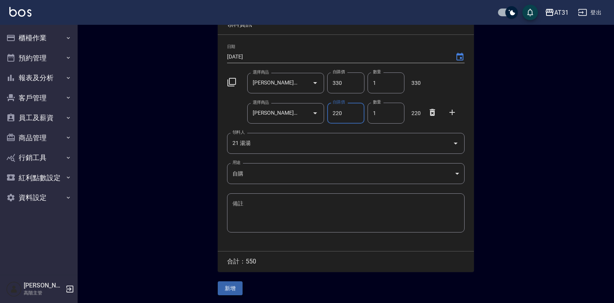
click at [232, 288] on button "新增" at bounding box center [230, 289] width 25 height 14
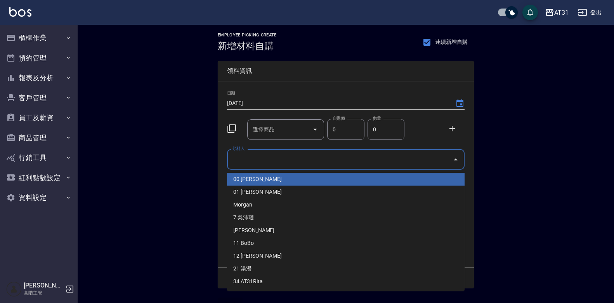
click at [313, 165] on input "領料人" at bounding box center [339, 160] width 219 height 14
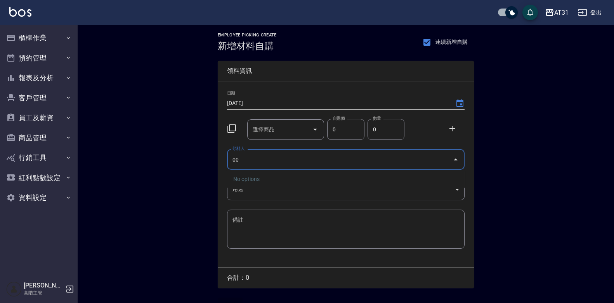
type input "00 [PERSON_NAME]"
drag, startPoint x: 244, startPoint y: 118, endPoint x: 256, endPoint y: 123, distance: 13.3
click at [244, 118] on div "選擇商品 選擇商品" at bounding box center [284, 128] width 80 height 24
click at [256, 123] on div "選擇商品 選擇商品" at bounding box center [285, 130] width 77 height 21
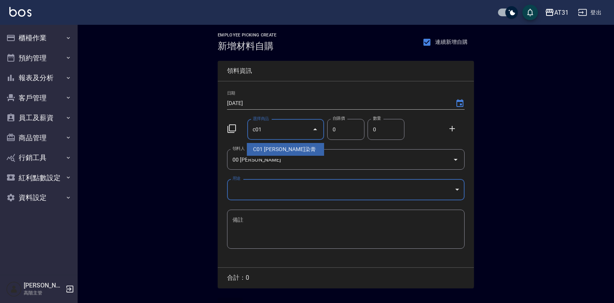
type input "里歐染膏"
type input "90"
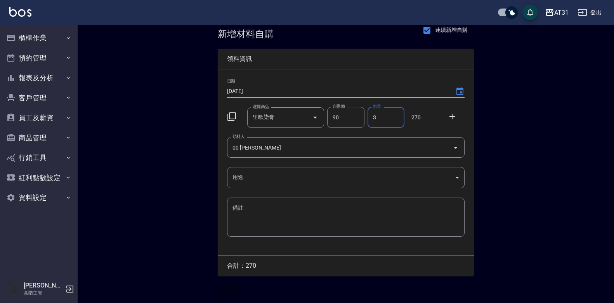
scroll to position [17, 0]
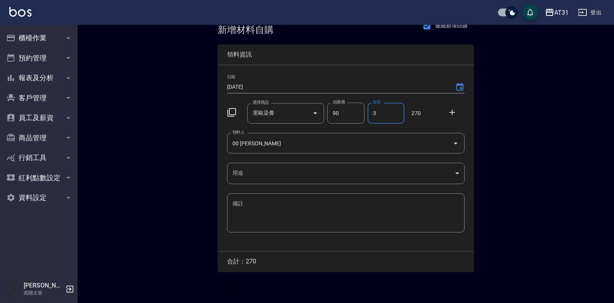
type input "3"
click at [280, 163] on body "AT31 登出 櫃檯作業 打帳單 帳單列表 掛單列表 座位開單 營業儀表板 現金收支登錄 高階收支登錄 材料自購登錄 每日結帳 排班表 現場電腦打卡 掃碼打卡…" at bounding box center [307, 144] width 614 height 320
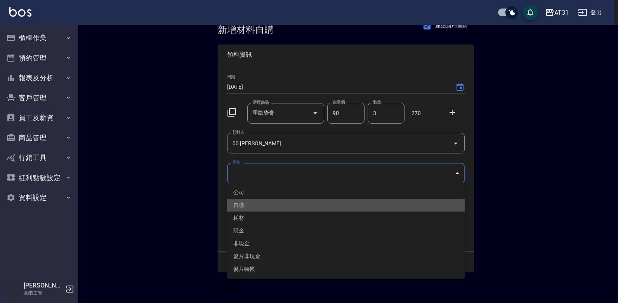
click at [254, 209] on li "自購" at bounding box center [345, 205] width 237 height 13
type input "自購"
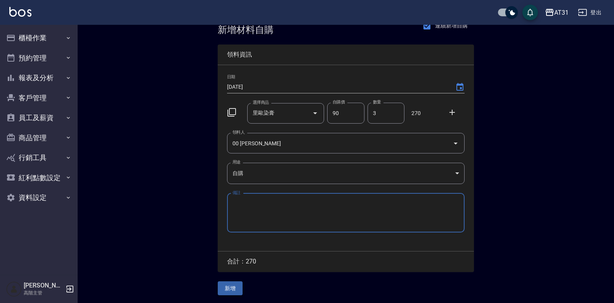
click at [238, 288] on button "新增" at bounding box center [230, 289] width 25 height 14
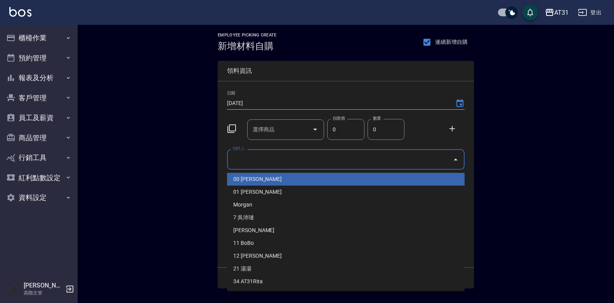
click at [272, 158] on input "領料人" at bounding box center [339, 160] width 219 height 14
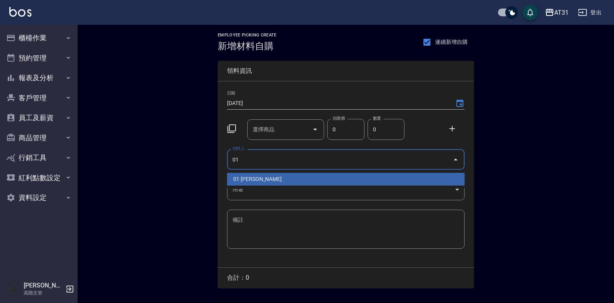
type input "01 [PERSON_NAME]"
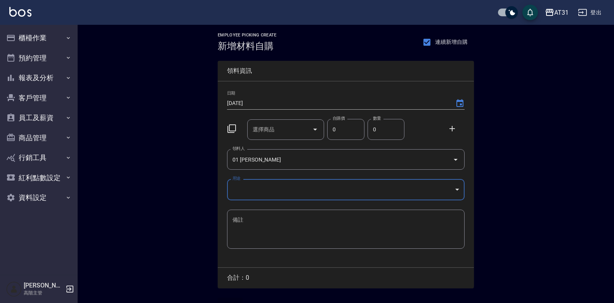
click at [453, 190] on body "AT31 登出 櫃檯作業 打帳單 帳單列表 掛單列表 座位開單 營業儀表板 現金收支登錄 高階收支登錄 材料自購登錄 每日結帳 排班表 現場電腦打卡 掃碼打卡…" at bounding box center [307, 160] width 614 height 320
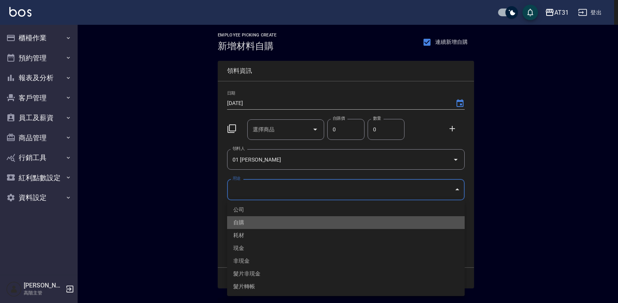
click at [315, 223] on li "自購" at bounding box center [345, 223] width 237 height 13
type input "自購"
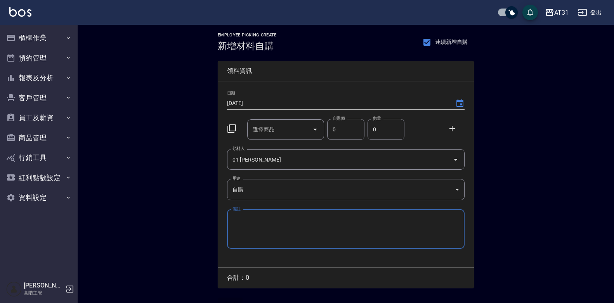
click at [293, 126] on input "選擇商品" at bounding box center [280, 130] width 59 height 14
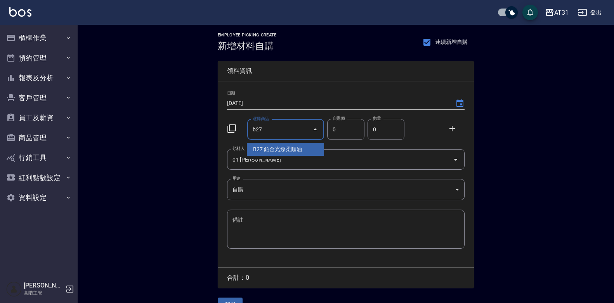
type input "鉑金光燦柔順油"
type input "50"
type input "1"
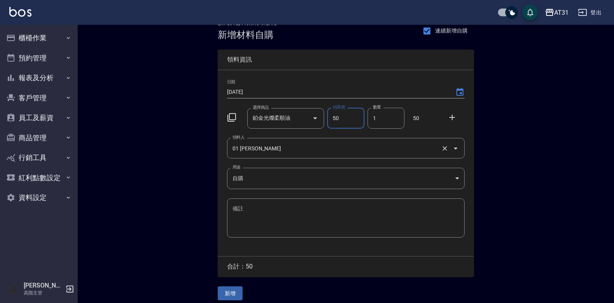
scroll to position [17, 0]
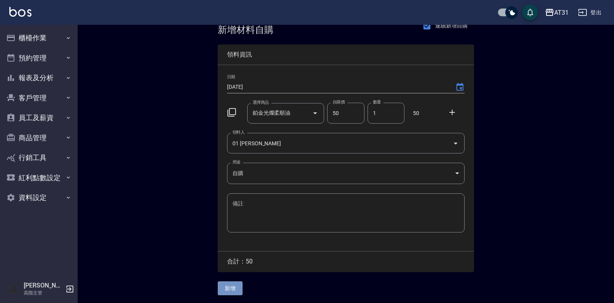
click at [240, 291] on button "新增" at bounding box center [230, 289] width 25 height 14
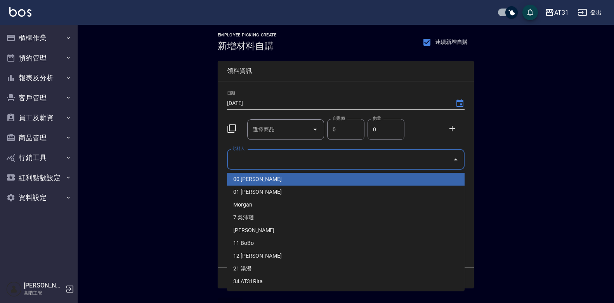
click at [280, 156] on input "領料人" at bounding box center [339, 160] width 219 height 14
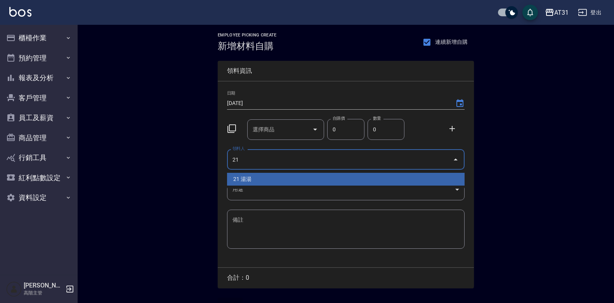
type input "21 湯湯"
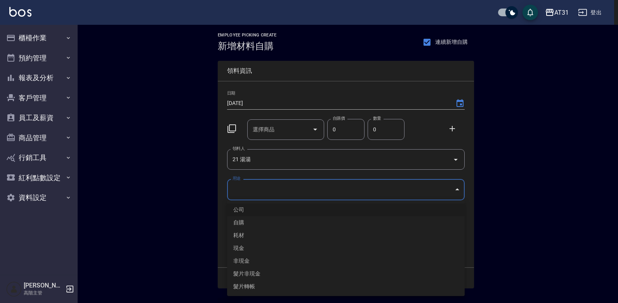
click at [314, 193] on body "AT31 登出 櫃檯作業 打帳單 帳單列表 掛單列表 座位開單 營業儀表板 現金收支登錄 高階收支登錄 材料自購登錄 每日結帳 排班表 現場電腦打卡 掃碼打卡…" at bounding box center [309, 160] width 618 height 320
click at [269, 218] on li "自購" at bounding box center [345, 223] width 237 height 13
type input "自購"
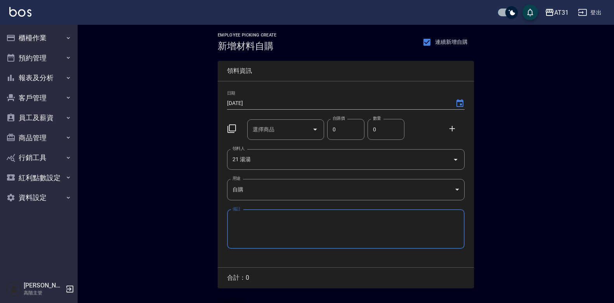
click at [281, 135] on input "選擇商品" at bounding box center [280, 130] width 59 height 14
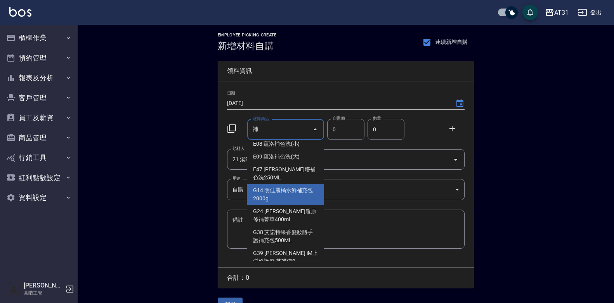
scroll to position [39, 0]
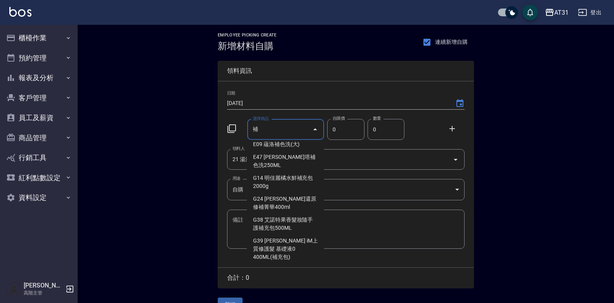
click at [294, 125] on li "B05 娜普菈化妝水補充包500ML" at bounding box center [285, 114] width 77 height 21
type input "娜普菈化妝水補充包500ML"
type input "455"
type input "1"
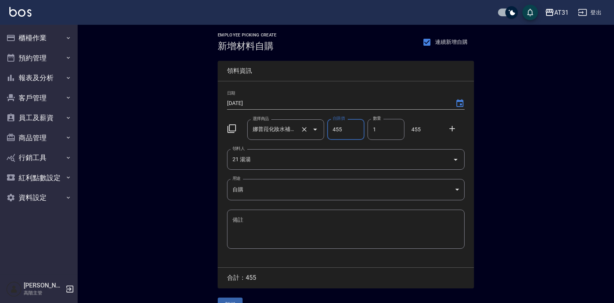
click at [294, 135] on input "娜普菈化妝水補充包500ML" at bounding box center [275, 130] width 49 height 14
type input "1"
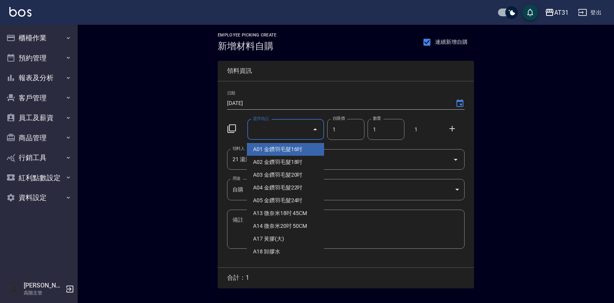
click at [298, 135] on input "選擇商品" at bounding box center [280, 130] width 59 height 14
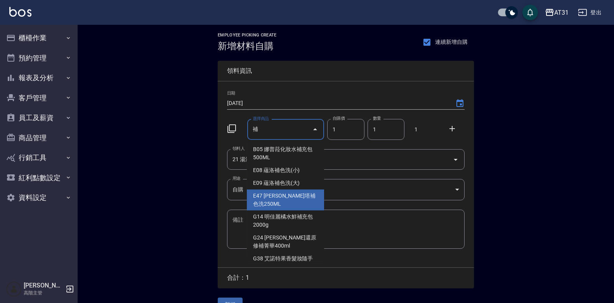
click at [286, 193] on li "E47 [PERSON_NAME]塔補色洗250ML" at bounding box center [285, 200] width 77 height 21
type input "蕾娜塔補色洗250ML"
type input "300"
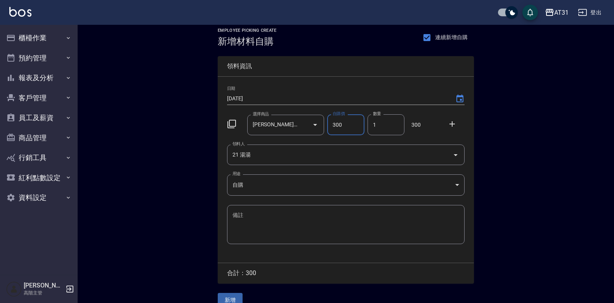
scroll to position [17, 0]
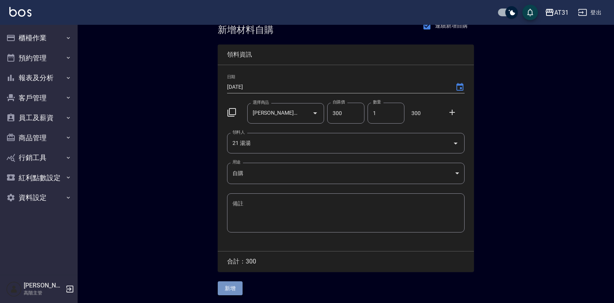
click at [231, 288] on button "新增" at bounding box center [230, 289] width 25 height 14
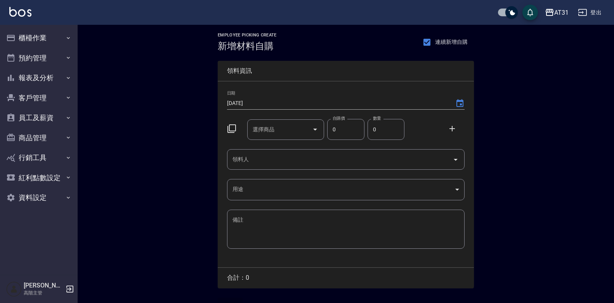
click at [294, 163] on input "領料人" at bounding box center [339, 160] width 219 height 14
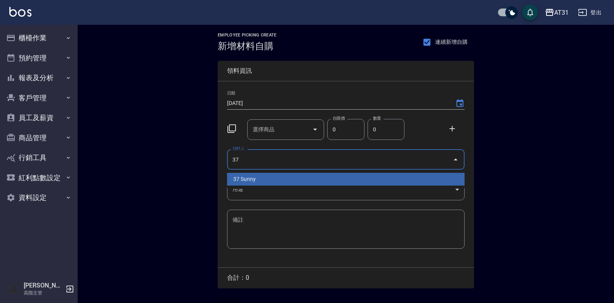
type input "37 Sunny"
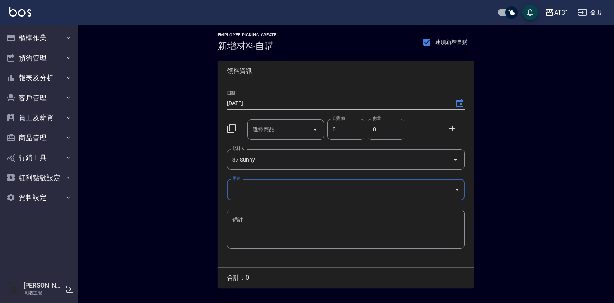
click at [295, 187] on body "AT31 登出 櫃檯作業 打帳單 帳單列表 掛單列表 座位開單 營業儀表板 現金收支登錄 高階收支登錄 材料自購登錄 每日結帳 排班表 現場電腦打卡 掃碼打卡…" at bounding box center [307, 160] width 614 height 320
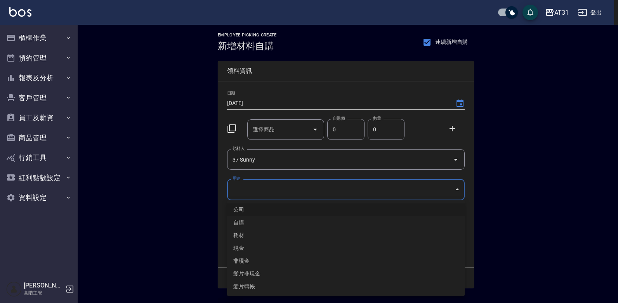
click at [273, 218] on li "自購" at bounding box center [345, 223] width 237 height 13
type input "自購"
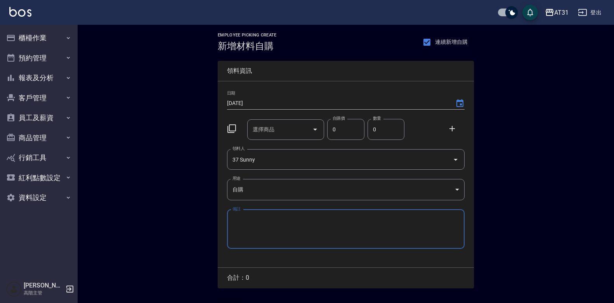
click at [280, 128] on input "選擇商品" at bounding box center [280, 130] width 59 height 14
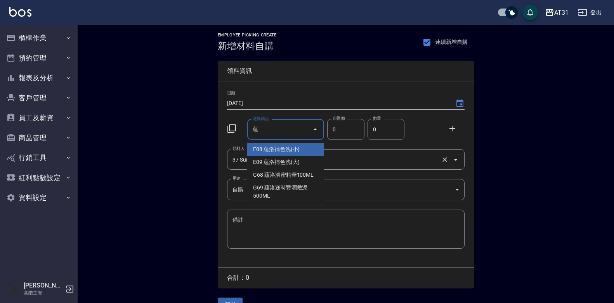
type input "蘊"
click at [383, 165] on input "37 Sunny" at bounding box center [334, 160] width 209 height 14
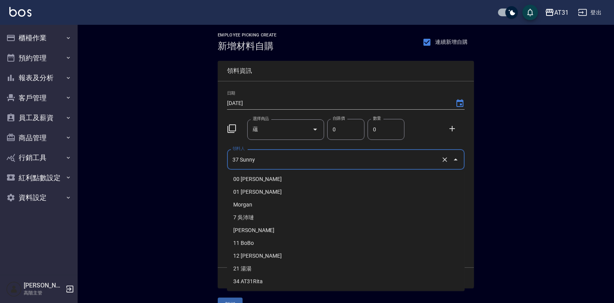
scroll to position [35, 0]
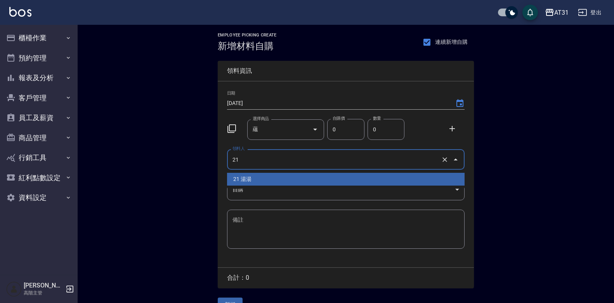
type input "21 湯湯"
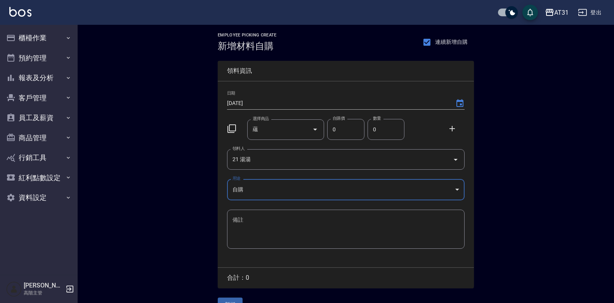
click at [298, 136] on input "蘊" at bounding box center [280, 130] width 59 height 14
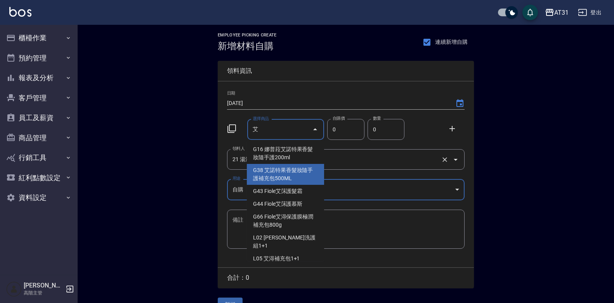
type input "艾"
click at [367, 164] on input "21 湯湯" at bounding box center [334, 160] width 209 height 14
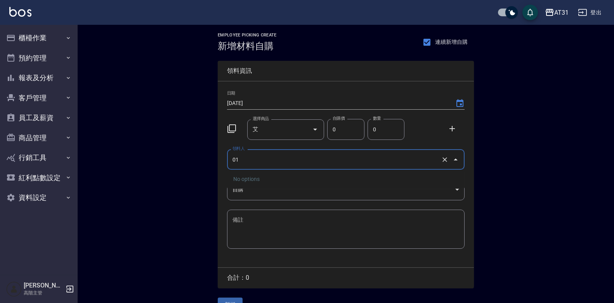
type input "01 [PERSON_NAME]"
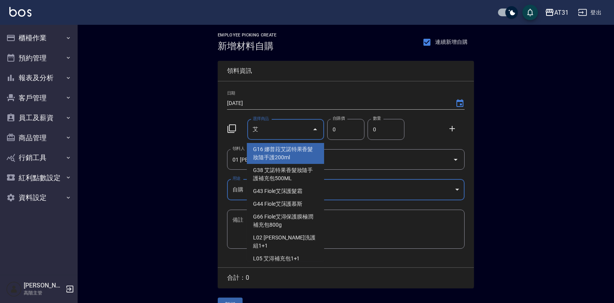
click at [282, 132] on input "艾" at bounding box center [280, 130] width 59 height 14
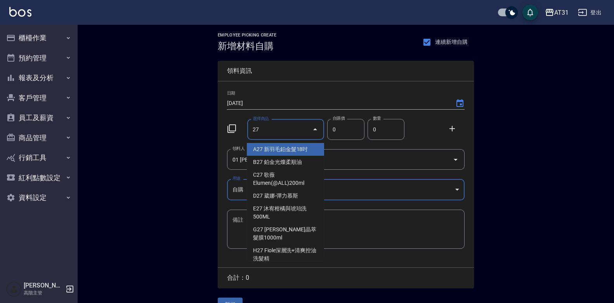
type input "新羽毛鉑金髮18吋"
type input "1980"
type input "1"
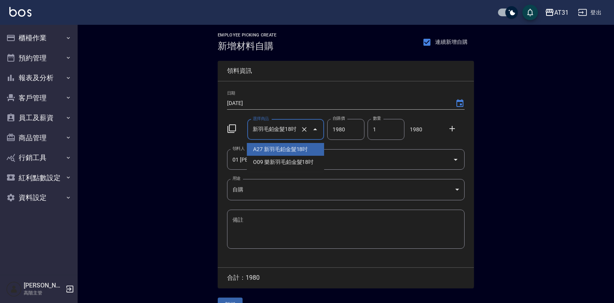
click at [282, 132] on input "新羽毛鉑金髮18吋" at bounding box center [275, 130] width 49 height 14
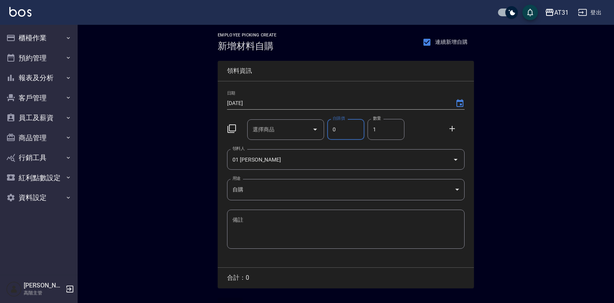
type input "0"
click at [282, 132] on input "選擇商品" at bounding box center [280, 130] width 59 height 14
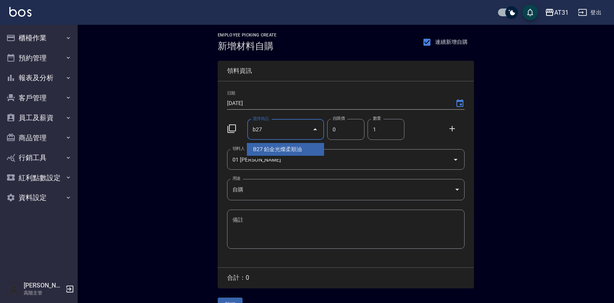
type input "鉑金光燦柔順油"
type input "50"
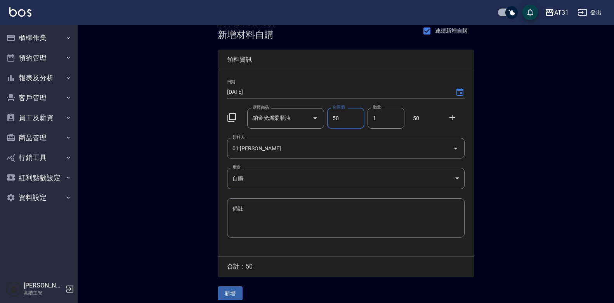
scroll to position [17, 0]
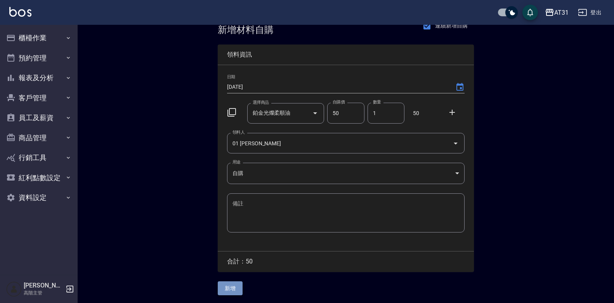
click at [239, 284] on button "新增" at bounding box center [230, 289] width 25 height 14
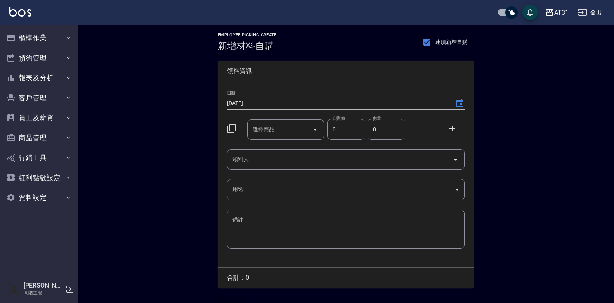
click at [353, 155] on input "領料人" at bounding box center [339, 160] width 219 height 14
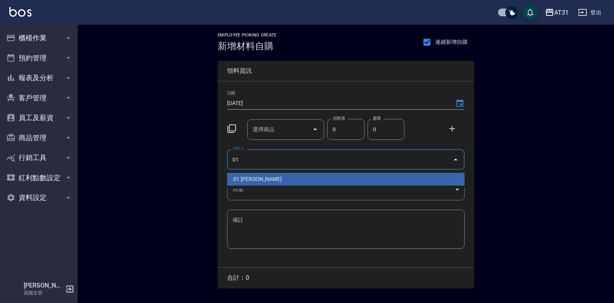
type input "01 [PERSON_NAME]"
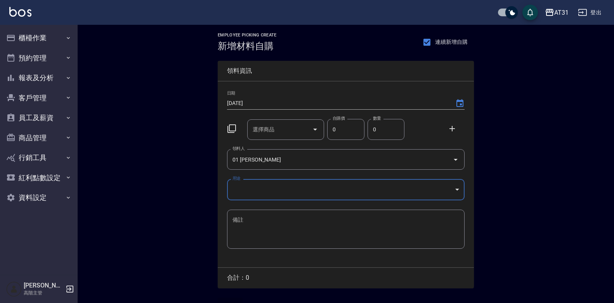
click at [412, 186] on body "AT31 登出 櫃檯作業 打帳單 帳單列表 掛單列表 座位開單 營業儀表板 現金收支登錄 高階收支登錄 材料自購登錄 每日結帳 排班表 現場電腦打卡 掃碼打卡…" at bounding box center [307, 160] width 614 height 320
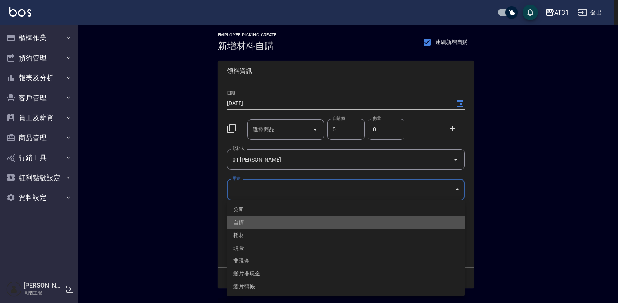
click at [282, 220] on li "自購" at bounding box center [345, 223] width 237 height 13
type input "自購"
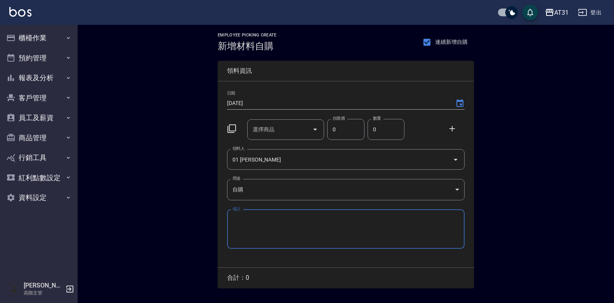
click at [292, 133] on input "選擇商品" at bounding box center [280, 130] width 59 height 14
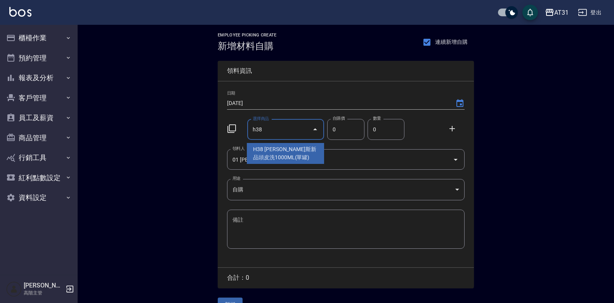
type input "[PERSON_NAME]斯新品頭皮洗1000ML(單罐)"
type input "350"
type input "1"
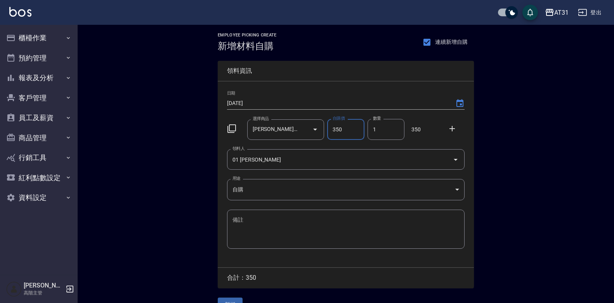
click at [228, 299] on button "新增" at bounding box center [230, 305] width 25 height 14
click at [356, 160] on input "領料人" at bounding box center [339, 160] width 219 height 14
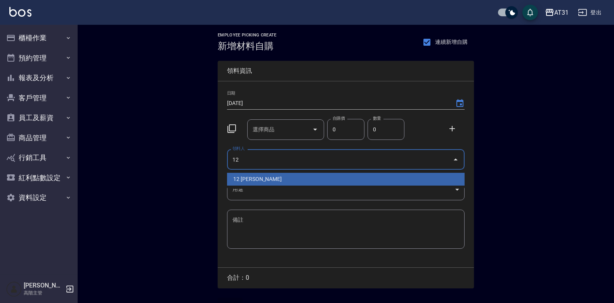
click at [343, 179] on li "12 [PERSON_NAME]" at bounding box center [345, 179] width 237 height 13
type input "12 [PERSON_NAME]"
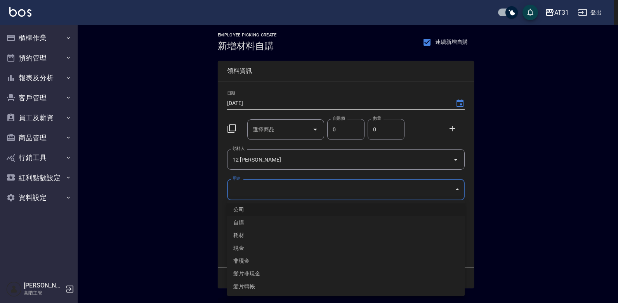
click at [305, 193] on body "AT31 登出 櫃檯作業 打帳單 帳單列表 掛單列表 座位開單 營業儀表板 現金收支登錄 高階收支登錄 材料自購登錄 每日結帳 排班表 現場電腦打卡 掃碼打卡…" at bounding box center [309, 160] width 618 height 320
click at [232, 225] on li "自購" at bounding box center [345, 223] width 237 height 13
type input "自購"
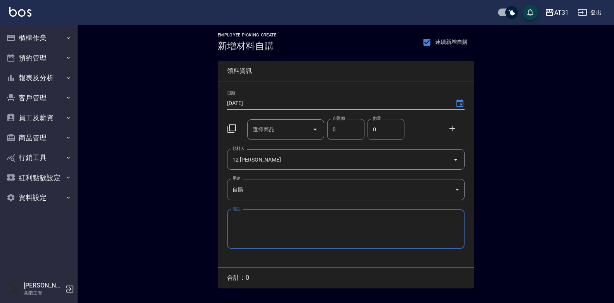
click at [279, 130] on input "選擇商品" at bounding box center [280, 130] width 59 height 14
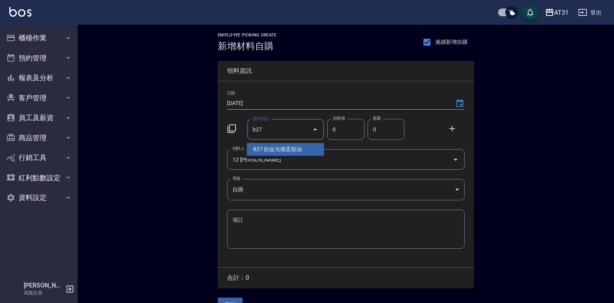
type input "鉑金光燦柔順油"
type input "50"
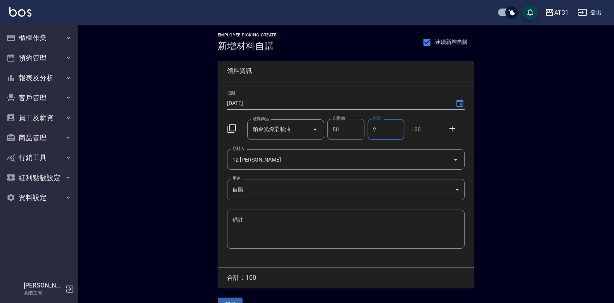
type input "2"
click at [227, 301] on button "新增" at bounding box center [230, 305] width 25 height 14
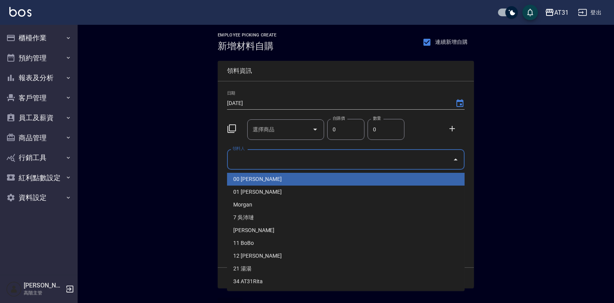
click at [389, 163] on input "領料人" at bounding box center [339, 160] width 219 height 14
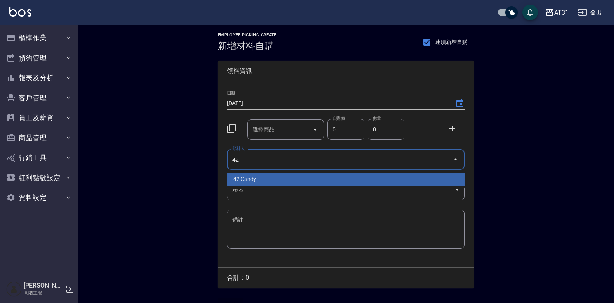
type input "42 Candy"
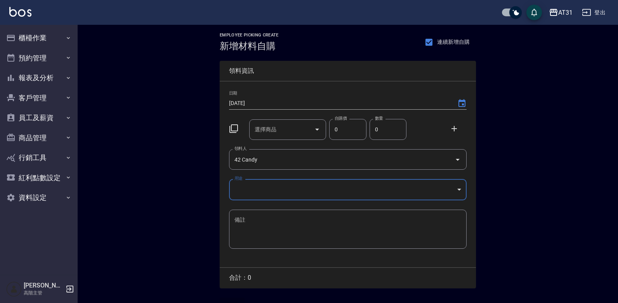
click at [379, 186] on body "AT31 登出 櫃檯作業 打帳單 帳單列表 掛單列表 座位開單 營業儀表板 現金收支登錄 高階收支登錄 材料自購登錄 每日結帳 排班表 現場電腦打卡 掃碼打卡…" at bounding box center [309, 160] width 618 height 320
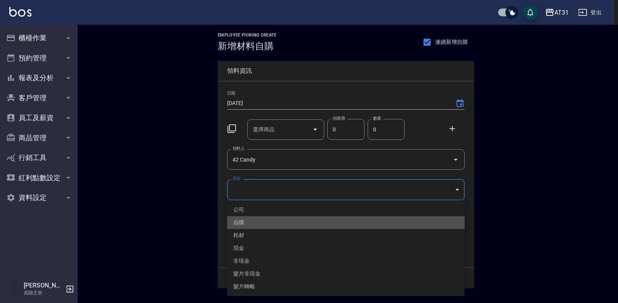
click at [318, 224] on li "自購" at bounding box center [345, 223] width 237 height 13
type input "自購"
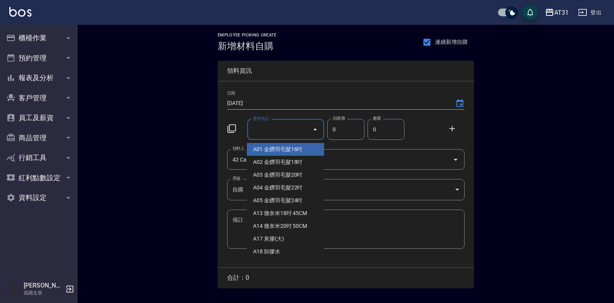
click at [265, 130] on input "選擇商品" at bounding box center [280, 130] width 59 height 14
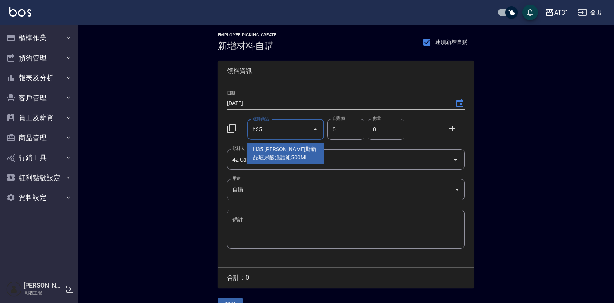
type input "[PERSON_NAME]斯新品玻尿酸洗護組500ML"
type input "330"
type input "1"
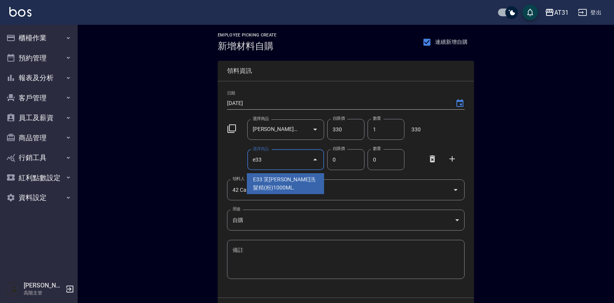
type input "e3"
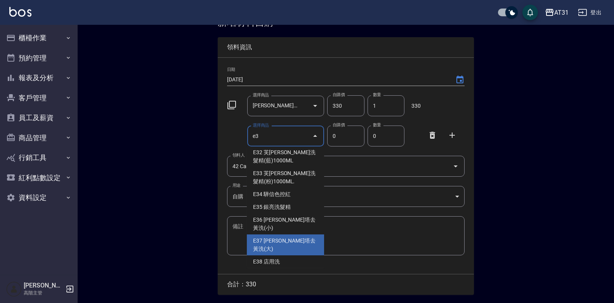
scroll to position [48, 0]
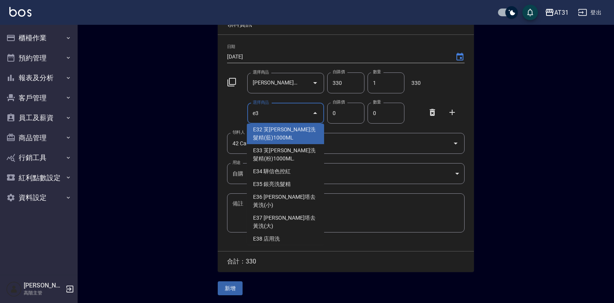
drag, startPoint x: 277, startPoint y: 116, endPoint x: 229, endPoint y: 116, distance: 48.9
click at [229, 116] on div "選擇商品 e3 選擇商品 自購價 0 自購價 數量 0 數量" at bounding box center [344, 112] width 241 height 24
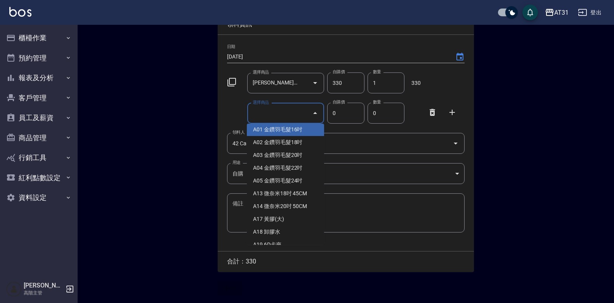
scroll to position [3, 0]
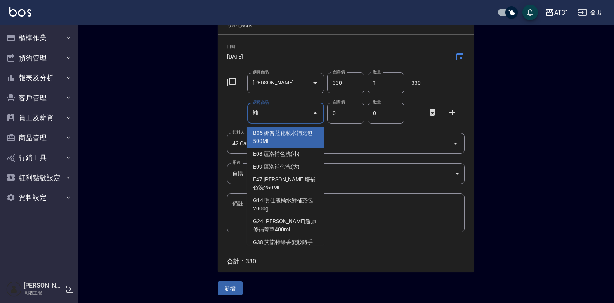
click at [296, 177] on li "E47 [PERSON_NAME]塔補色洗250ML" at bounding box center [285, 183] width 77 height 21
type input "[PERSON_NAME]塔補色洗250ML"
type input "300"
type input "1"
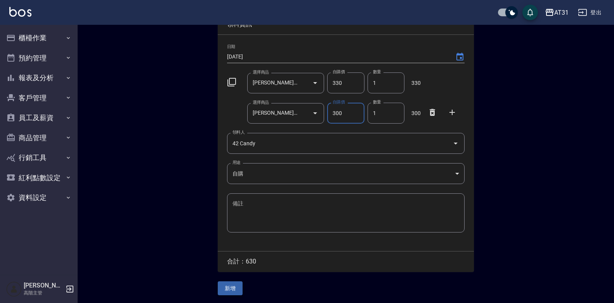
click at [230, 288] on button "新增" at bounding box center [230, 289] width 25 height 14
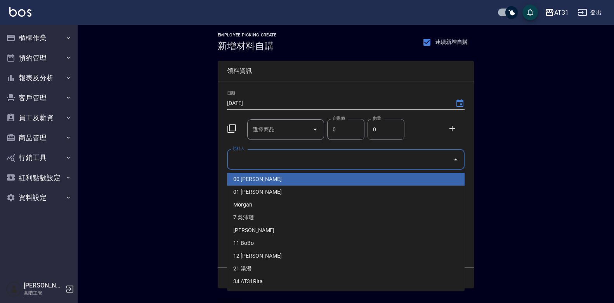
click at [296, 163] on input "領料人" at bounding box center [339, 160] width 219 height 14
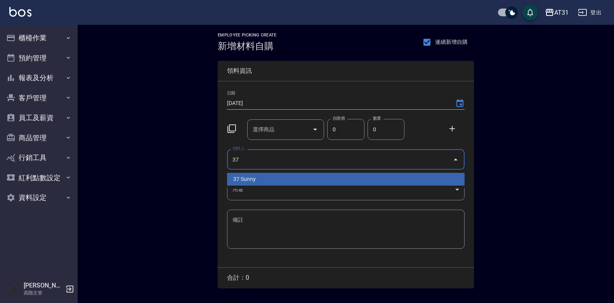
type input "37 Sunny"
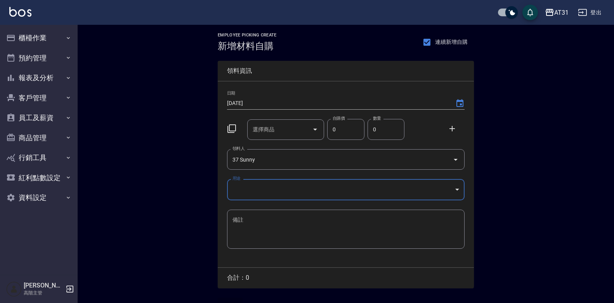
click at [426, 193] on body "AT31 登出 櫃檯作業 打帳單 帳單列表 掛單列表 座位開單 營業儀表板 現金收支登錄 高階收支登錄 材料自購登錄 每日結帳 排班表 現場電腦打卡 掃碼打卡…" at bounding box center [307, 160] width 614 height 320
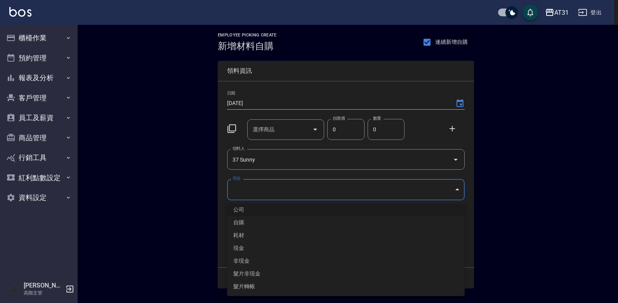
click at [351, 223] on li "自購" at bounding box center [345, 223] width 237 height 13
type input "自購"
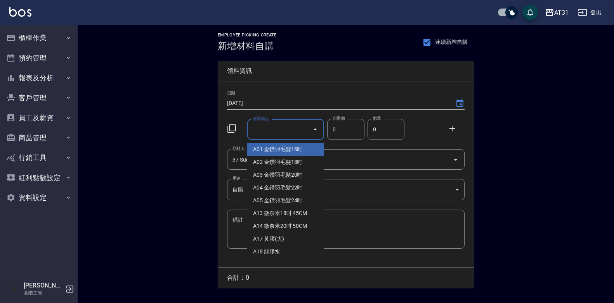
click at [283, 130] on input "選擇商品" at bounding box center [280, 130] width 59 height 14
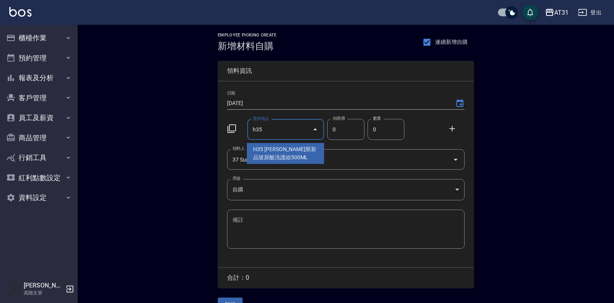
type input "[PERSON_NAME]斯新品玻尿酸洗護組500ML"
type input "330"
type input "1"
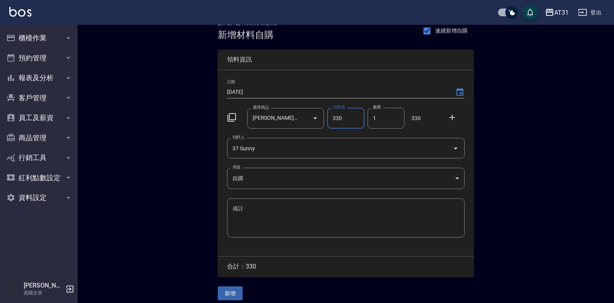
scroll to position [17, 0]
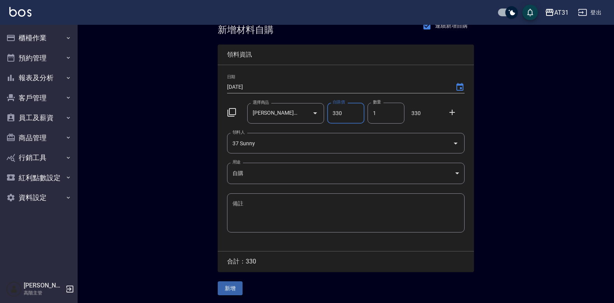
click at [236, 282] on button "新增" at bounding box center [230, 289] width 25 height 14
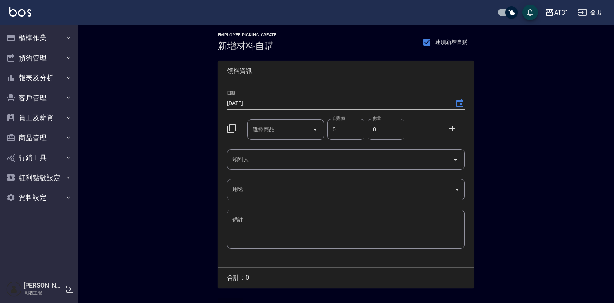
click at [305, 165] on input "領料人" at bounding box center [339, 160] width 219 height 14
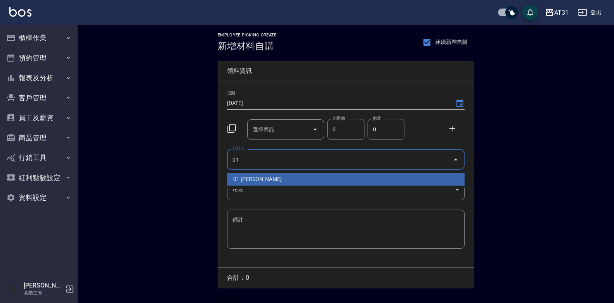
type input "01 [PERSON_NAME]"
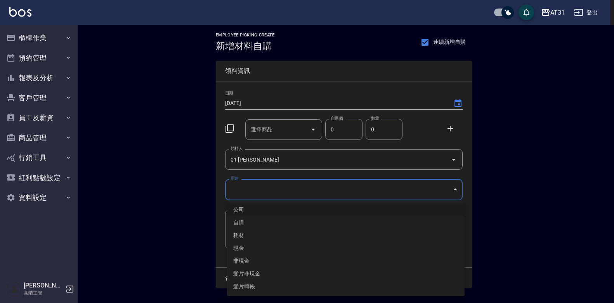
click at [301, 184] on body "AT31 登出 櫃檯作業 打帳單 帳單列表 掛單列表 座位開單 營業儀表板 現金收支登錄 高階收支登錄 材料自購登錄 每日結帳 排班表 現場電腦打卡 掃碼打卡…" at bounding box center [307, 160] width 614 height 320
click at [262, 221] on li "自購" at bounding box center [345, 223] width 237 height 13
type input "自購"
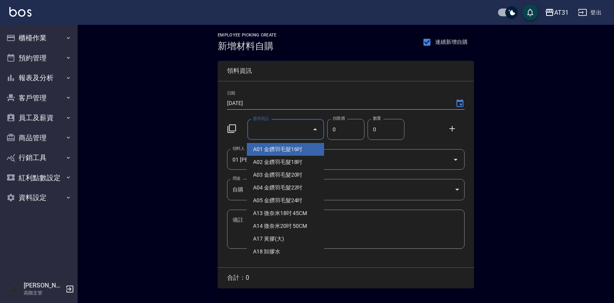
click at [301, 132] on input "選擇商品" at bounding box center [280, 130] width 59 height 14
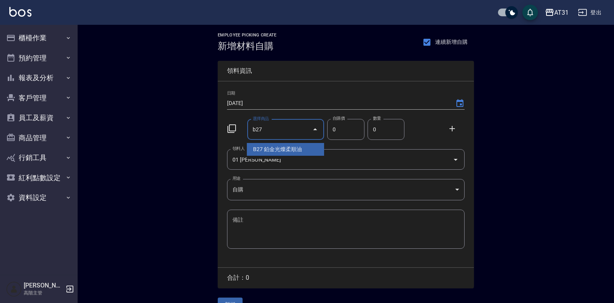
type input "鉑金光燦柔順油"
type input "50"
type input "1"
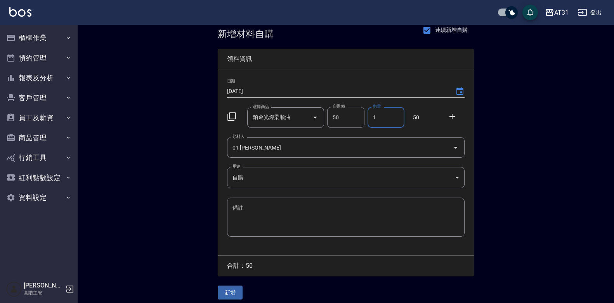
scroll to position [17, 0]
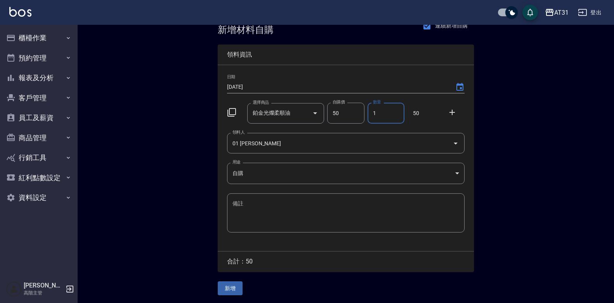
click at [232, 288] on button "新增" at bounding box center [230, 289] width 25 height 14
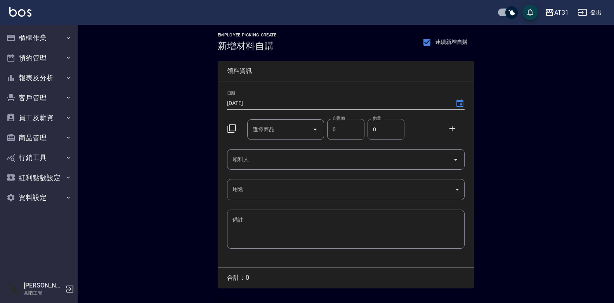
click at [323, 169] on div "領料人" at bounding box center [345, 159] width 237 height 21
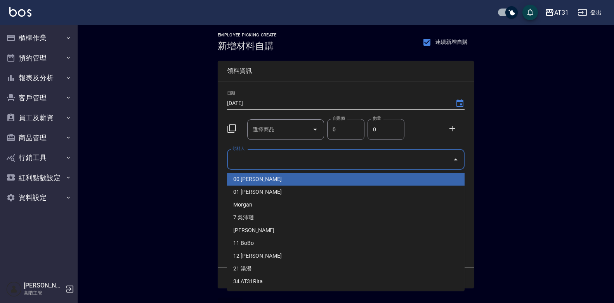
click at [328, 164] on input "領料人" at bounding box center [339, 160] width 219 height 14
type input "11 BoBo"
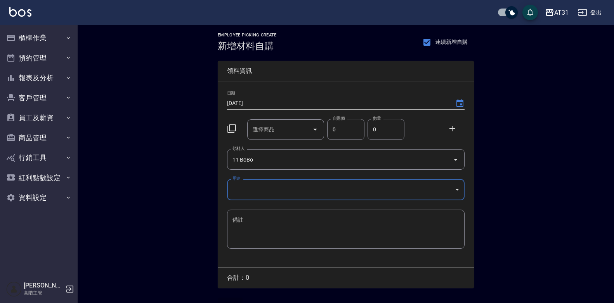
scroll to position [17, 0]
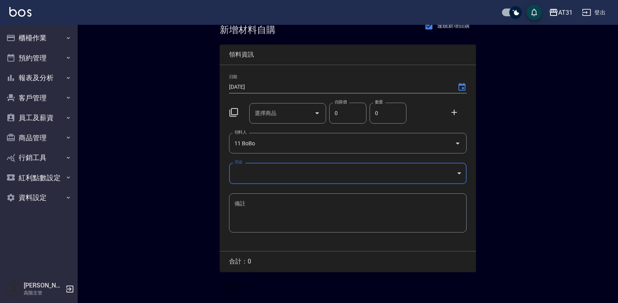
click at [311, 182] on body "AT31 登出 櫃檯作業 打帳單 帳單列表 掛單列表 座位開單 營業儀表板 現金收支登錄 高階收支登錄 材料自購登錄 每日結帳 排班表 現場電腦打卡 掃碼打卡…" at bounding box center [309, 144] width 618 height 320
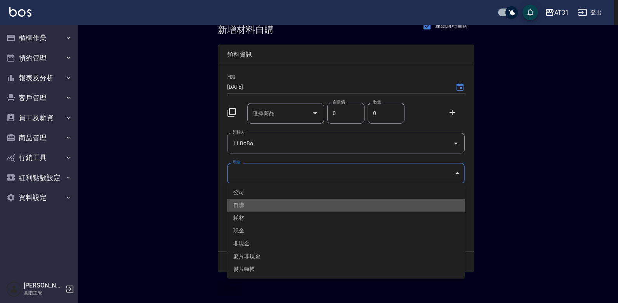
click at [292, 204] on li "自購" at bounding box center [345, 205] width 237 height 13
type input "自購"
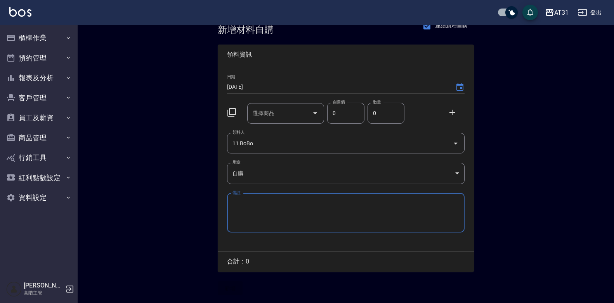
drag, startPoint x: 285, startPoint y: 103, endPoint x: 281, endPoint y: 108, distance: 6.3
click at [285, 103] on div "選擇商品" at bounding box center [285, 113] width 77 height 21
click at [281, 108] on input "選擇商品" at bounding box center [280, 114] width 59 height 14
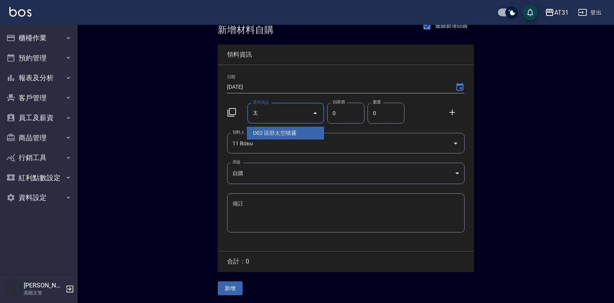
click at [303, 130] on li "D02 區部太空噴霧" at bounding box center [285, 133] width 77 height 13
type input "區部太空噴霧"
type input "150"
type input "1"
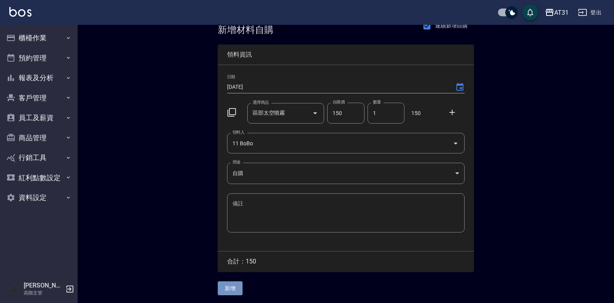
click at [222, 286] on button "新增" at bounding box center [230, 289] width 25 height 14
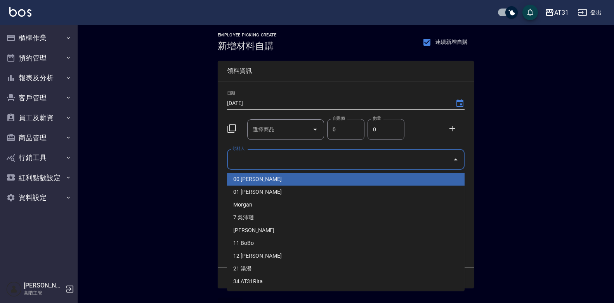
click at [239, 160] on input "領料人" at bounding box center [339, 160] width 219 height 14
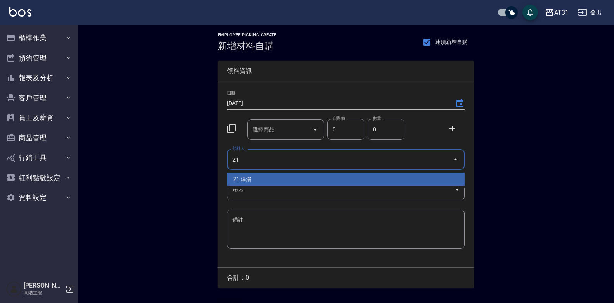
type input "21"
click at [243, 193] on body "AT31 登出 櫃檯作業 打帳單 帳單列表 掛單列表 座位開單 營業儀表板 現金收支登錄 高階收支登錄 材料自購登錄 每日結帳 排班表 現場電腦打卡 掃碼打卡…" at bounding box center [307, 160] width 614 height 320
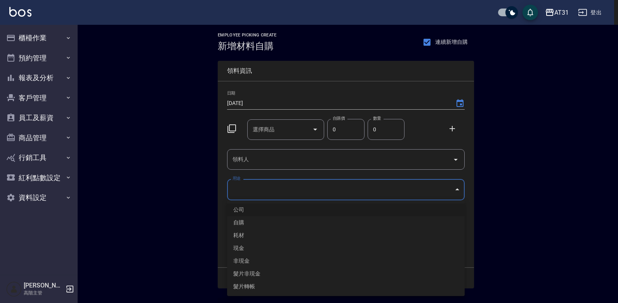
click at [236, 219] on li "自購" at bounding box center [345, 223] width 237 height 13
type input "自購"
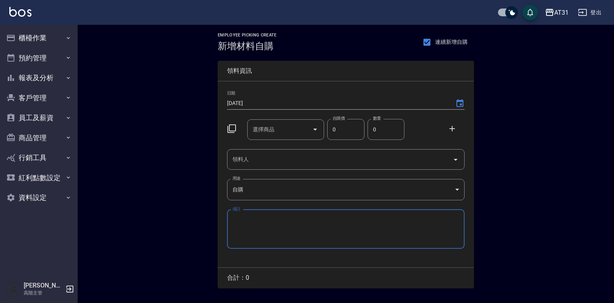
click at [262, 132] on input "選擇商品" at bounding box center [280, 130] width 59 height 14
type input "魔"
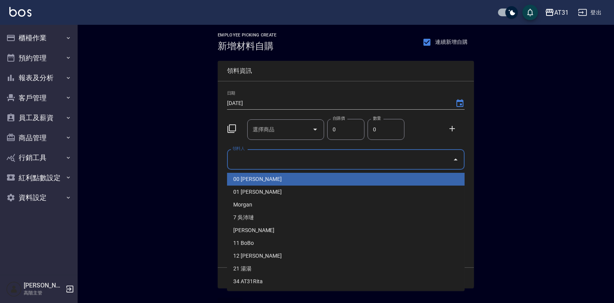
click at [367, 164] on input "領料人" at bounding box center [339, 160] width 219 height 14
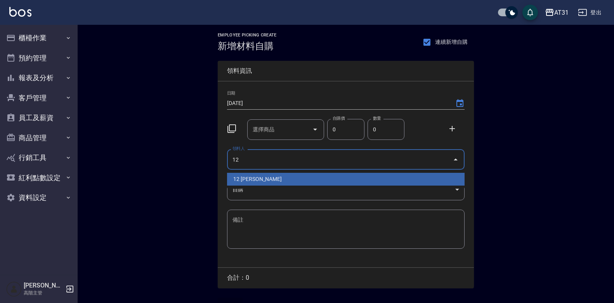
type input "12 [PERSON_NAME]"
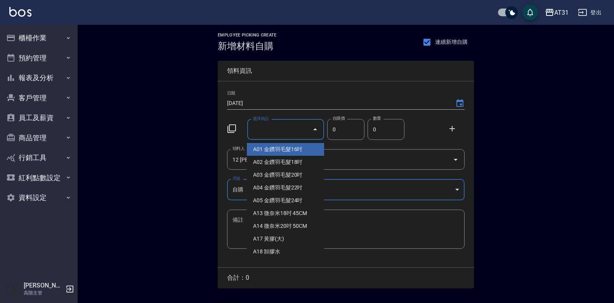
click at [291, 130] on input "選擇商品" at bounding box center [280, 130] width 59 height 14
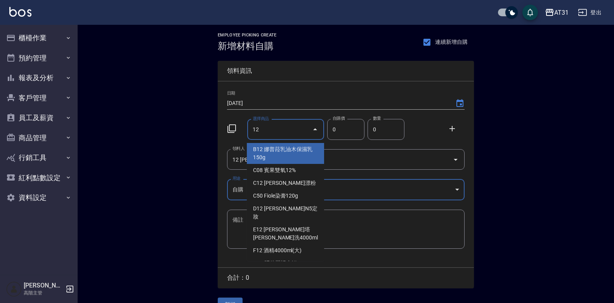
type input "1"
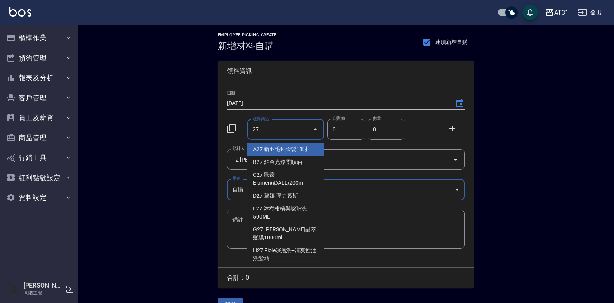
type input "2"
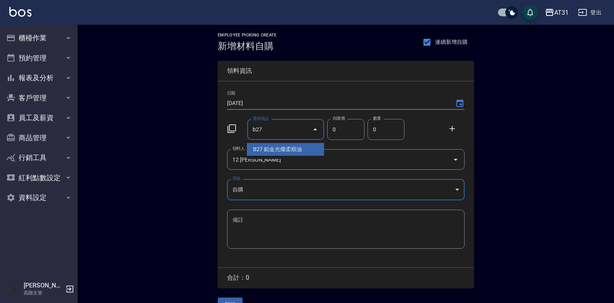
type input "鉑金光燦柔順油"
type input "50"
type input "1"
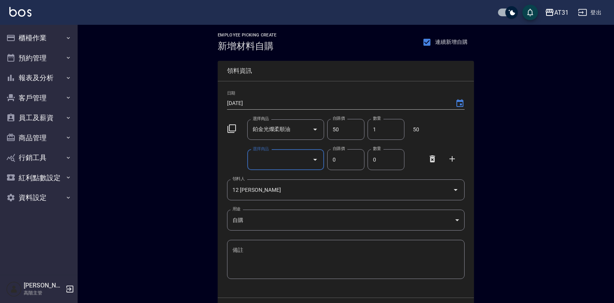
click at [431, 154] on div at bounding box center [435, 158] width 20 height 14
click at [430, 161] on icon at bounding box center [432, 159] width 5 height 7
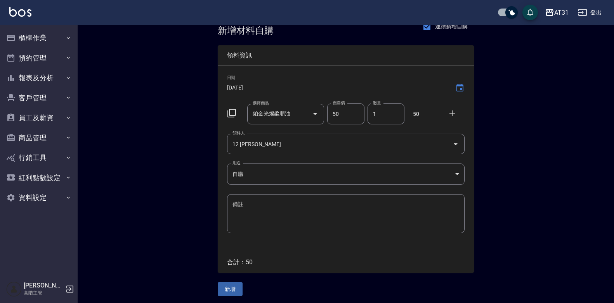
scroll to position [17, 0]
click at [228, 286] on button "新增" at bounding box center [230, 289] width 25 height 14
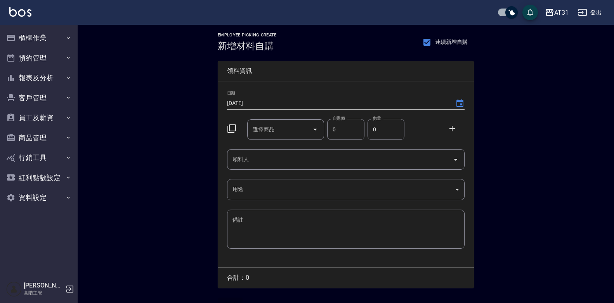
click at [261, 160] on input "領料人" at bounding box center [339, 160] width 219 height 14
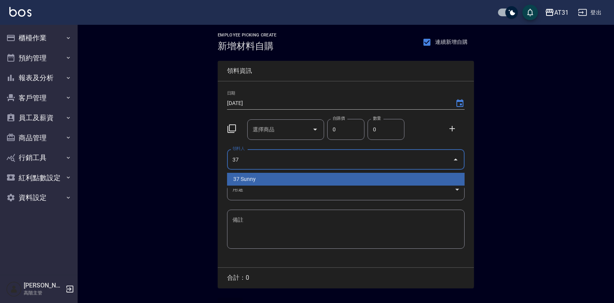
type input "37 Sunny"
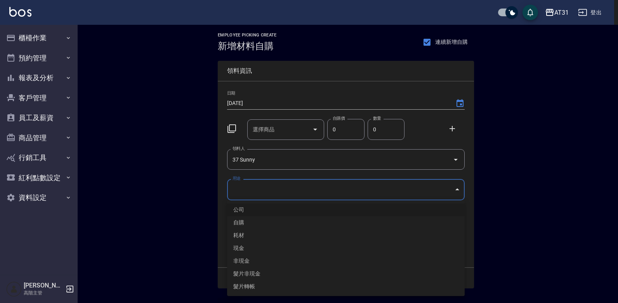
click at [278, 186] on body "AT31 登出 櫃檯作業 打帳單 帳單列表 掛單列表 座位開單 營業儀表板 現金收支登錄 高階收支登錄 材料自購登錄 每日結帳 排班表 現場電腦打卡 掃碼打卡…" at bounding box center [309, 160] width 618 height 320
click at [269, 224] on li "自購" at bounding box center [345, 223] width 237 height 13
type input "自購"
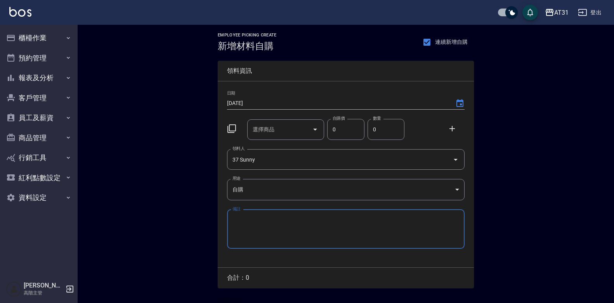
click at [269, 132] on input "選擇商品" at bounding box center [280, 130] width 59 height 14
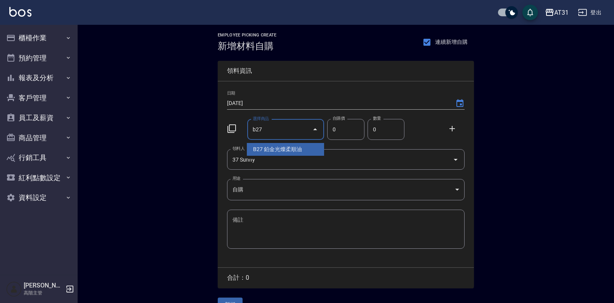
type input "鉑金光燦柔順油"
type input "50"
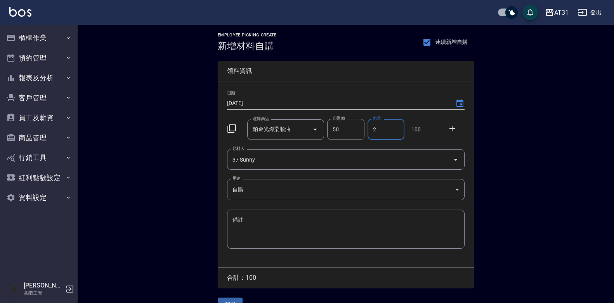
type input "2"
click at [227, 299] on button "新增" at bounding box center [230, 305] width 25 height 14
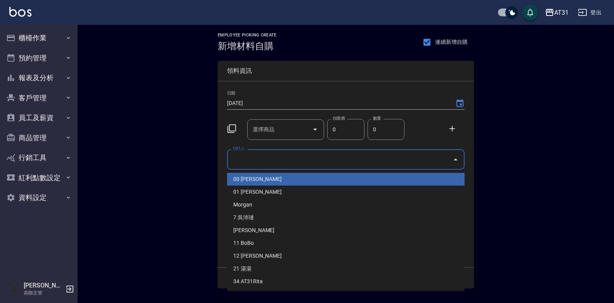
click at [356, 160] on input "領料人" at bounding box center [339, 160] width 219 height 14
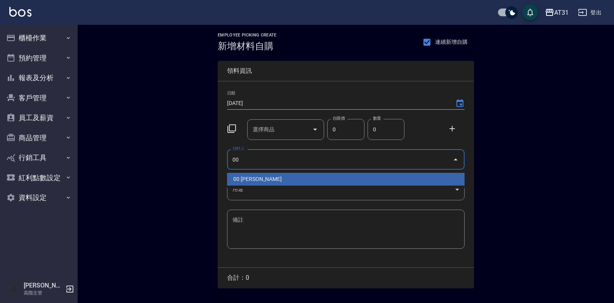
type input "00 [PERSON_NAME]"
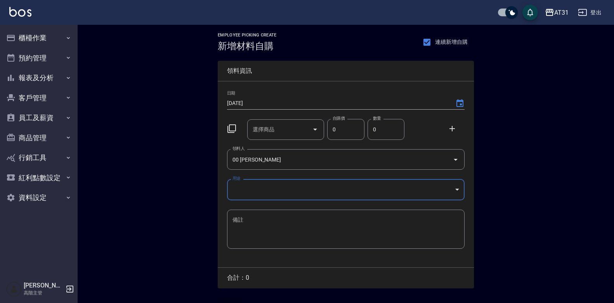
click at [339, 194] on body "AT31 登出 櫃檯作業 打帳單 帳單列表 掛單列表 座位開單 營業儀表板 現金收支登錄 高階收支登錄 材料自購登錄 每日結帳 排班表 現場電腦打卡 掃碼打卡…" at bounding box center [307, 160] width 614 height 320
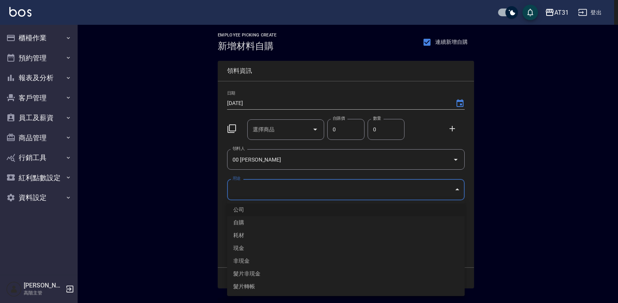
click at [294, 227] on li "自購" at bounding box center [345, 223] width 237 height 13
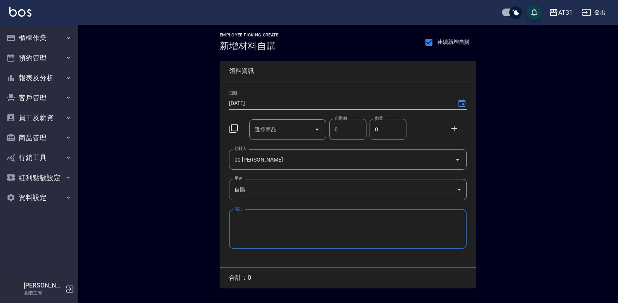
type input "自購"
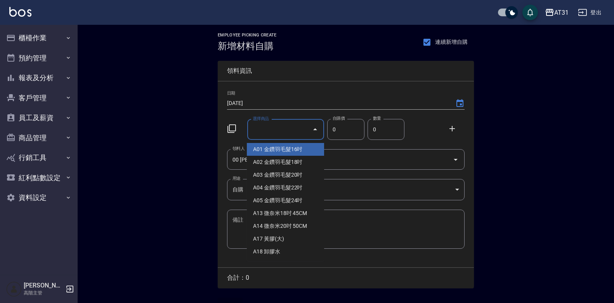
click at [289, 131] on input "選擇商品" at bounding box center [280, 130] width 59 height 14
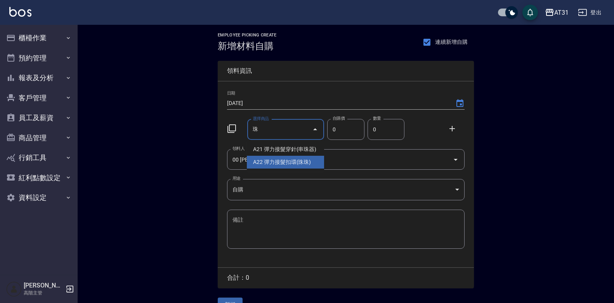
click at [296, 159] on li "A22 彈力接髮扣環(珠珠)" at bounding box center [285, 162] width 77 height 13
type input "彈力接髮扣環(珠珠)"
type input "400"
type input "1"
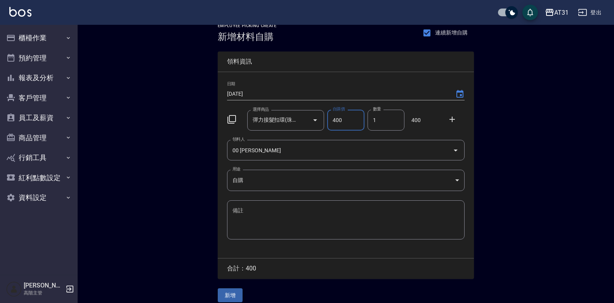
scroll to position [17, 0]
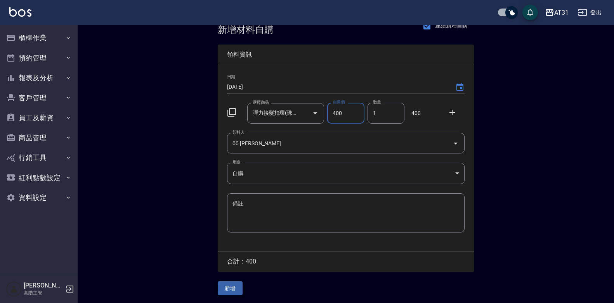
click at [237, 288] on button "新增" at bounding box center [230, 289] width 25 height 14
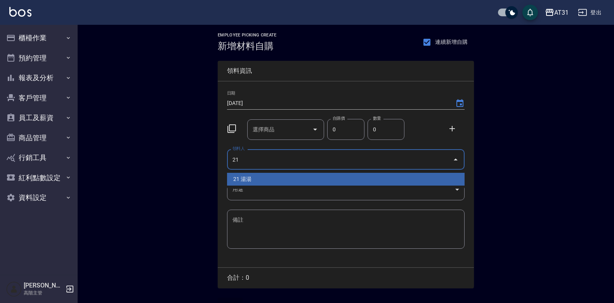
type input "21 湯湯"
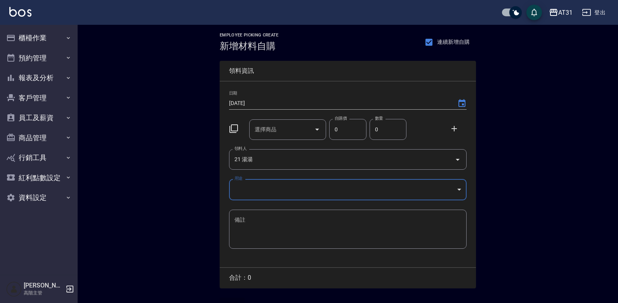
click at [338, 191] on body "AT31 登出 櫃檯作業 打帳單 帳單列表 掛單列表 座位開單 營業儀表板 現金收支登錄 高階收支登錄 材料自購登錄 每日結帳 排班表 現場電腦打卡 掃碼打卡…" at bounding box center [309, 160] width 618 height 320
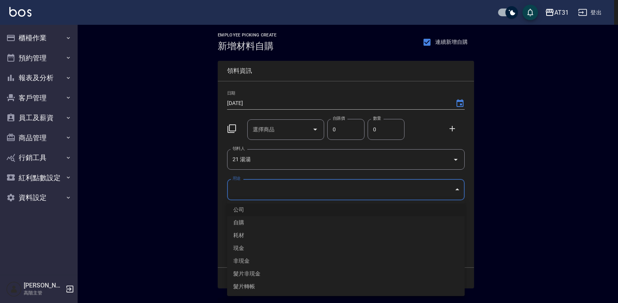
click at [305, 220] on li "自購" at bounding box center [345, 223] width 237 height 13
type input "自購"
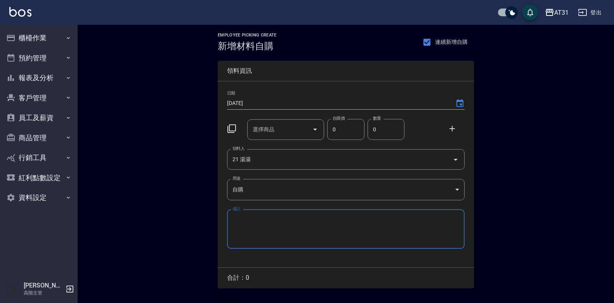
click at [291, 132] on input "選擇商品" at bounding box center [280, 130] width 59 height 14
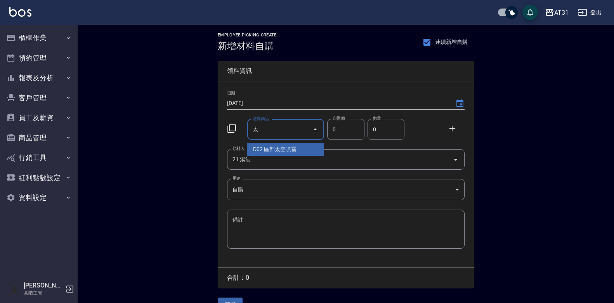
click at [289, 144] on li "D02 區部太空噴霧" at bounding box center [285, 149] width 77 height 13
type input "區部太空噴霧"
type input "150"
type input "1"
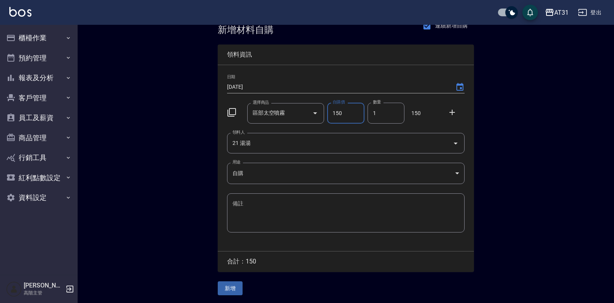
scroll to position [17, 0]
click at [236, 289] on button "新增" at bounding box center [230, 289] width 25 height 14
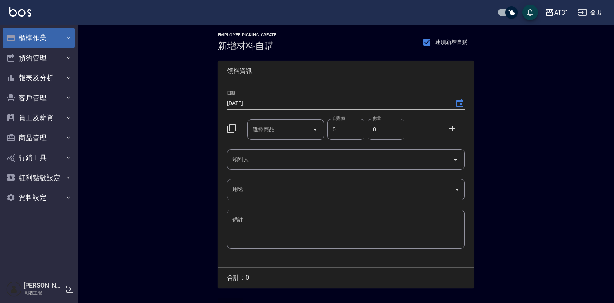
click at [19, 44] on button "櫃檯作業" at bounding box center [38, 38] width 71 height 20
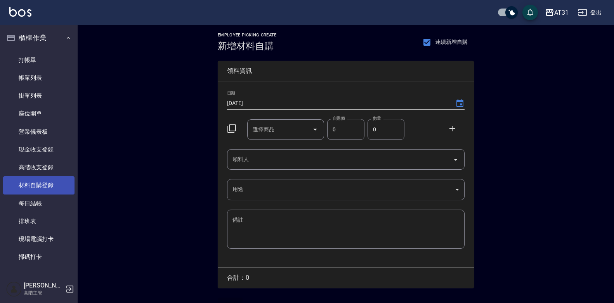
click at [39, 184] on link "材料自購登錄" at bounding box center [38, 186] width 71 height 18
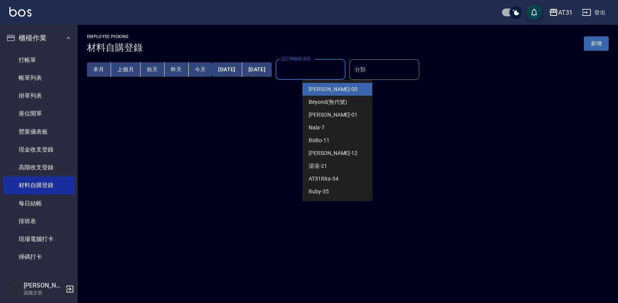
click at [342, 70] on input "設計師編號/姓名" at bounding box center [310, 70] width 63 height 14
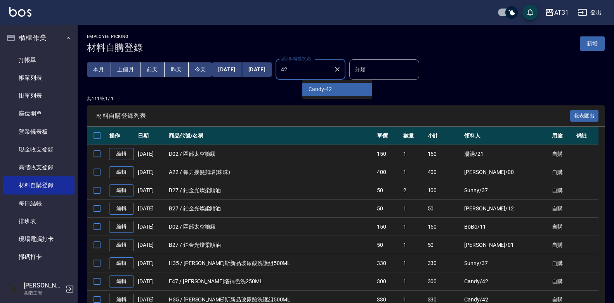
type input "4"
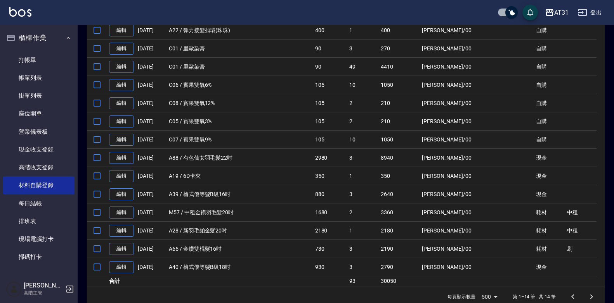
scroll to position [137, 0]
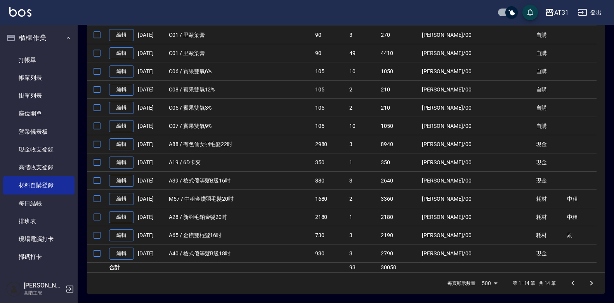
click at [591, 284] on div at bounding box center [581, 283] width 37 height 19
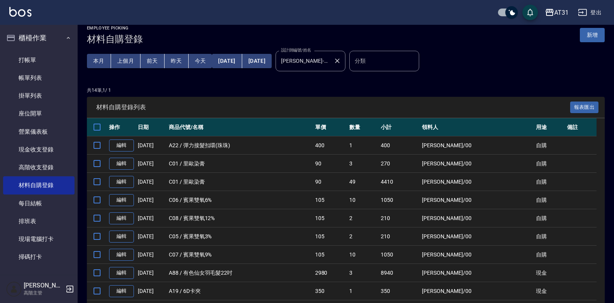
scroll to position [0, 0]
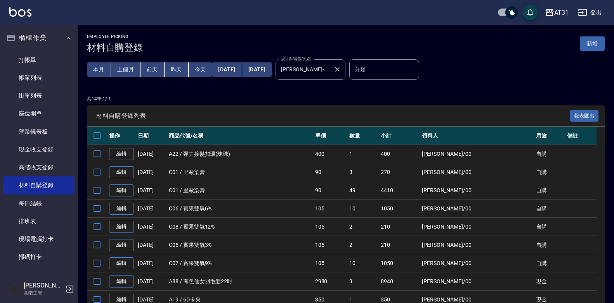
click at [345, 78] on div "Jason-00 設計師編號/姓名" at bounding box center [310, 69] width 70 height 21
type input "J"
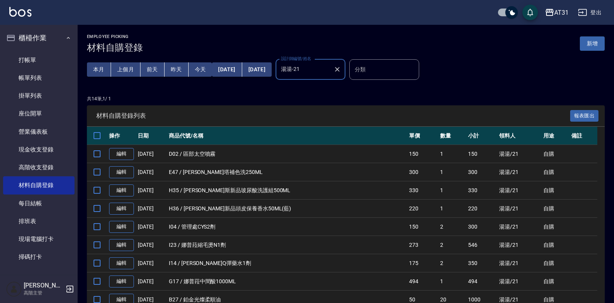
type input "湯湯-21"
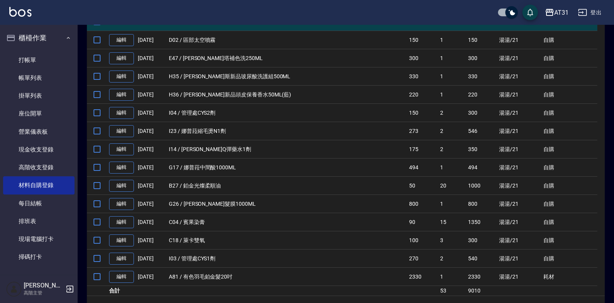
scroll to position [137, 0]
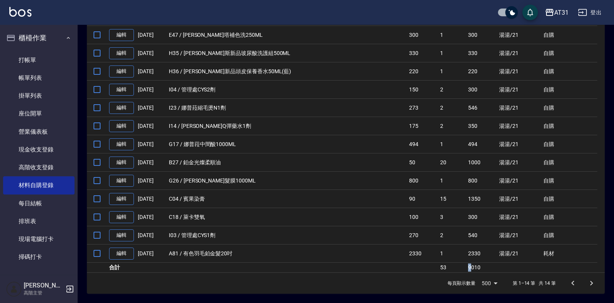
click at [466, 269] on td "9010" at bounding box center [481, 268] width 31 height 10
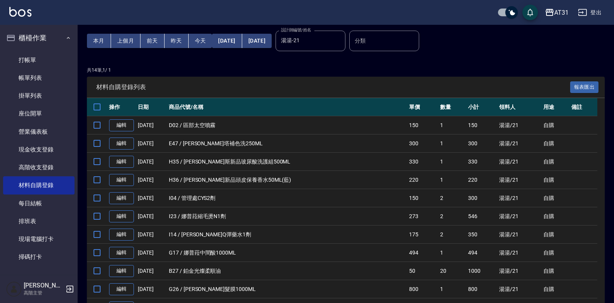
scroll to position [0, 0]
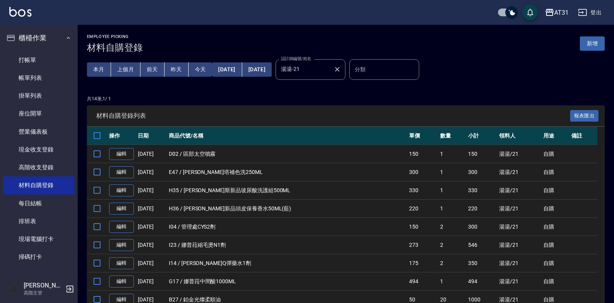
click at [330, 75] on input "湯湯-21" at bounding box center [304, 70] width 51 height 14
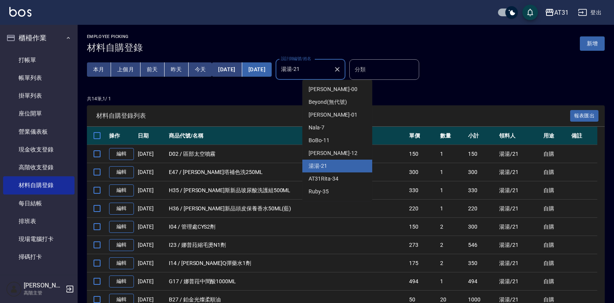
drag, startPoint x: 347, startPoint y: 75, endPoint x: 282, endPoint y: 71, distance: 64.9
click at [282, 71] on div "本月 上個月 前天 昨天 今天 2025/09/01 2025/09/19 設計師編號/姓名 湯湯-21 設計師編號/姓名" at bounding box center [216, 69] width 258 height 33
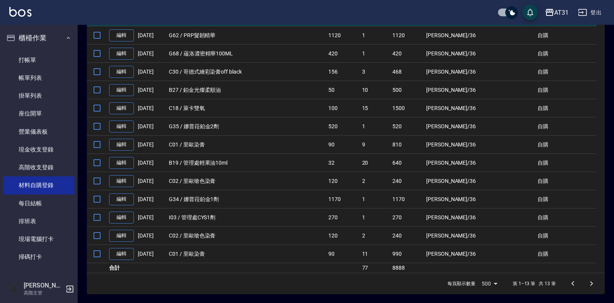
scroll to position [119, 0]
type input "Rita-36"
drag, startPoint x: 445, startPoint y: 270, endPoint x: 418, endPoint y: 279, distance: 29.2
click at [418, 279] on div "材料自購登錄列表 報表匯出 操作 日期 商品代號/名稱 單價 數量 小計 領料人 用途 備註 編輯 09/19/2025 G62 / PRP髮韌精華 1120…" at bounding box center [346, 140] width 518 height 308
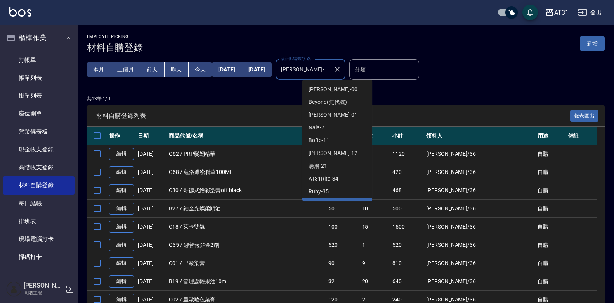
scroll to position [10, 0]
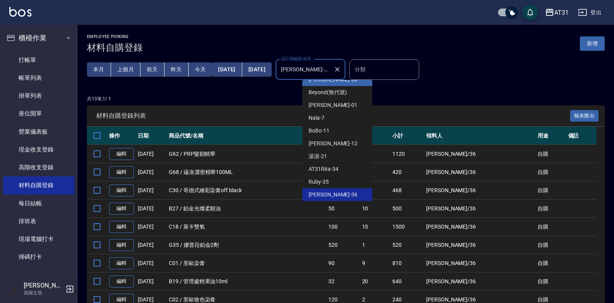
drag, startPoint x: 340, startPoint y: 71, endPoint x: 288, endPoint y: 88, distance: 54.1
click at [288, 88] on div "Employee Picking 材料自購登錄 新增 本月 上個月 前天 昨天 今天 2025/09/01 2025/09/19 設計師編號/姓名 Rita-…" at bounding box center [346, 224] width 536 height 398
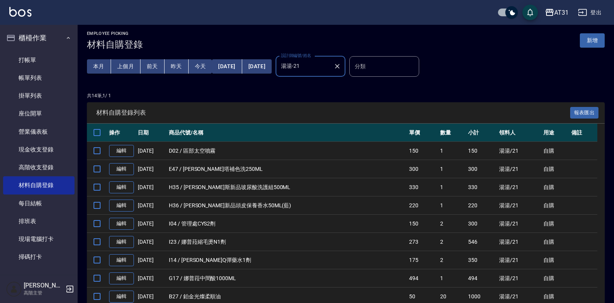
scroll to position [0, 0]
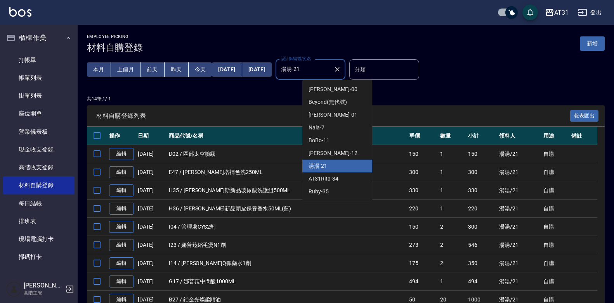
drag, startPoint x: 327, startPoint y: 74, endPoint x: 293, endPoint y: 83, distance: 35.7
click at [293, 83] on div "本月 上個月 前天 昨天 今天 2025/09/01 2025/09/19 設計師編號/姓名 湯湯-21 設計師編號/姓名" at bounding box center [216, 69] width 258 height 33
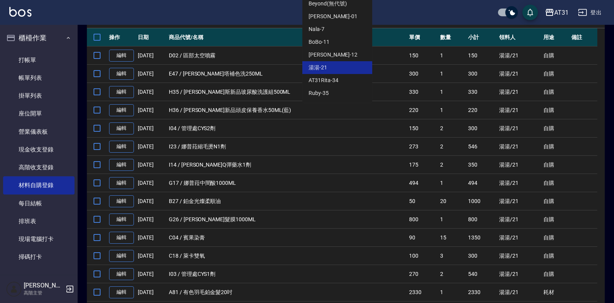
scroll to position [137, 0]
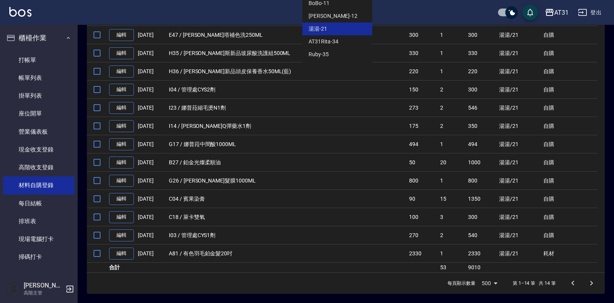
type input "湯湯-21"
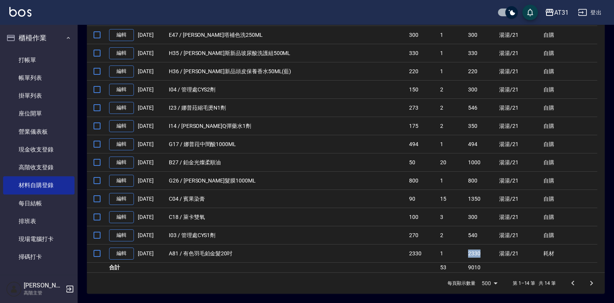
drag, startPoint x: 463, startPoint y: 256, endPoint x: 452, endPoint y: 260, distance: 11.7
click at [466, 260] on td "2330" at bounding box center [481, 254] width 31 height 18
drag, startPoint x: 452, startPoint y: 260, endPoint x: 399, endPoint y: 256, distance: 53.3
click at [407, 256] on td "2330" at bounding box center [422, 254] width 31 height 18
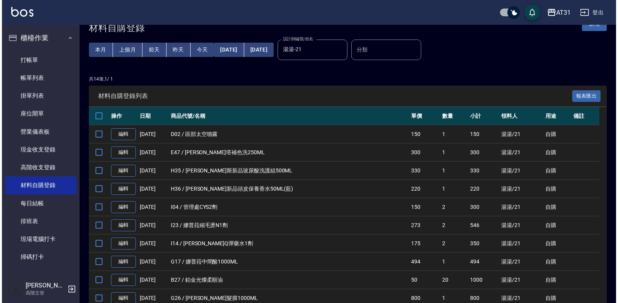
scroll to position [0, 0]
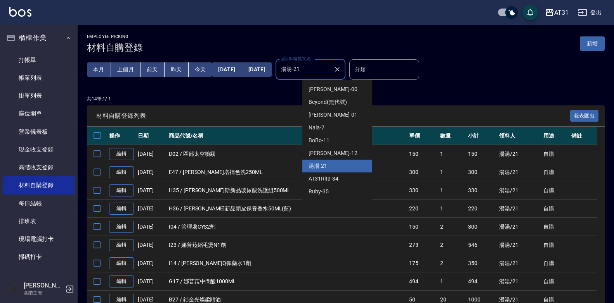
drag, startPoint x: 335, startPoint y: 72, endPoint x: 295, endPoint y: 81, distance: 40.9
click at [295, 81] on div "本月 上個月 前天 昨天 今天 2025/09/01 2025/09/19 設計師編號/姓名 湯湯-21 設計師編號/姓名" at bounding box center [216, 69] width 258 height 33
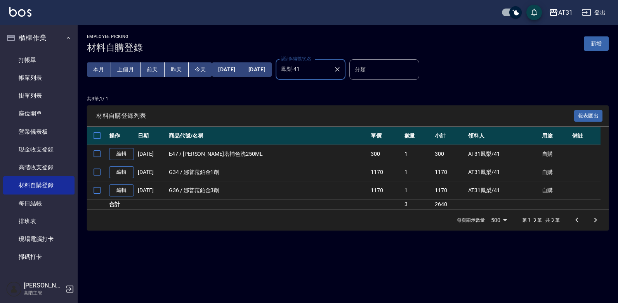
type input "鳳梨-41"
click at [433, 206] on td "2640" at bounding box center [449, 205] width 33 height 10
drag, startPoint x: 407, startPoint y: 206, endPoint x: 421, endPoint y: 204, distance: 14.4
click at [433, 204] on td "2640" at bounding box center [449, 205] width 33 height 10
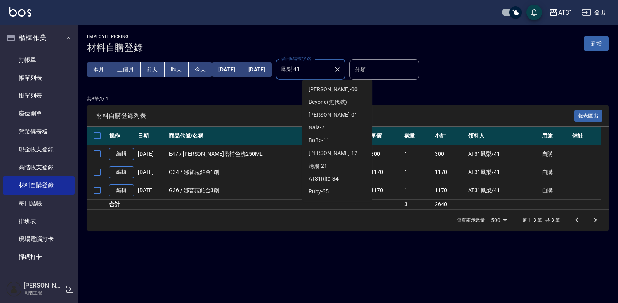
click at [330, 71] on input "鳳梨-41" at bounding box center [304, 70] width 51 height 14
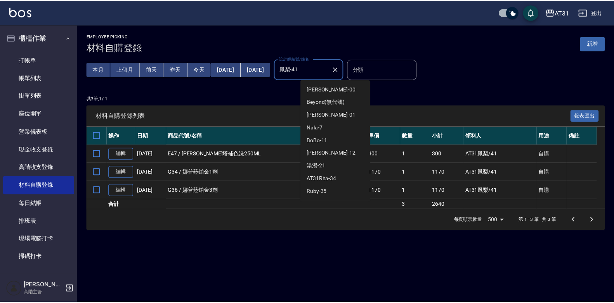
scroll to position [35, 0]
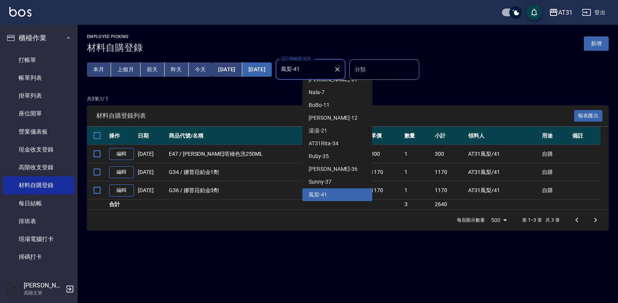
drag, startPoint x: 330, startPoint y: 71, endPoint x: 276, endPoint y: 74, distance: 54.4
click at [276, 74] on div "本月 上個月 前天 昨天 今天 2025/09/01 2025/09/19 設計師編號/姓名 鳳梨-41 設計師編號/姓名" at bounding box center [216, 69] width 258 height 33
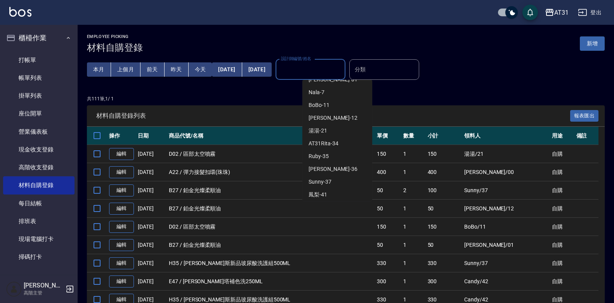
scroll to position [3, 0]
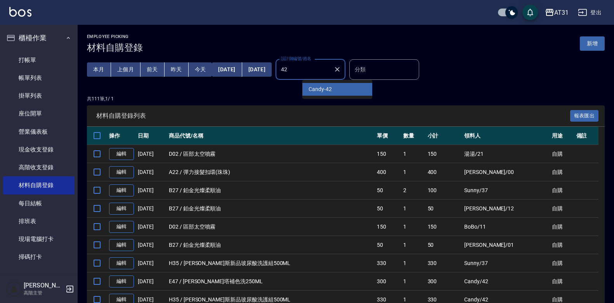
type input "Candy-42"
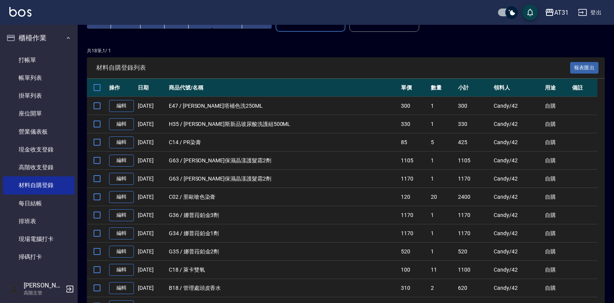
scroll to position [0, 0]
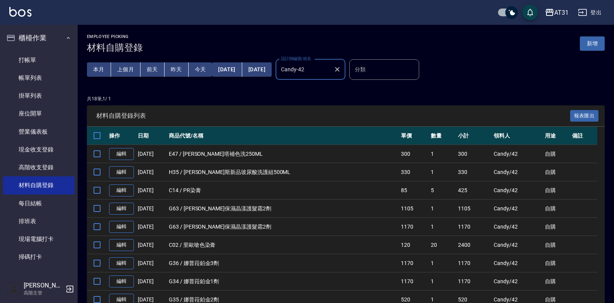
drag, startPoint x: 347, startPoint y: 77, endPoint x: 279, endPoint y: 83, distance: 67.4
click at [279, 83] on div "本月 上個月 前天 昨天 今天 2025/09/01 2025/09/19 設計師編號/姓名 Candy-42 設計師編號/姓名" at bounding box center [216, 69] width 258 height 33
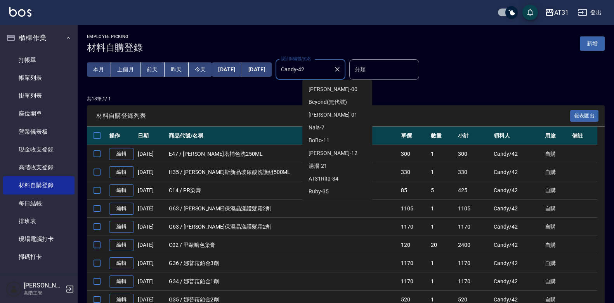
scroll to position [48, 0]
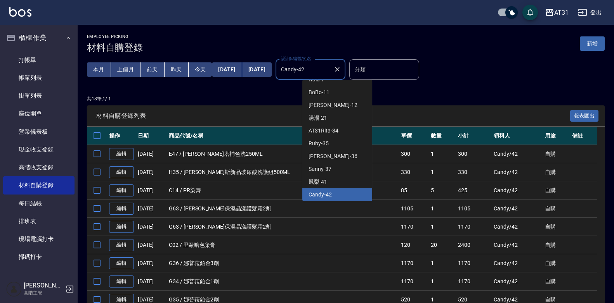
drag, startPoint x: 334, startPoint y: 69, endPoint x: 296, endPoint y: 79, distance: 39.2
click at [296, 79] on div "本月 上個月 前天 昨天 今天 2025/09/01 2025/09/19 設計師編號/姓名 Candy-42 設計師編號/姓名" at bounding box center [216, 69] width 258 height 33
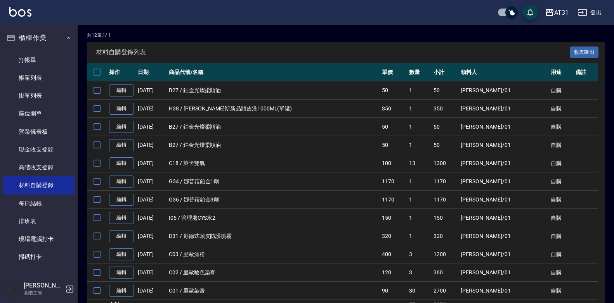
scroll to position [101, 0]
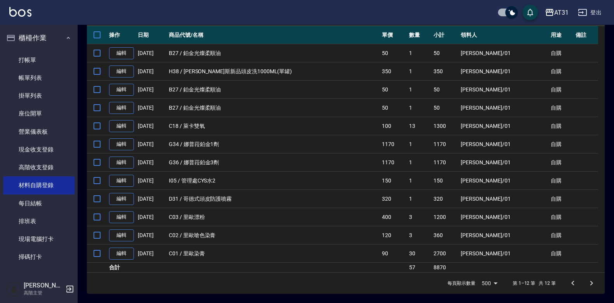
type input "Andy-01"
drag, startPoint x: 461, startPoint y: 267, endPoint x: 458, endPoint y: 270, distance: 4.1
click at [459, 268] on td "8870" at bounding box center [444, 268] width 27 height 10
drag, startPoint x: 458, startPoint y: 271, endPoint x: 442, endPoint y: 274, distance: 16.7
click at [442, 274] on div "材料自購登錄列表 報表匯出 操作 日期 商品代號/名稱 單價 數量 小計 領料人 用途 備註 編輯 09/19/2025 B27 / 鉑金光燦柔順油 50 1…" at bounding box center [346, 150] width 518 height 290
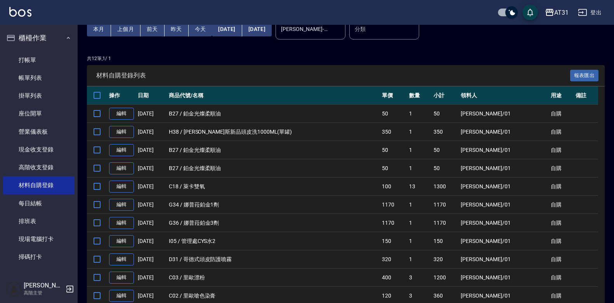
scroll to position [0, 0]
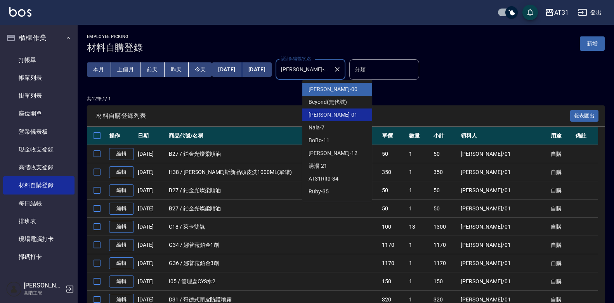
drag, startPoint x: 350, startPoint y: 75, endPoint x: 296, endPoint y: 86, distance: 54.8
click at [296, 86] on div "Employee Picking 材料自購登錄 新增 本月 上個月 前天 昨天 今天 2025/09/01 2025/09/19 設計師編號/姓名 Andy-…" at bounding box center [346, 214] width 536 height 379
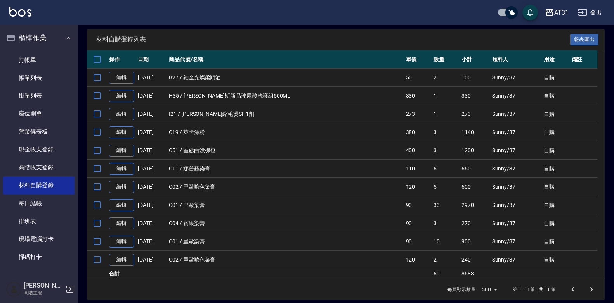
scroll to position [83, 0]
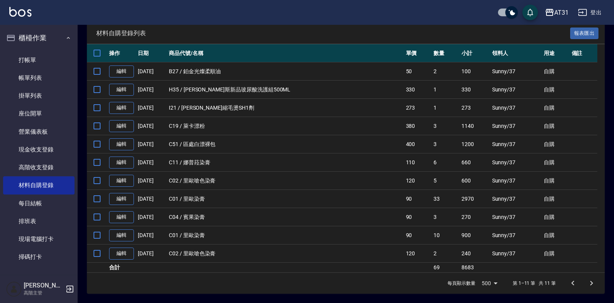
type input "Sunny-37"
click at [459, 269] on td "8683" at bounding box center [474, 268] width 31 height 10
drag, startPoint x: 453, startPoint y: 272, endPoint x: 449, endPoint y: 273, distance: 4.0
click at [449, 273] on div "材料自購登錄列表 報表匯出 操作 日期 商品代號/名稱 單價 數量 小計 領料人 用途 備註 編輯 09/19/2025 B27 / 鉑金光燦柔順油 50 2…" at bounding box center [346, 159] width 518 height 272
click at [459, 267] on td "8683" at bounding box center [474, 268] width 31 height 10
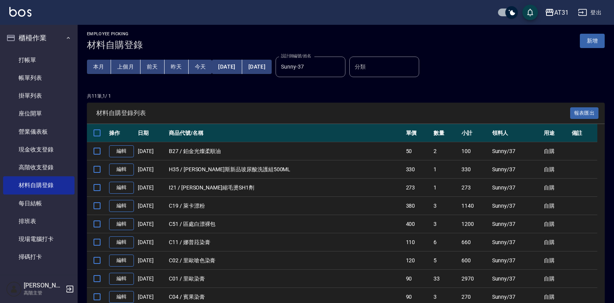
scroll to position [0, 0]
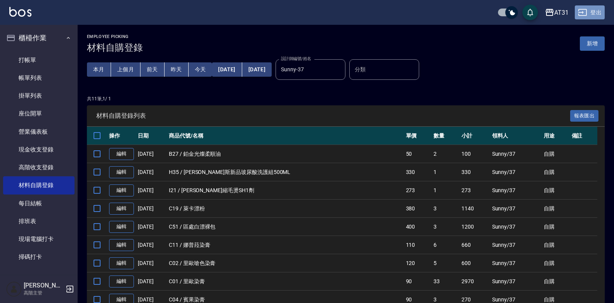
click at [593, 11] on button "登出" at bounding box center [590, 12] width 30 height 14
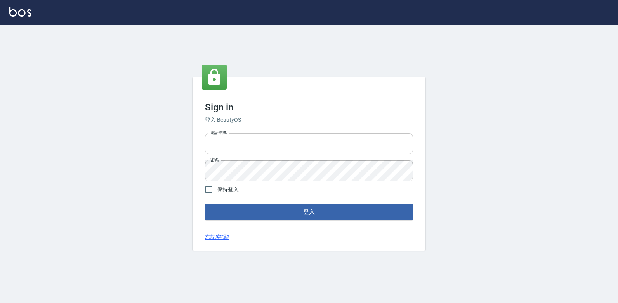
type input "0223312194"
click at [298, 150] on input "0223312194" at bounding box center [309, 143] width 208 height 21
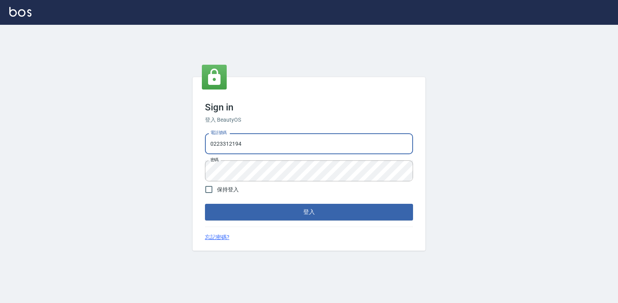
click at [349, 216] on button "登入" at bounding box center [309, 212] width 208 height 16
